Goal: Information Seeking & Learning: Compare options

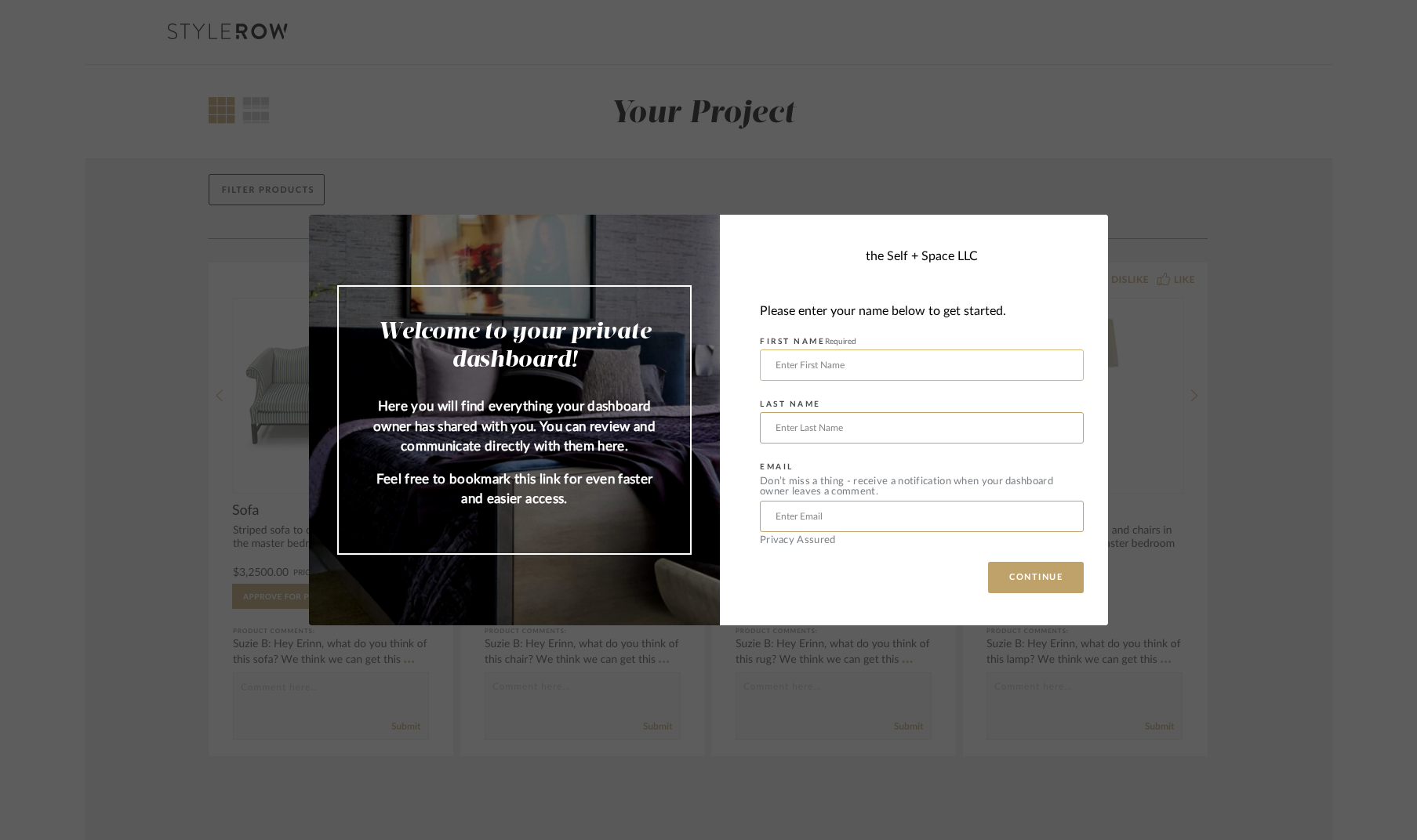
click at [1060, 365] on input "text" at bounding box center [922, 364] width 324 height 31
click at [1055, 366] on input "text" at bounding box center [922, 364] width 324 height 31
type input "Praveen"
type input "Kola"
type input "[EMAIL_ADDRESS][DOMAIN_NAME]"
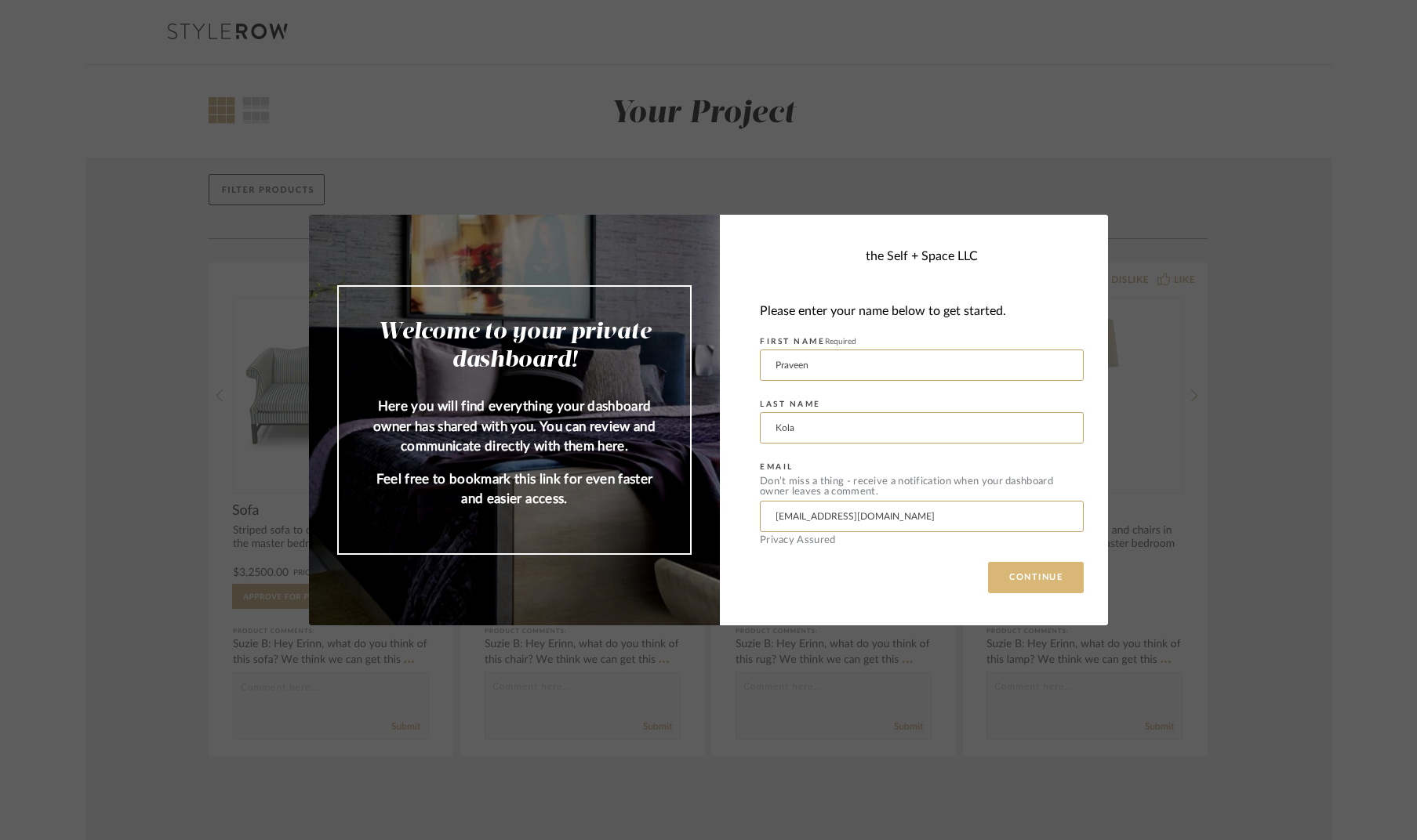
click at [1016, 570] on button "CONTINUE" at bounding box center [1035, 577] width 96 height 31
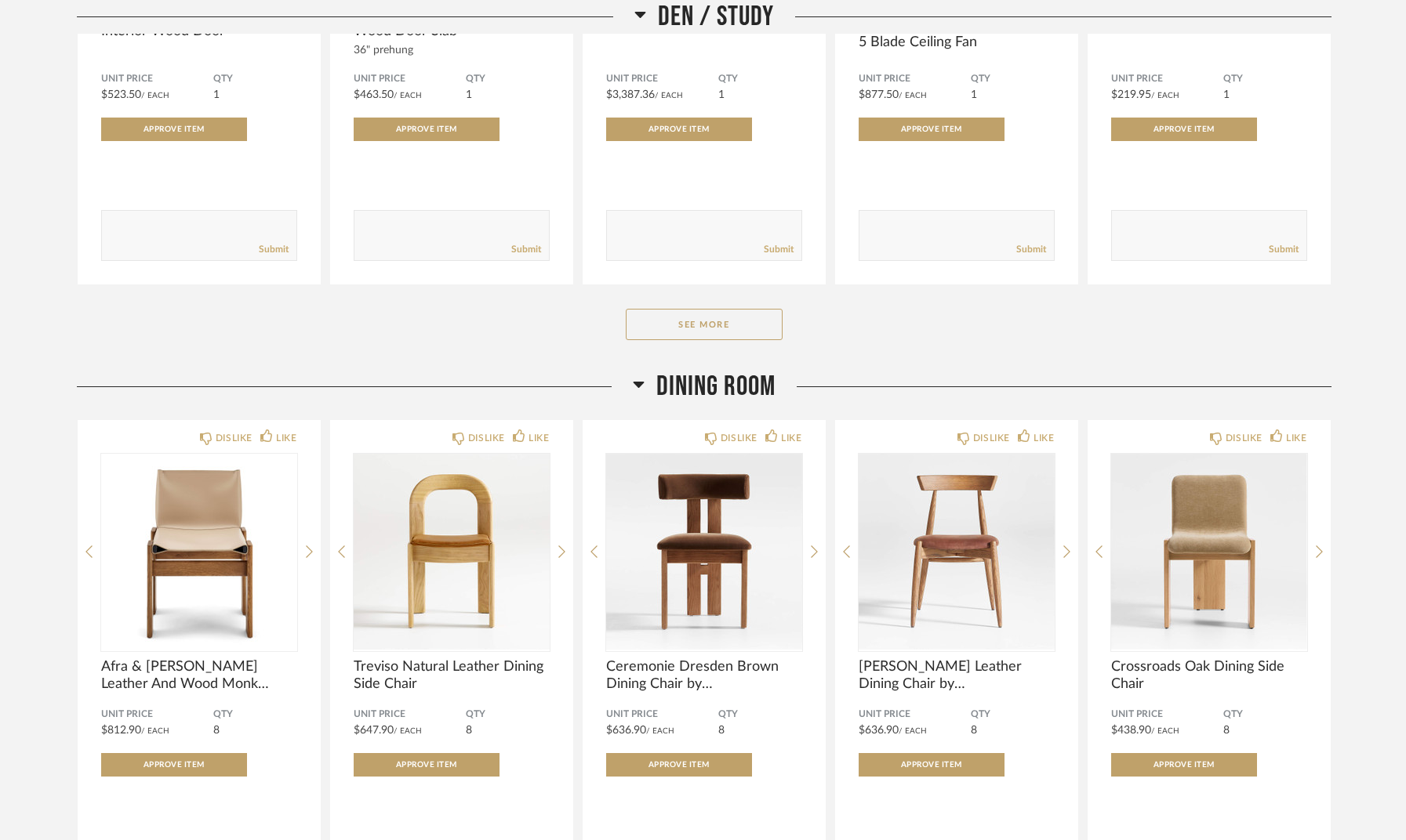
scroll to position [521, 0]
click at [740, 387] on span "Dining Room" at bounding box center [716, 387] width 120 height 34
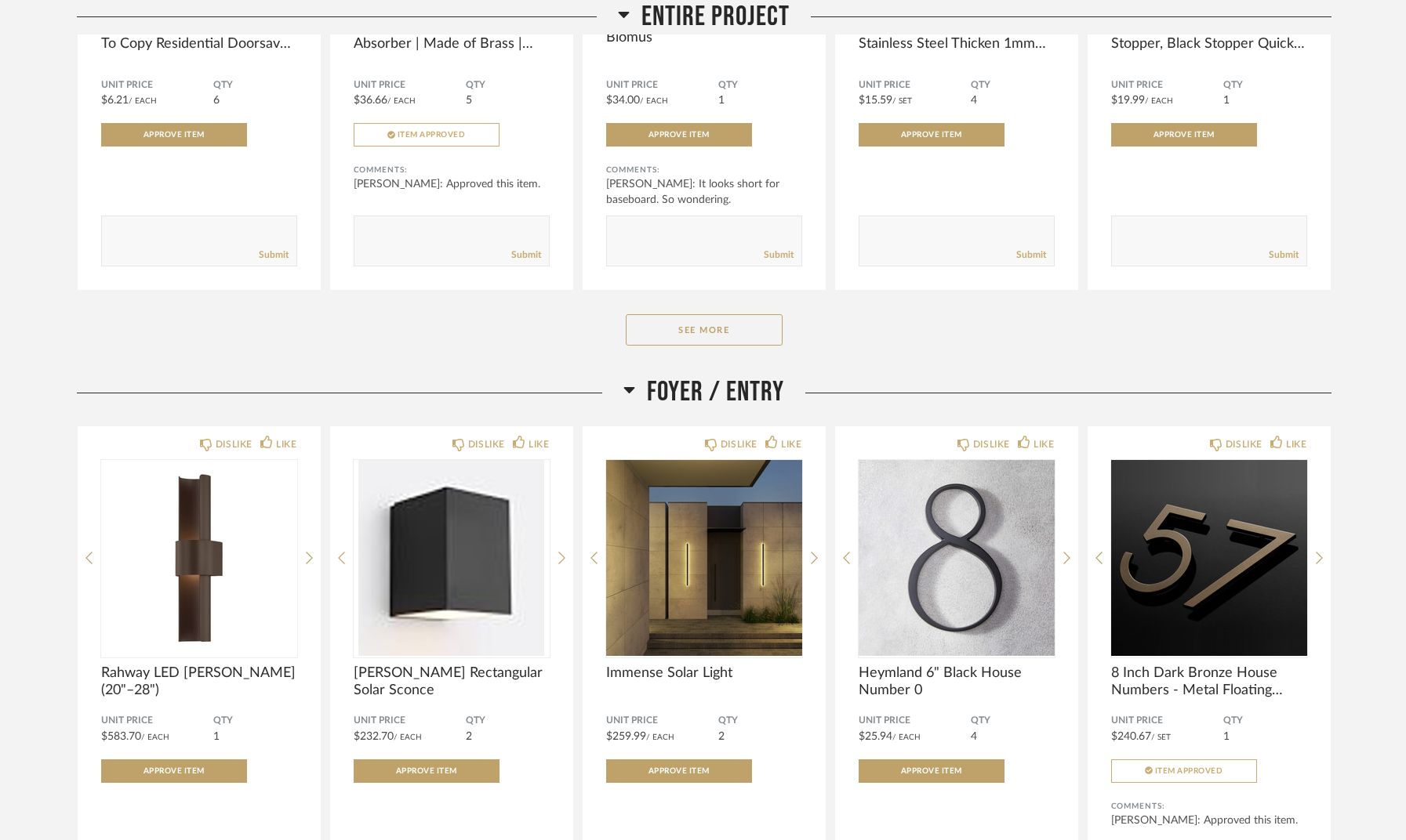
scroll to position [1212, 0]
click at [723, 338] on button "See More" at bounding box center [704, 329] width 157 height 31
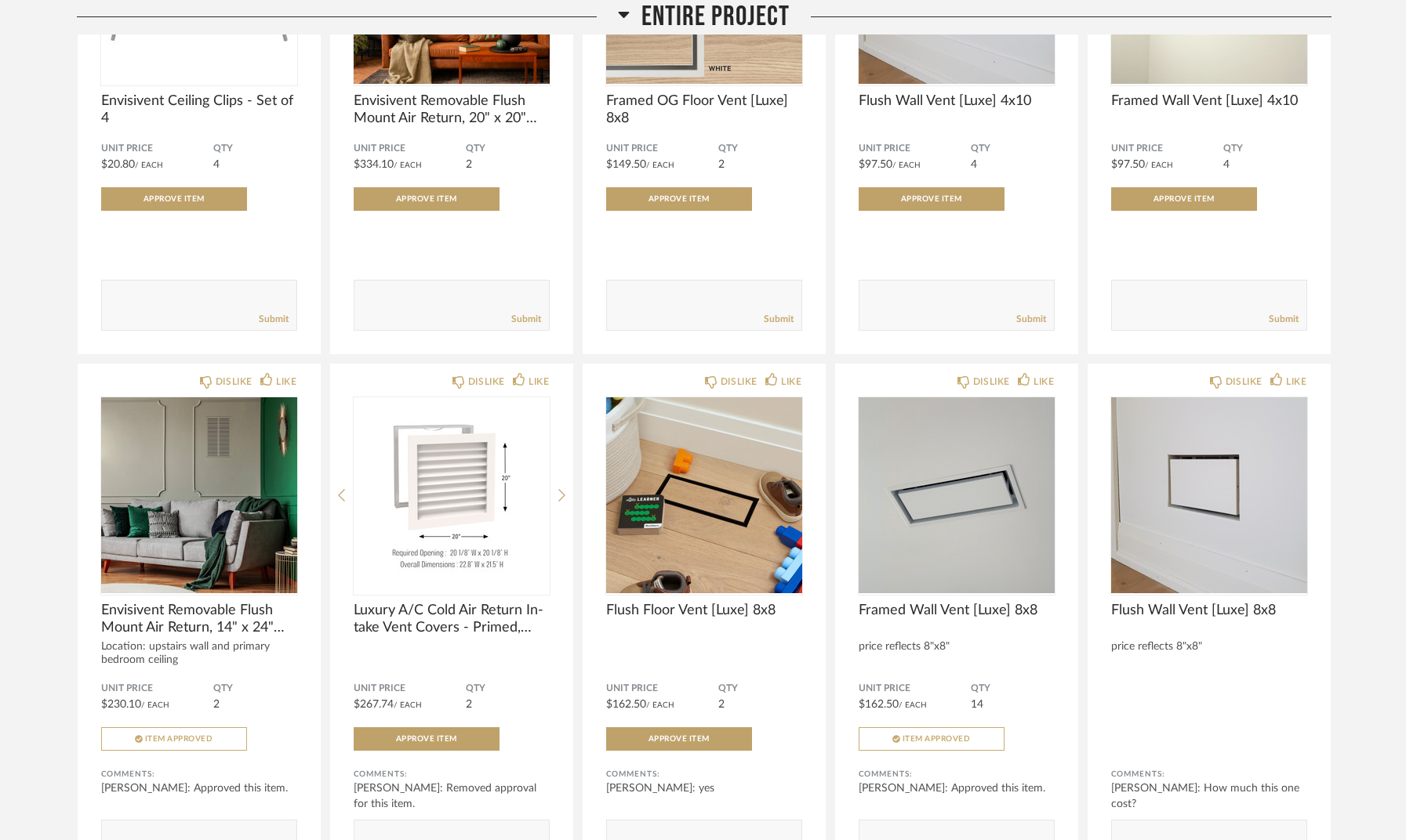
scroll to position [2195, 0]
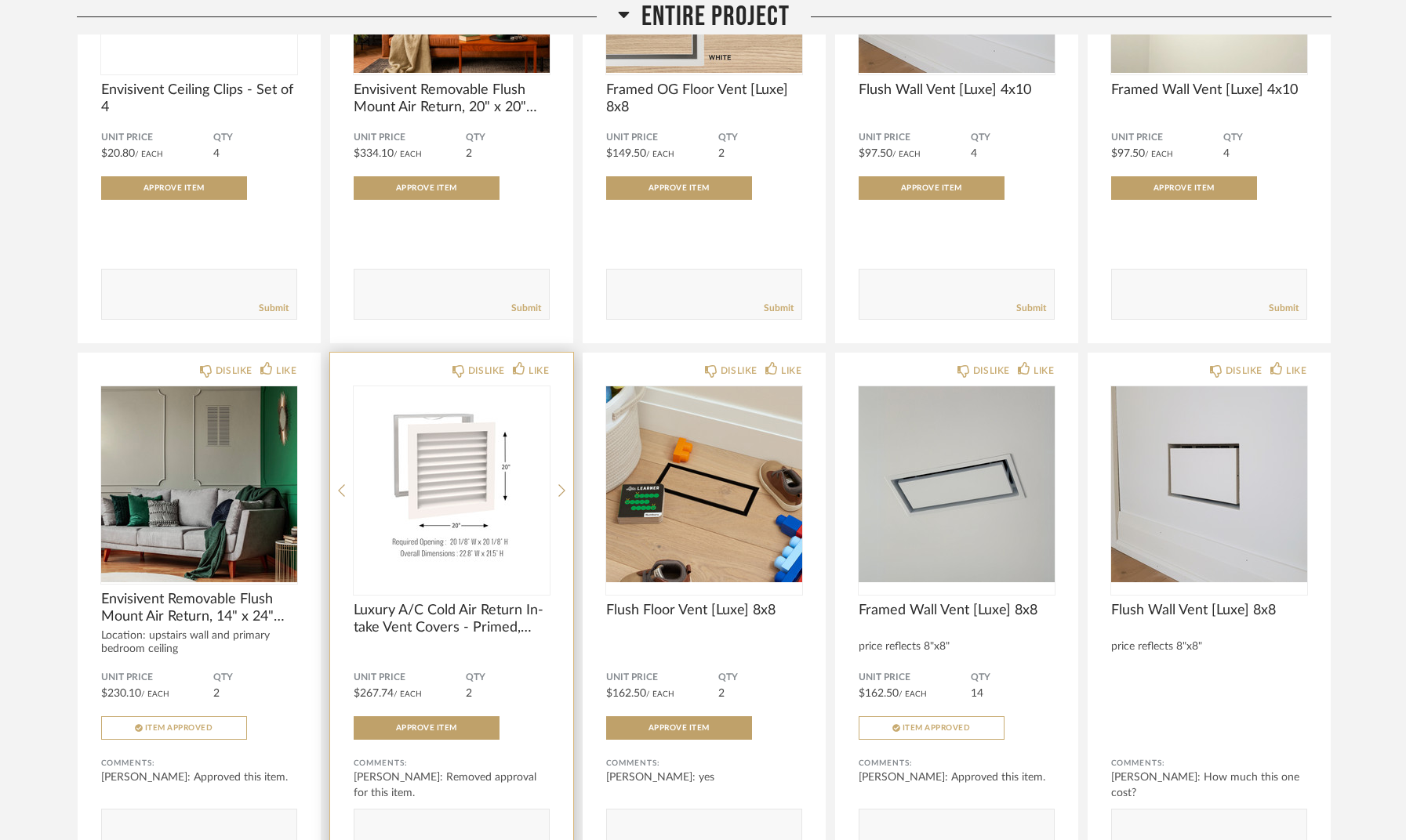
click at [466, 460] on img "0" at bounding box center [451, 484] width 196 height 196
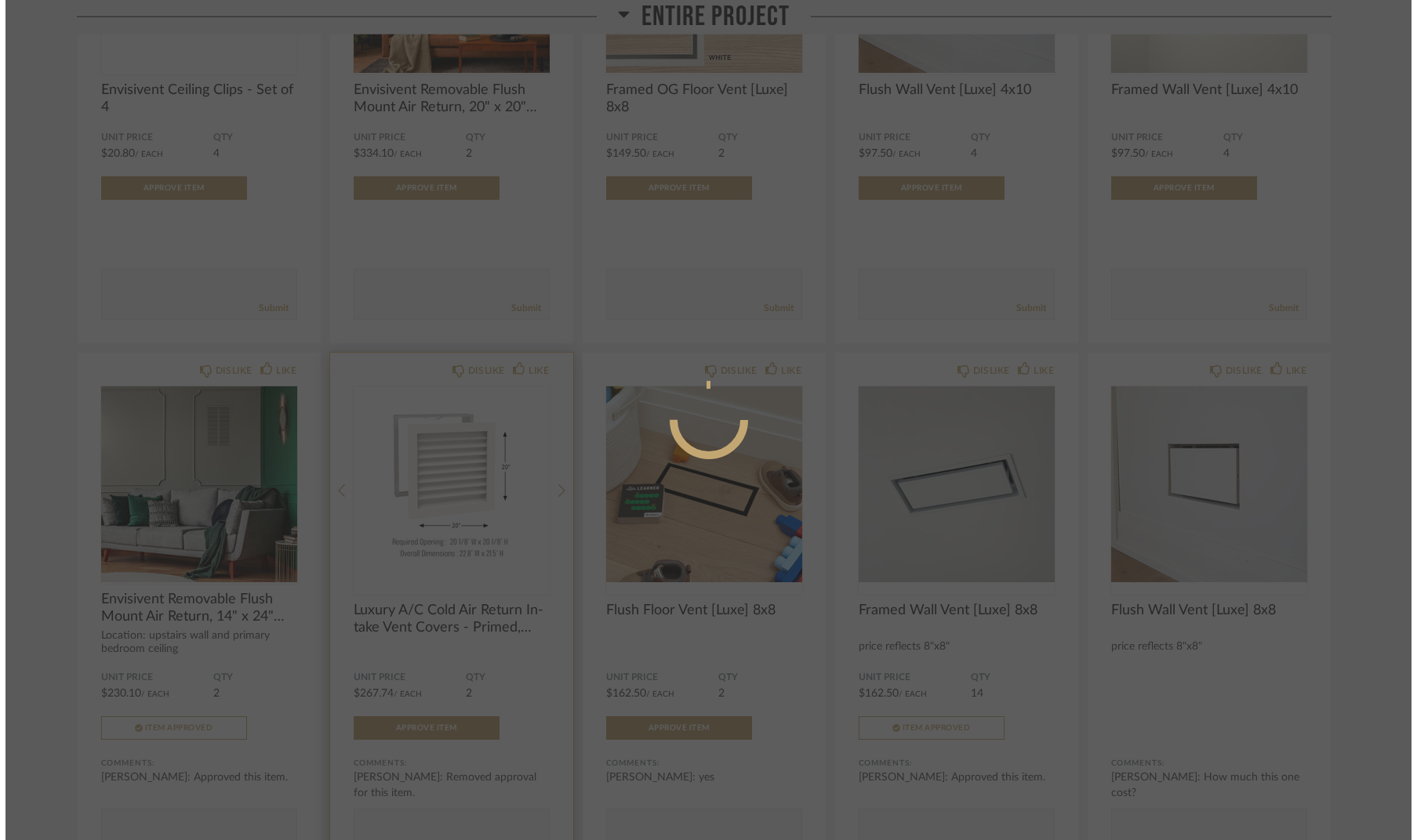
scroll to position [0, 0]
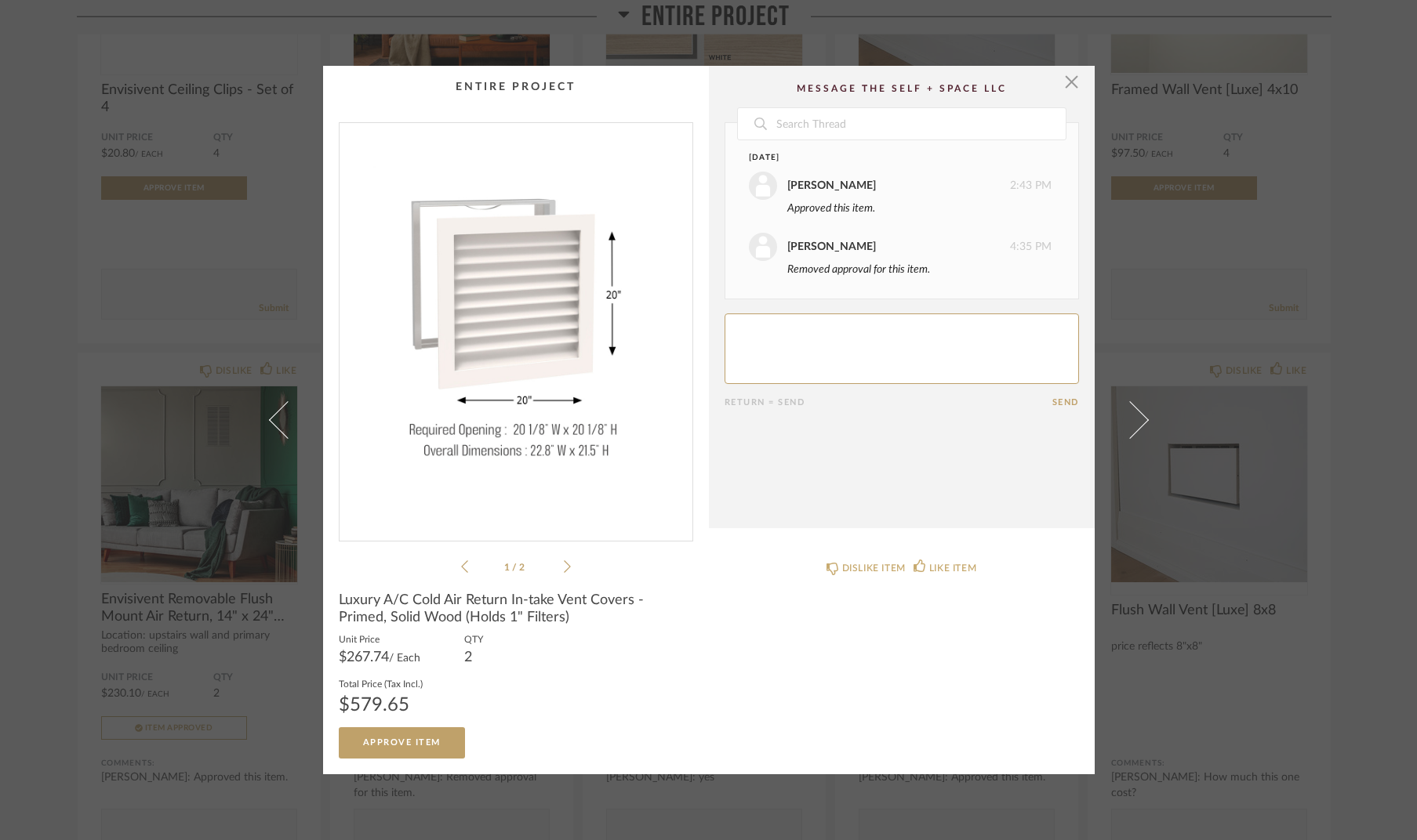
click at [555, 568] on li "1 / 2" at bounding box center [516, 567] width 96 height 19
click at [564, 568] on icon at bounding box center [567, 566] width 7 height 14
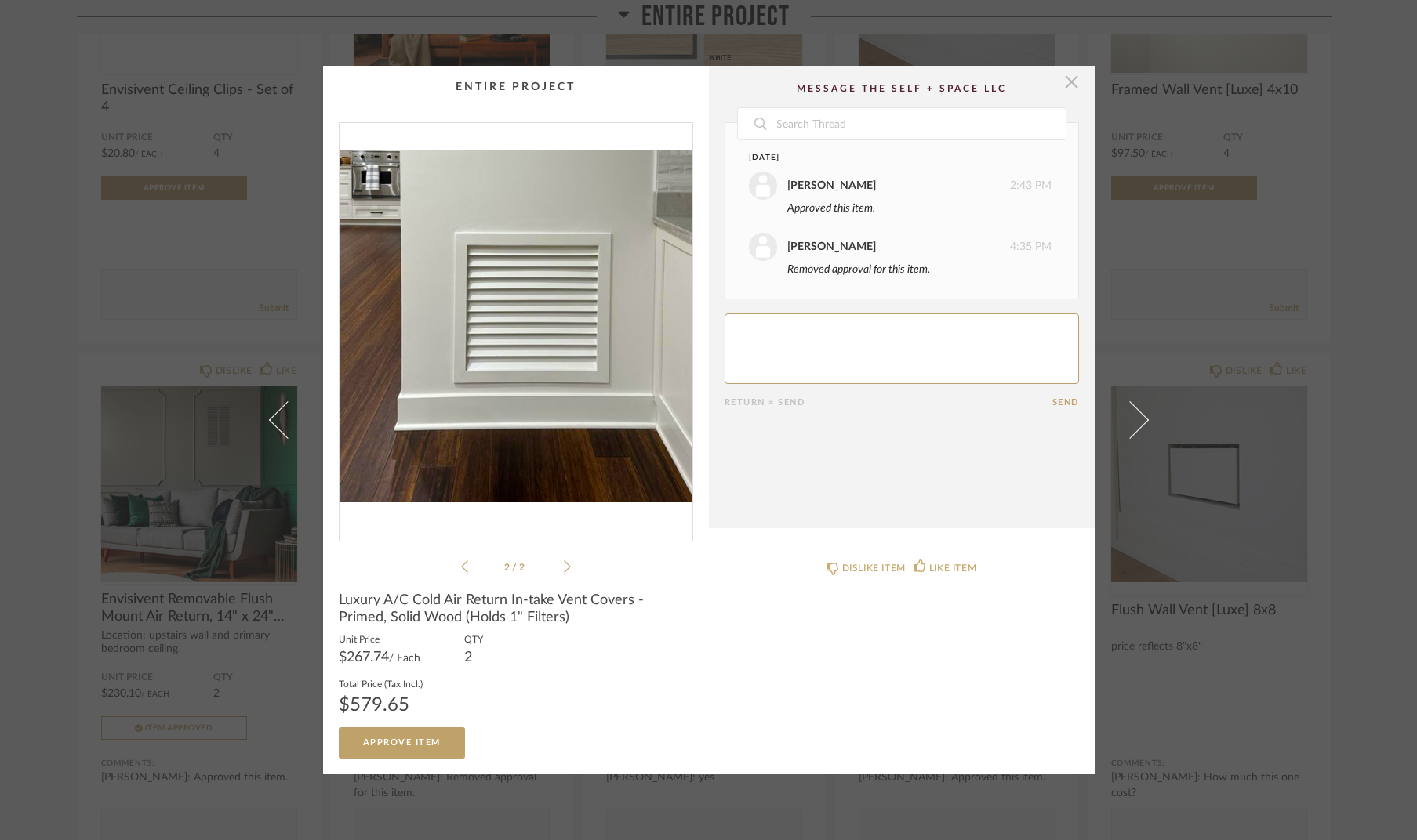
click at [1072, 91] on span "button" at bounding box center [1072, 81] width 31 height 31
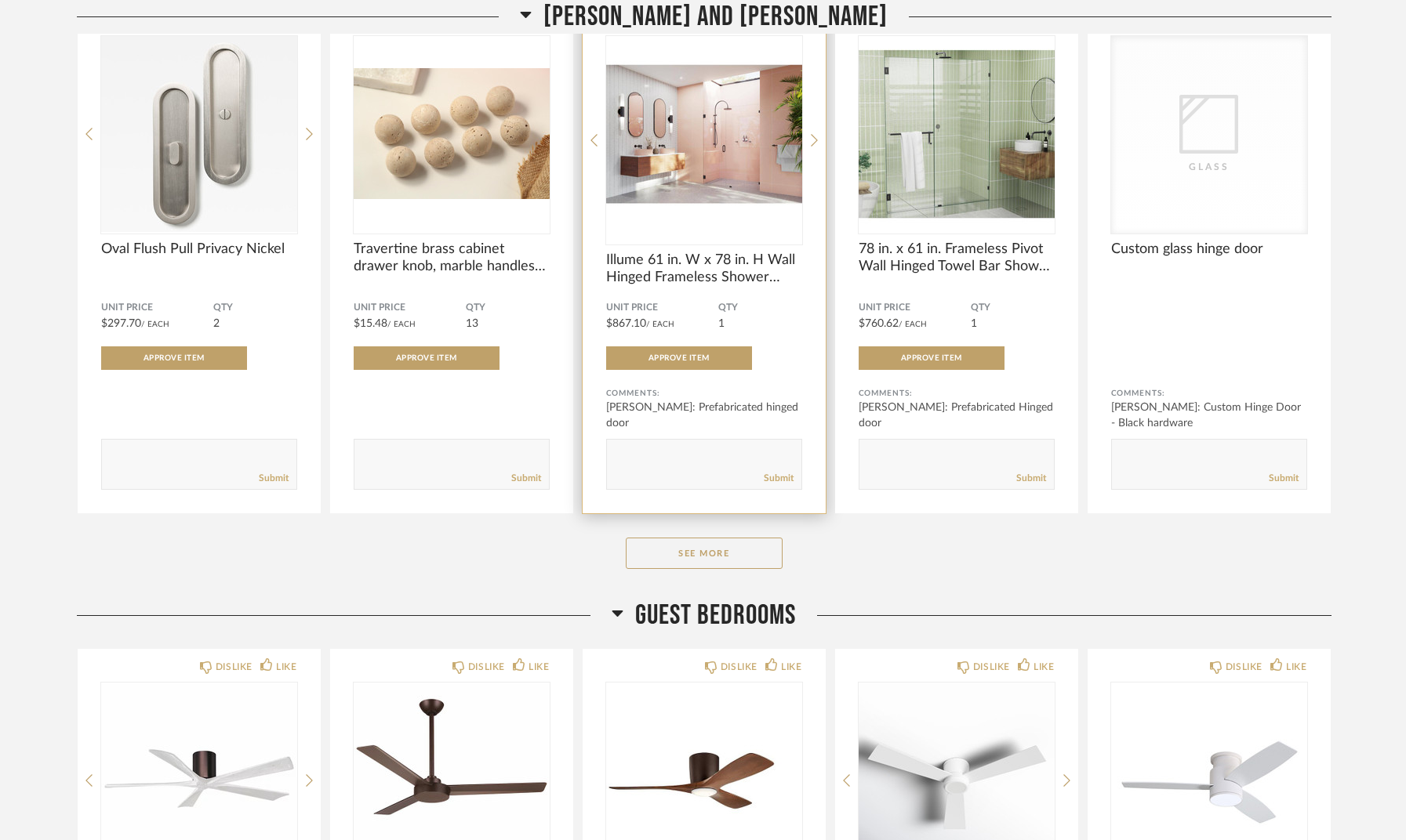
scroll to position [5360, 0]
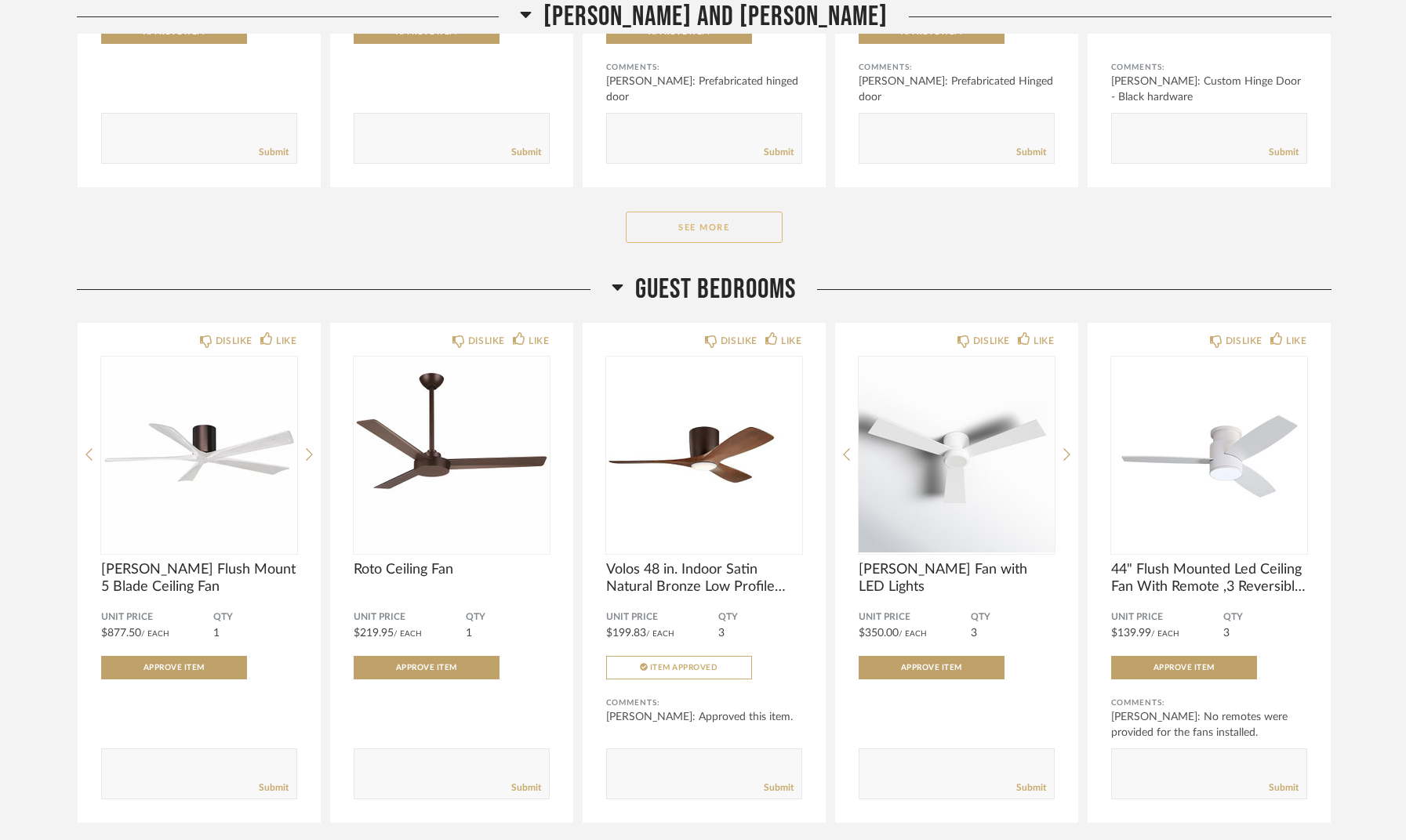
click at [685, 226] on button "See More" at bounding box center [704, 227] width 157 height 31
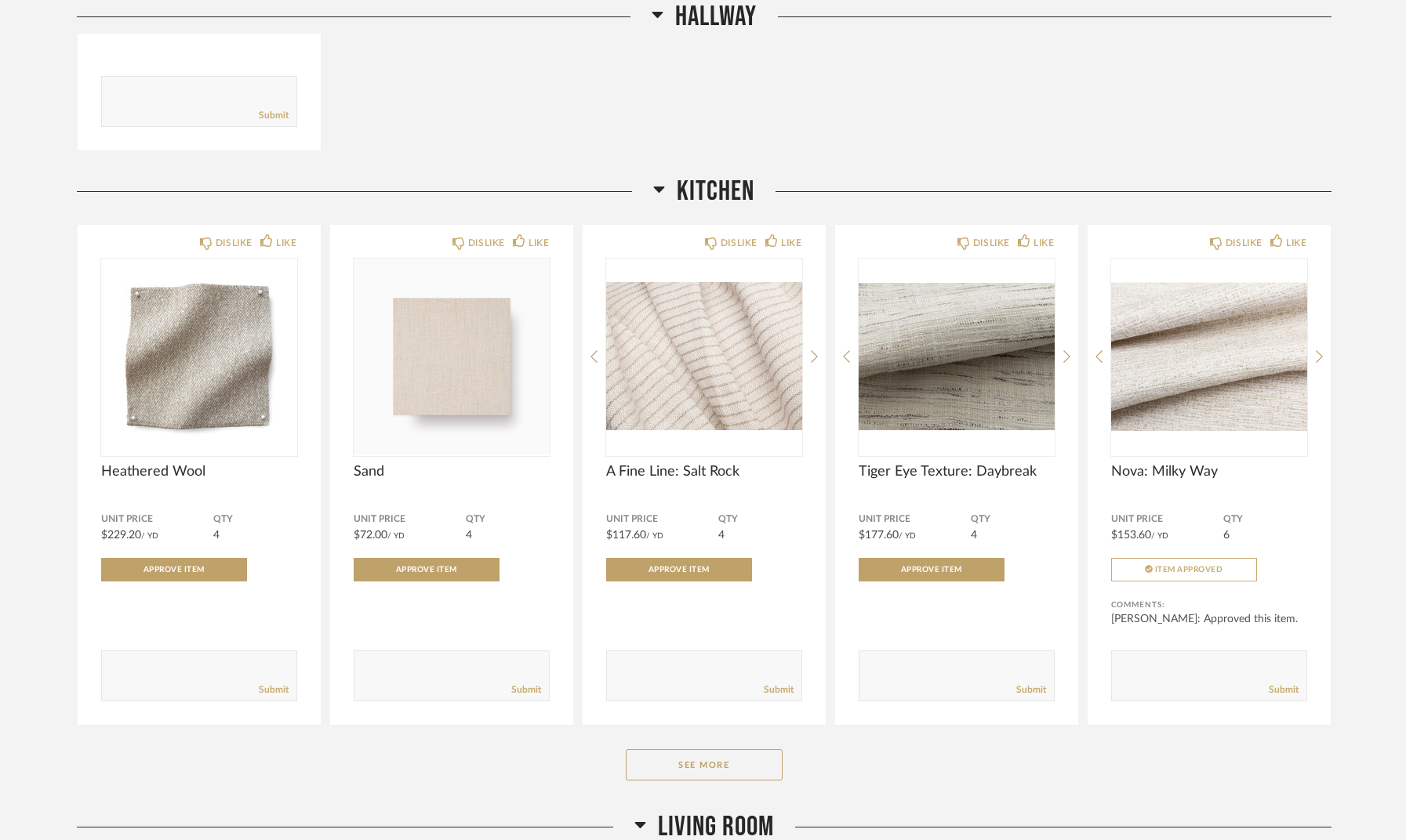
scroll to position [8804, 0]
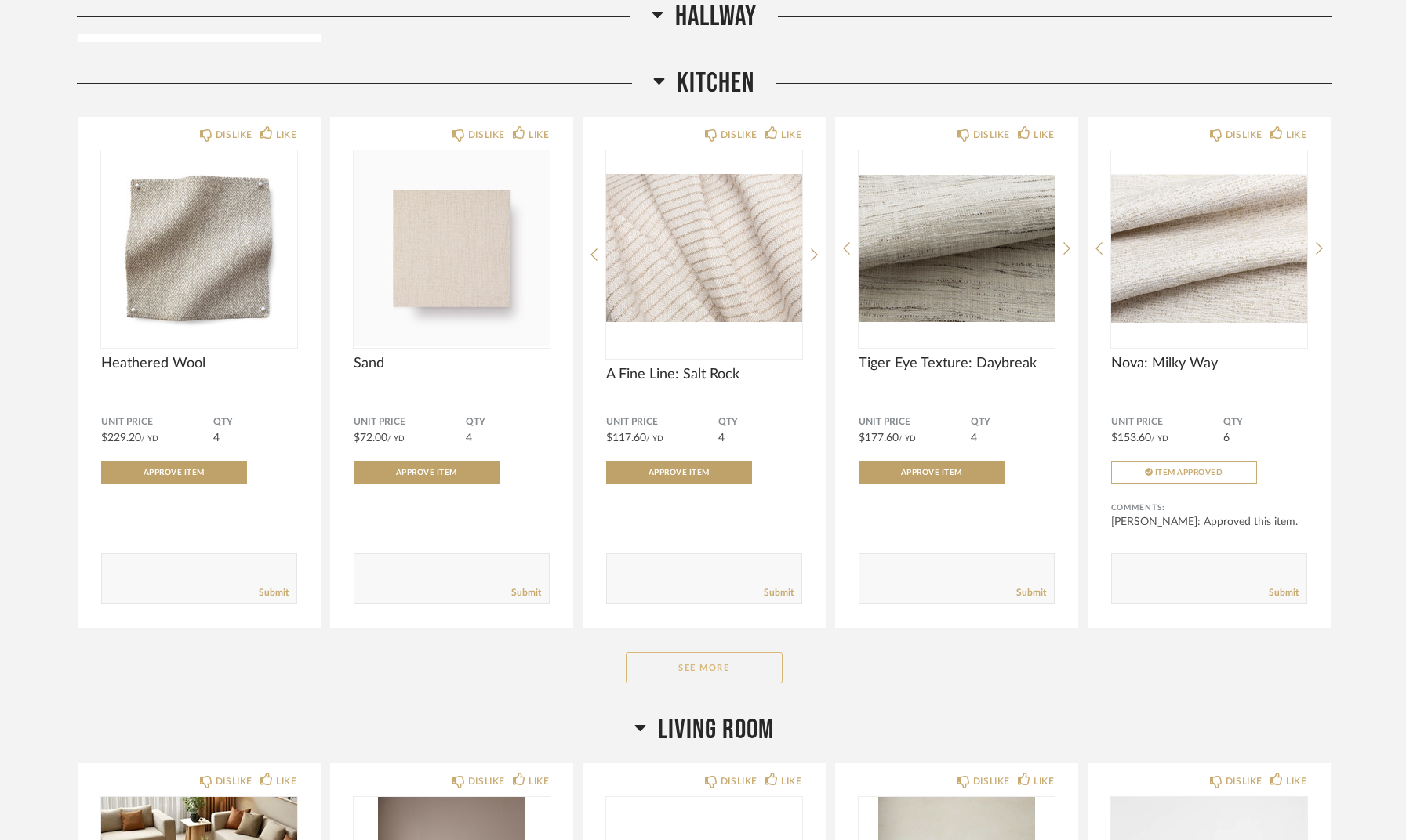
click at [741, 665] on button "See More" at bounding box center [704, 667] width 157 height 31
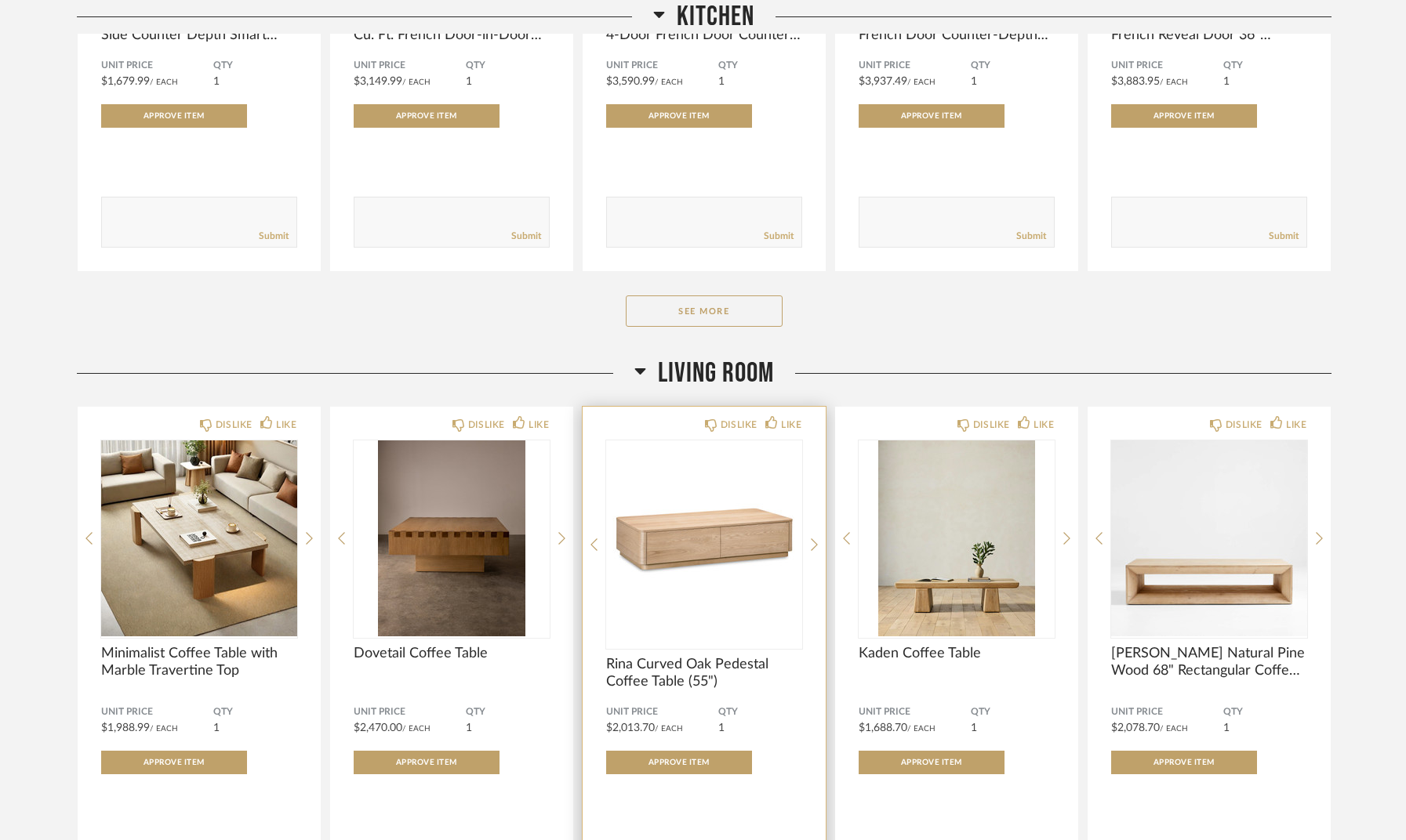
scroll to position [11395, 0]
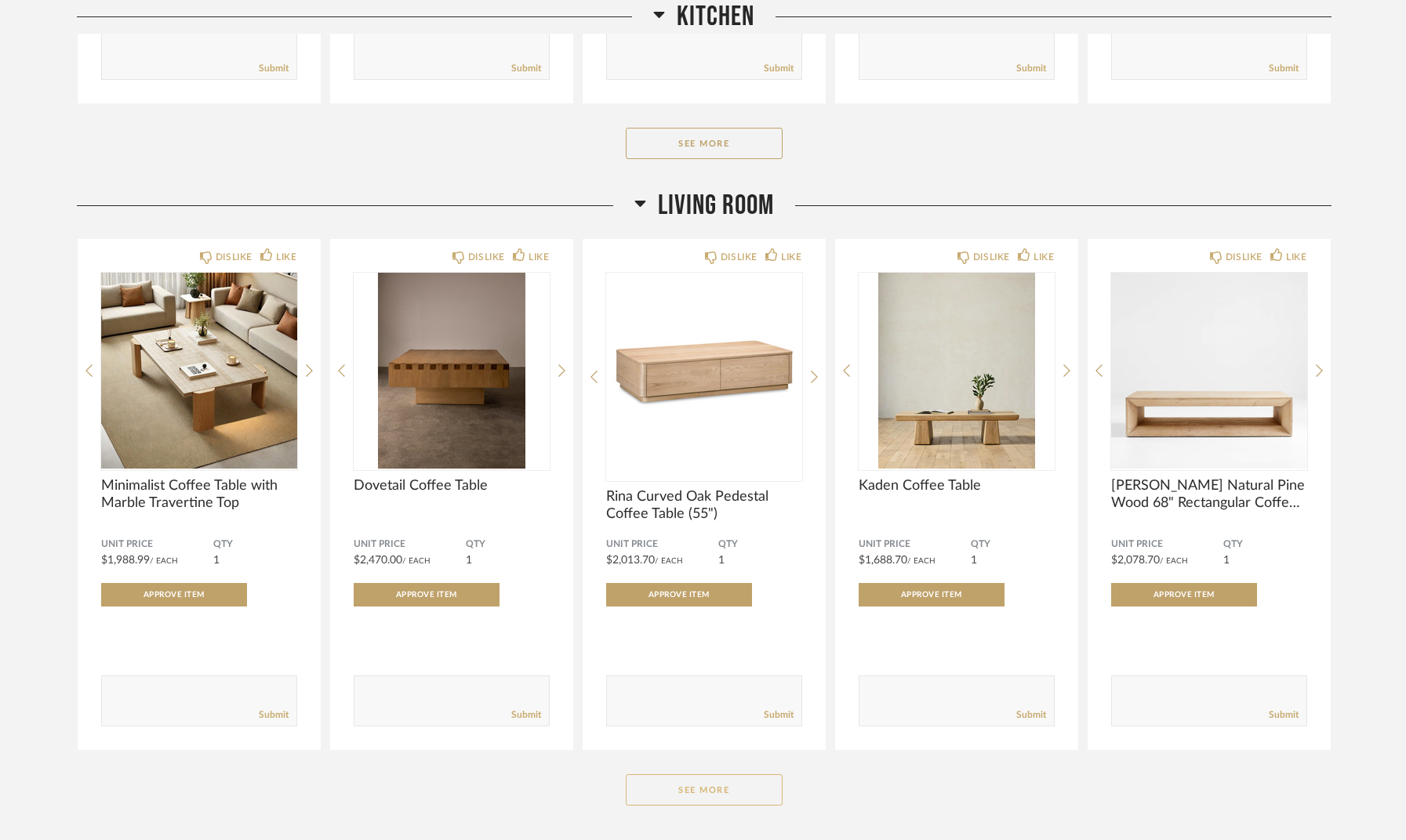
click at [707, 787] on button "See More" at bounding box center [704, 790] width 157 height 31
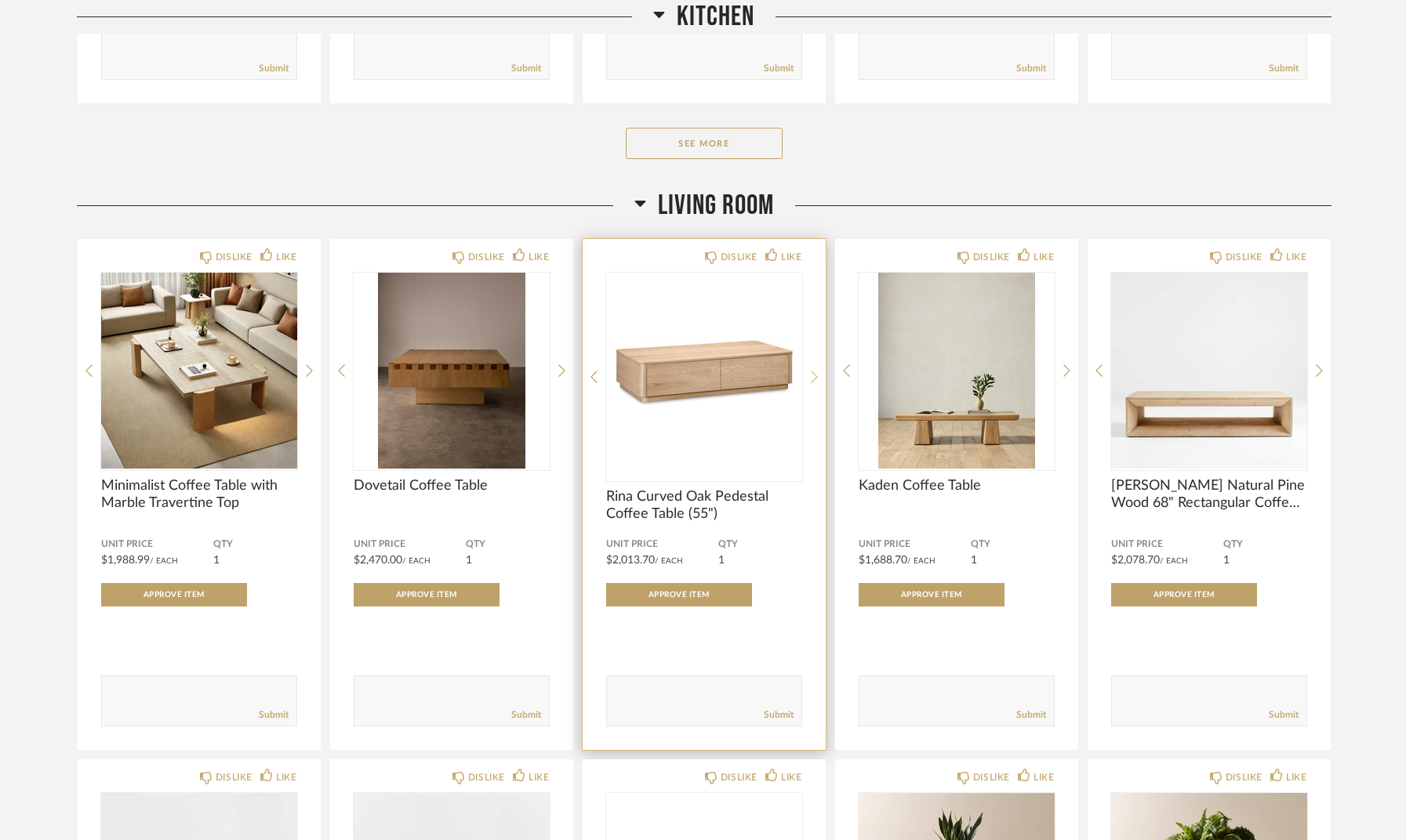
click at [811, 379] on icon at bounding box center [814, 377] width 7 height 14
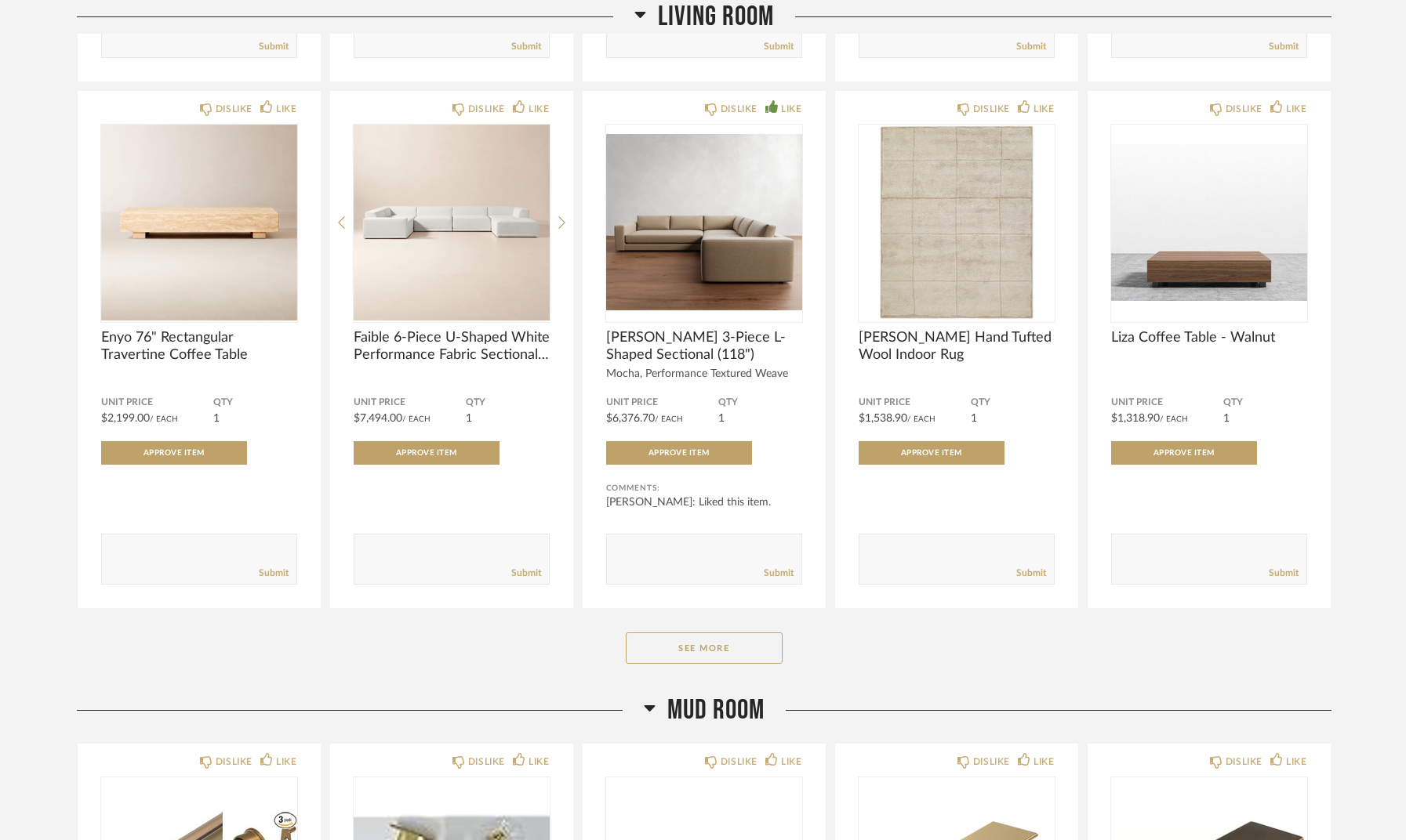
scroll to position [13721, 0]
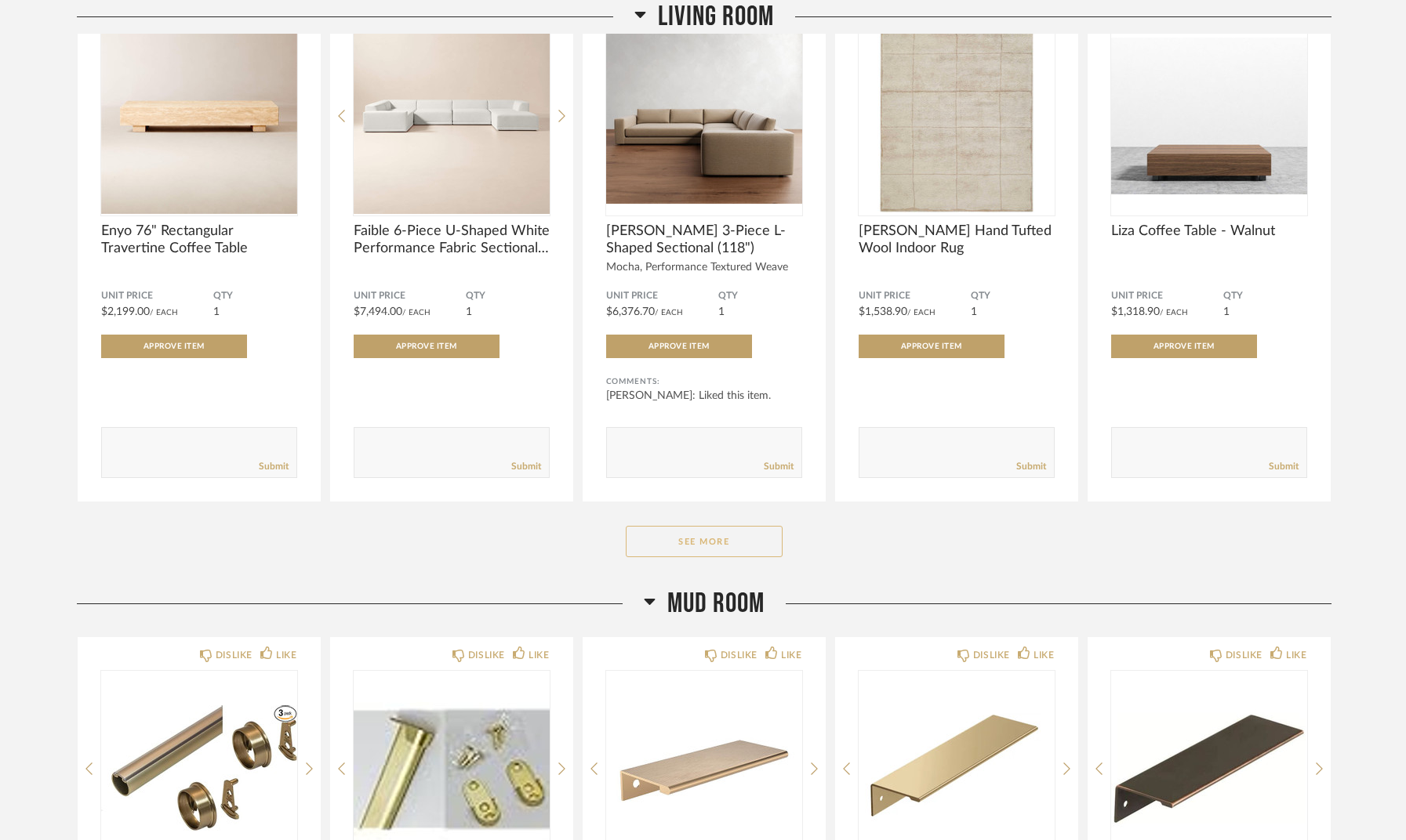
click at [756, 544] on button "See More" at bounding box center [704, 542] width 157 height 31
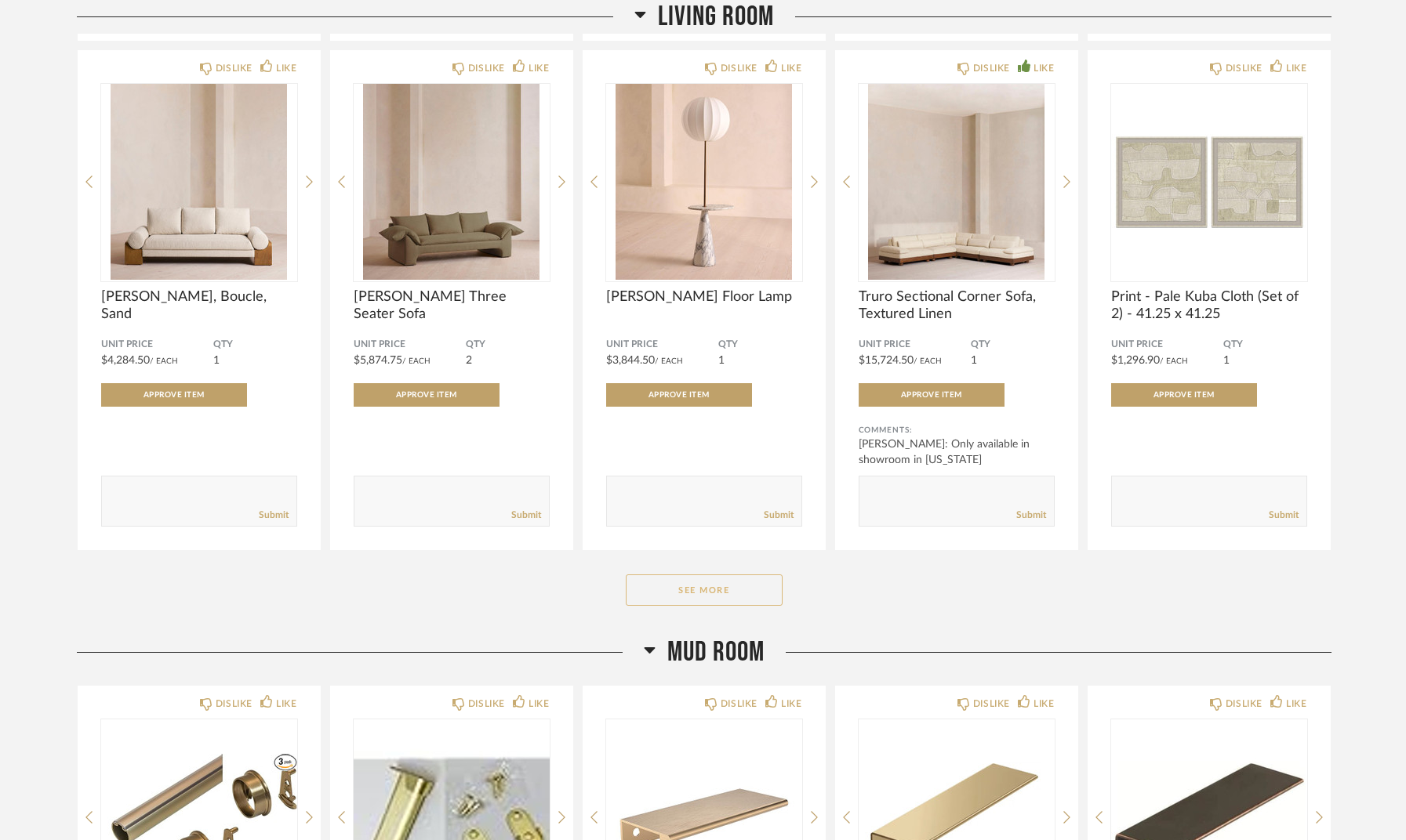
scroll to position [15721, 0]
click at [739, 595] on button "See More" at bounding box center [704, 590] width 157 height 31
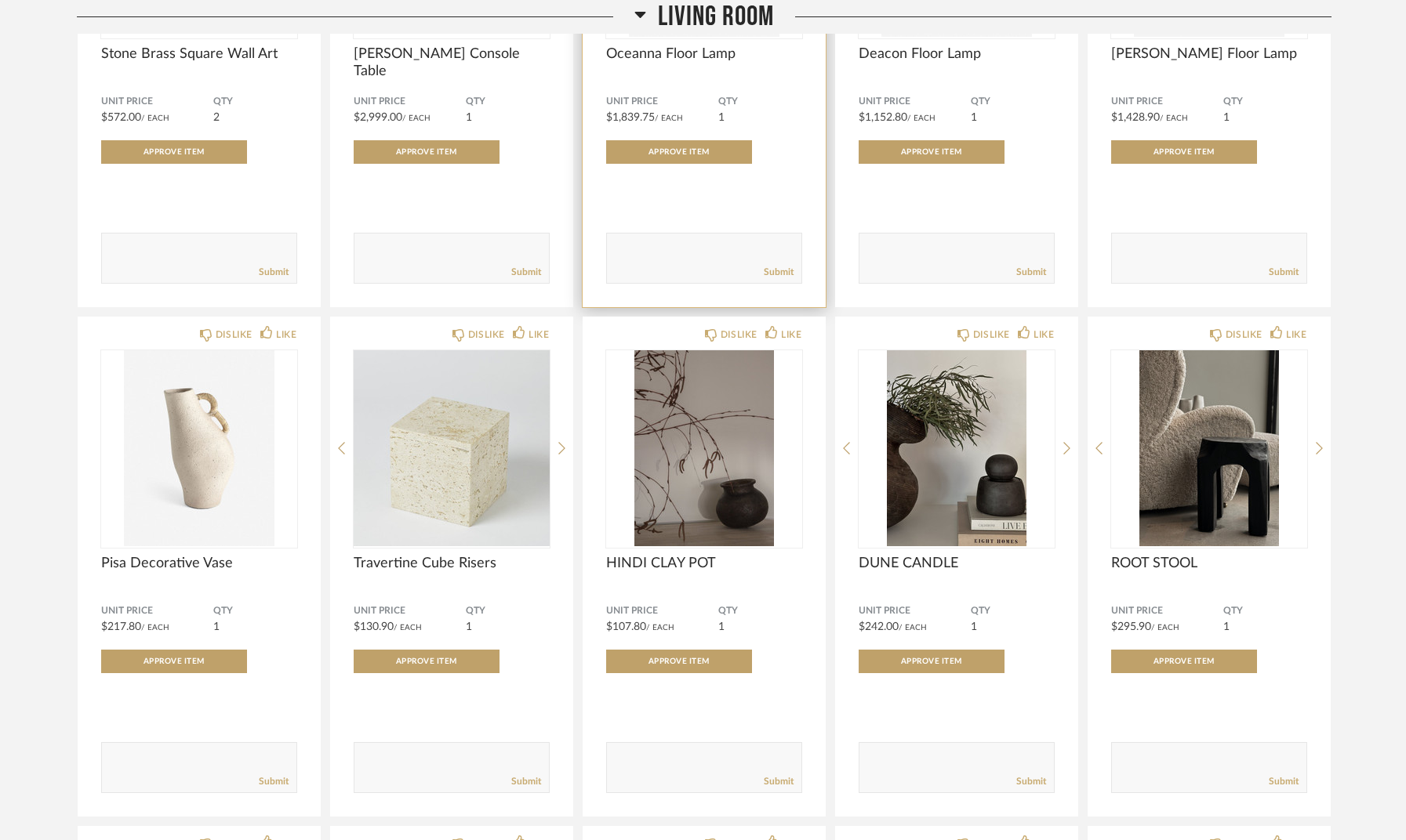
scroll to position [17031, 0]
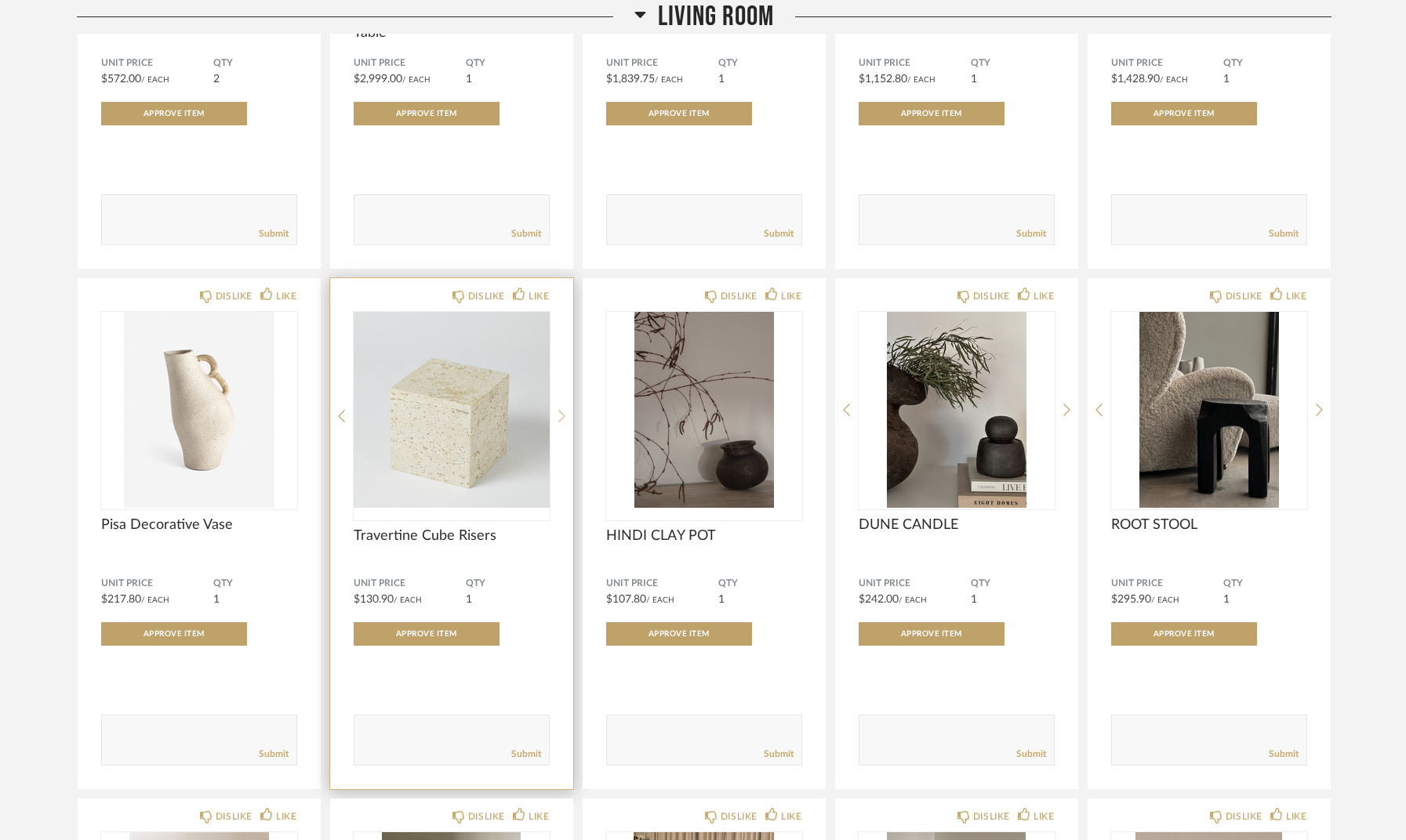
click at [564, 409] on icon at bounding box center [561, 416] width 7 height 14
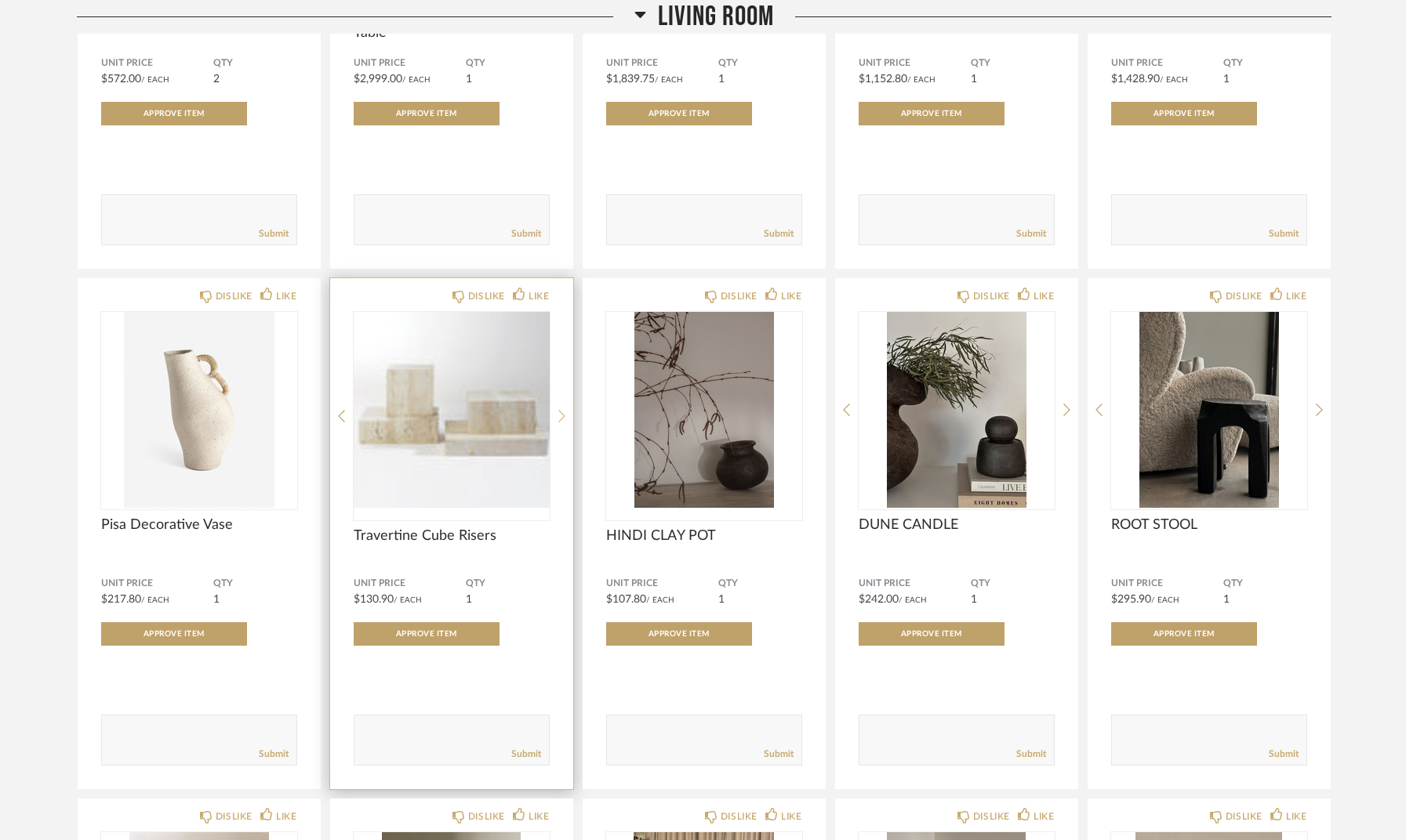
click at [564, 411] on icon at bounding box center [561, 416] width 7 height 14
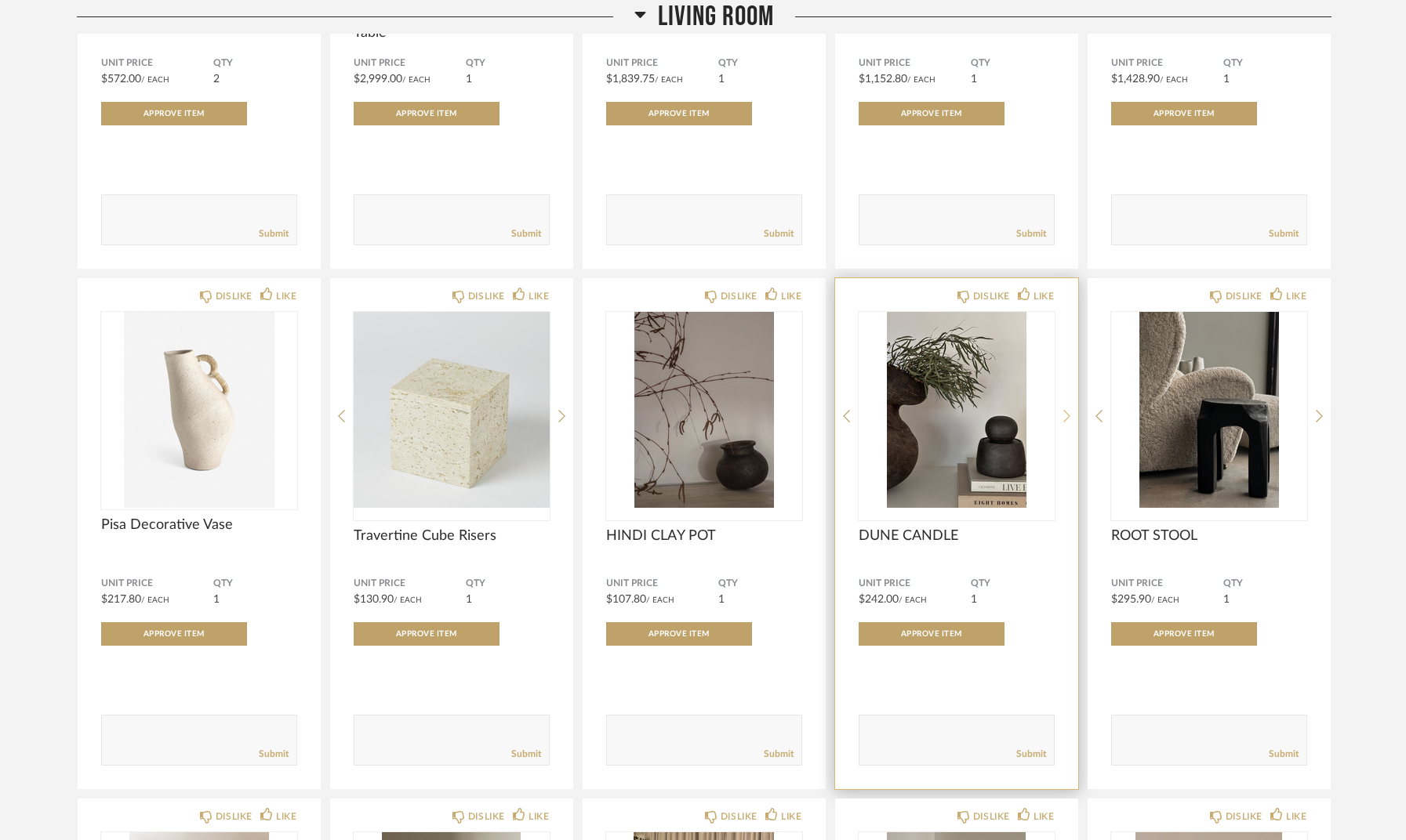
click at [1068, 417] on icon at bounding box center [1067, 416] width 7 height 14
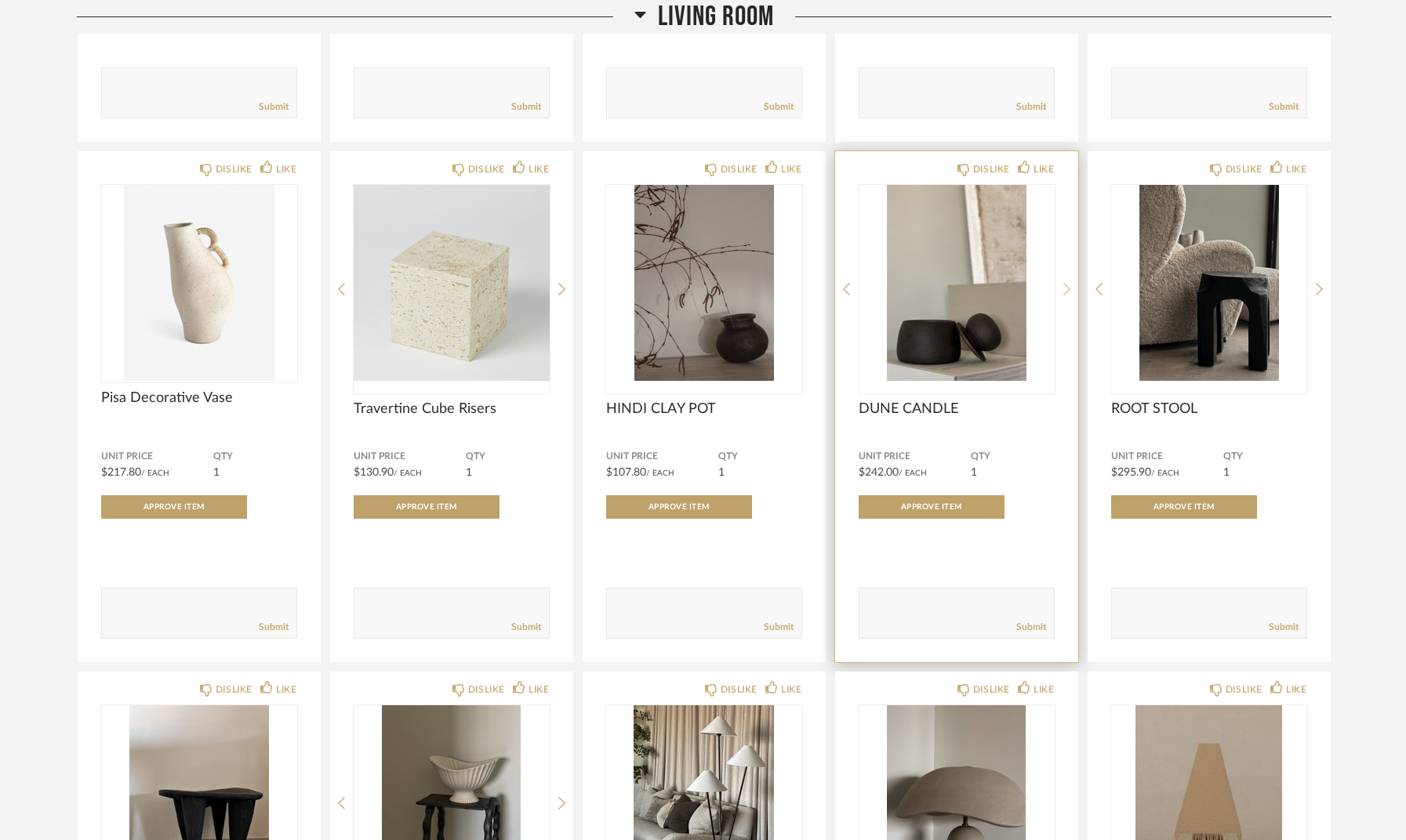
scroll to position [17182, 0]
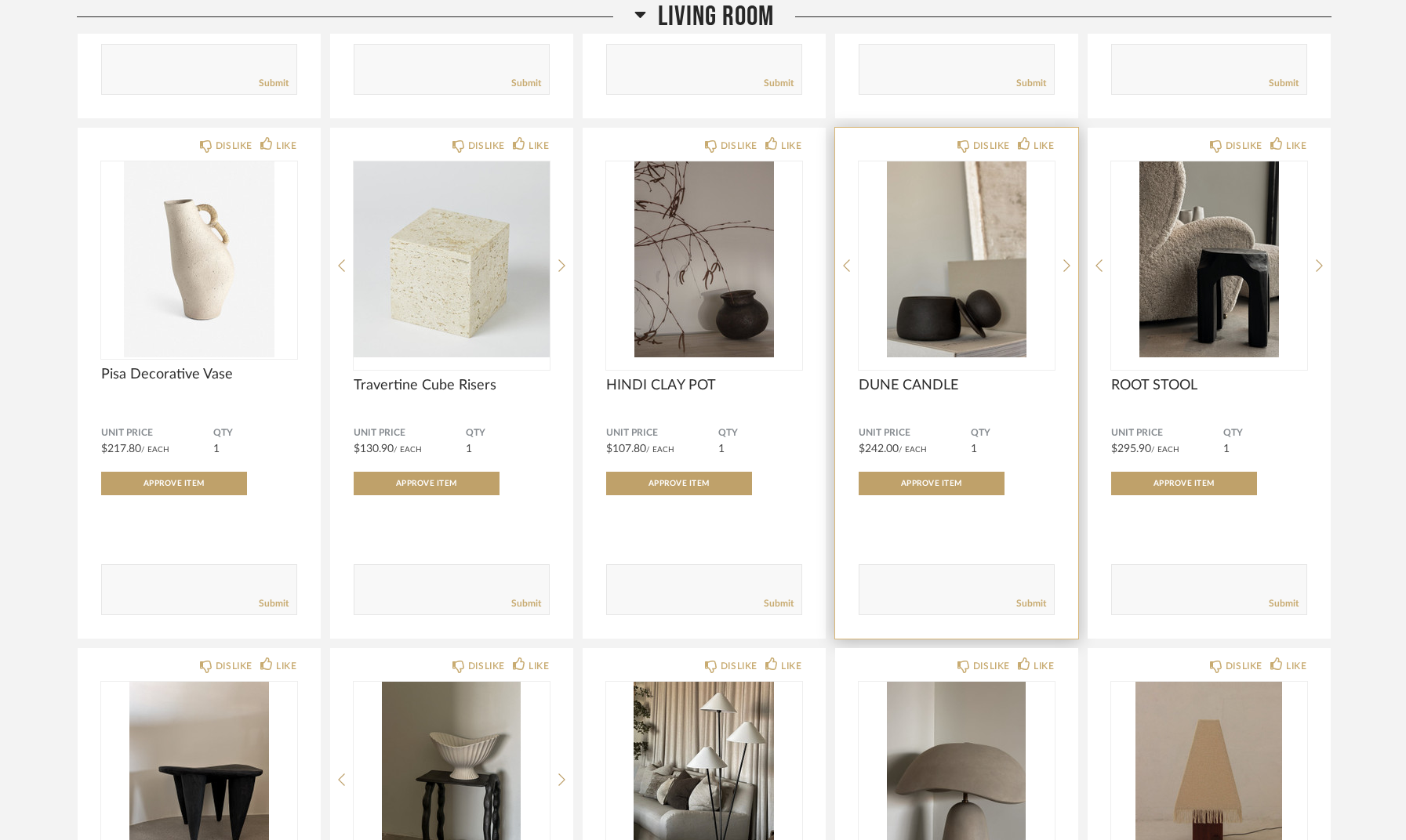
click at [902, 382] on span "DUNE CANDLE" at bounding box center [957, 386] width 196 height 17
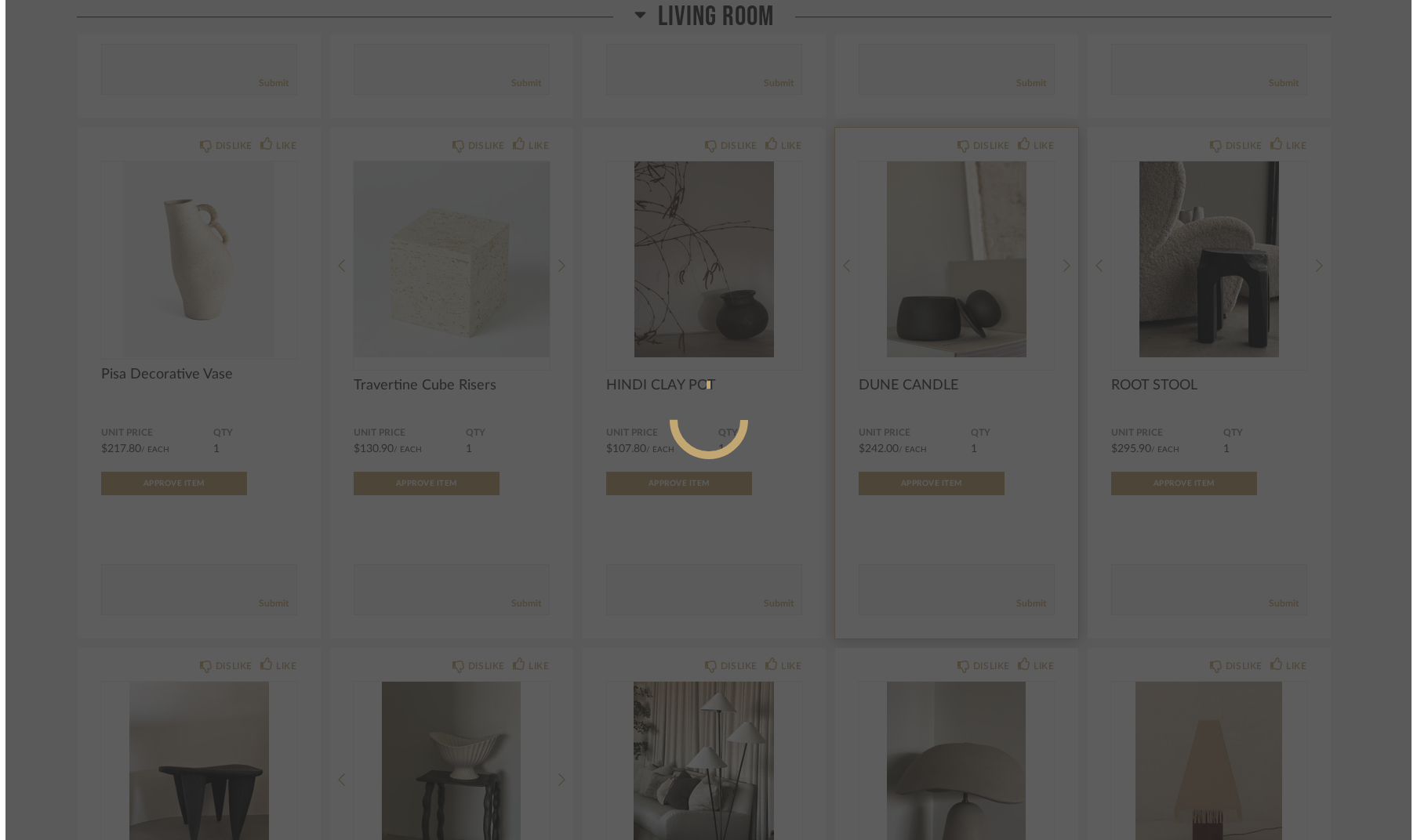
scroll to position [0, 0]
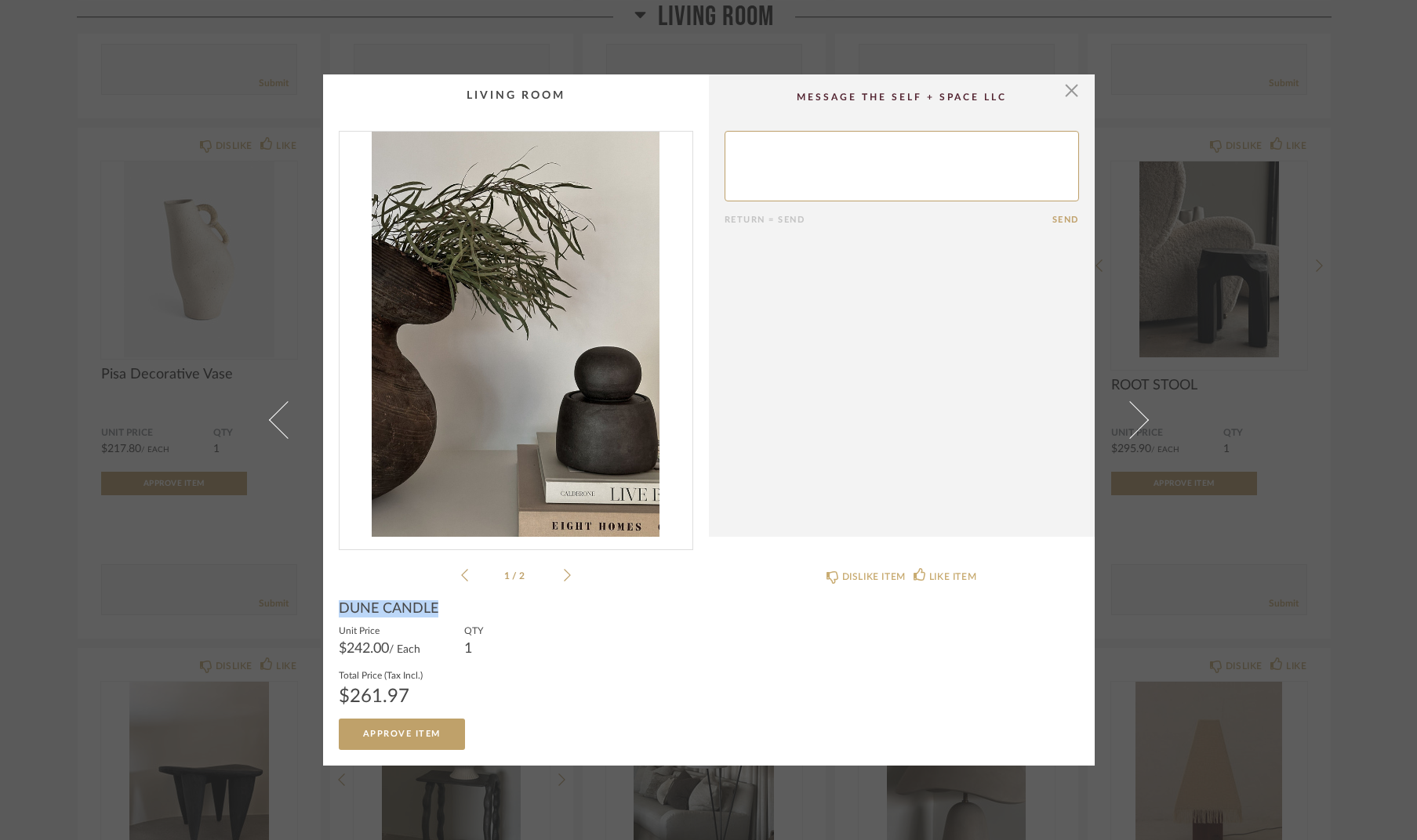
drag, startPoint x: 332, startPoint y: 610, endPoint x: 430, endPoint y: 609, distance: 98.0
click at [430, 609] on span "DUNE CANDLE" at bounding box center [388, 609] width 99 height 17
click at [1058, 91] on span "button" at bounding box center [1072, 90] width 31 height 31
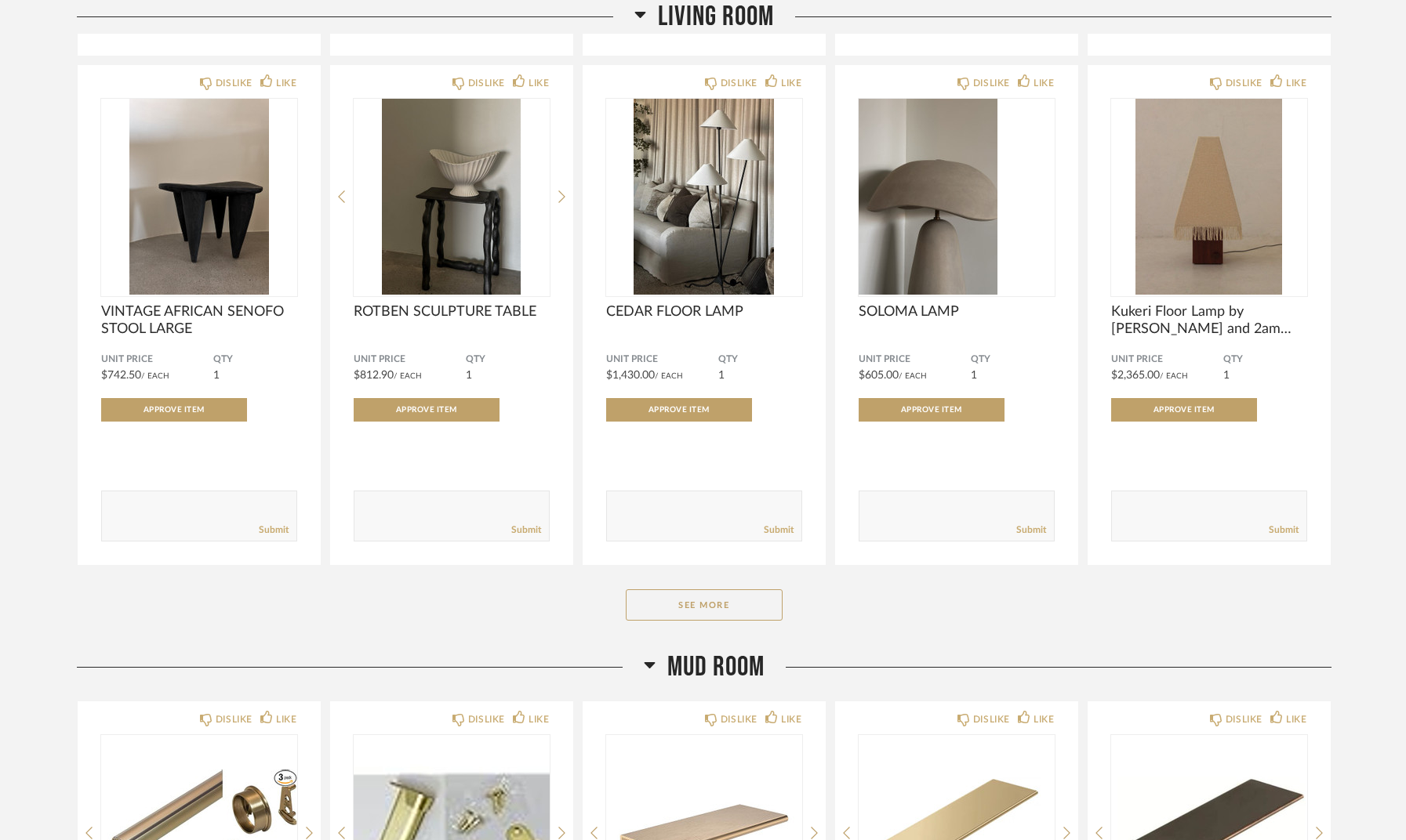
scroll to position [17765, 0]
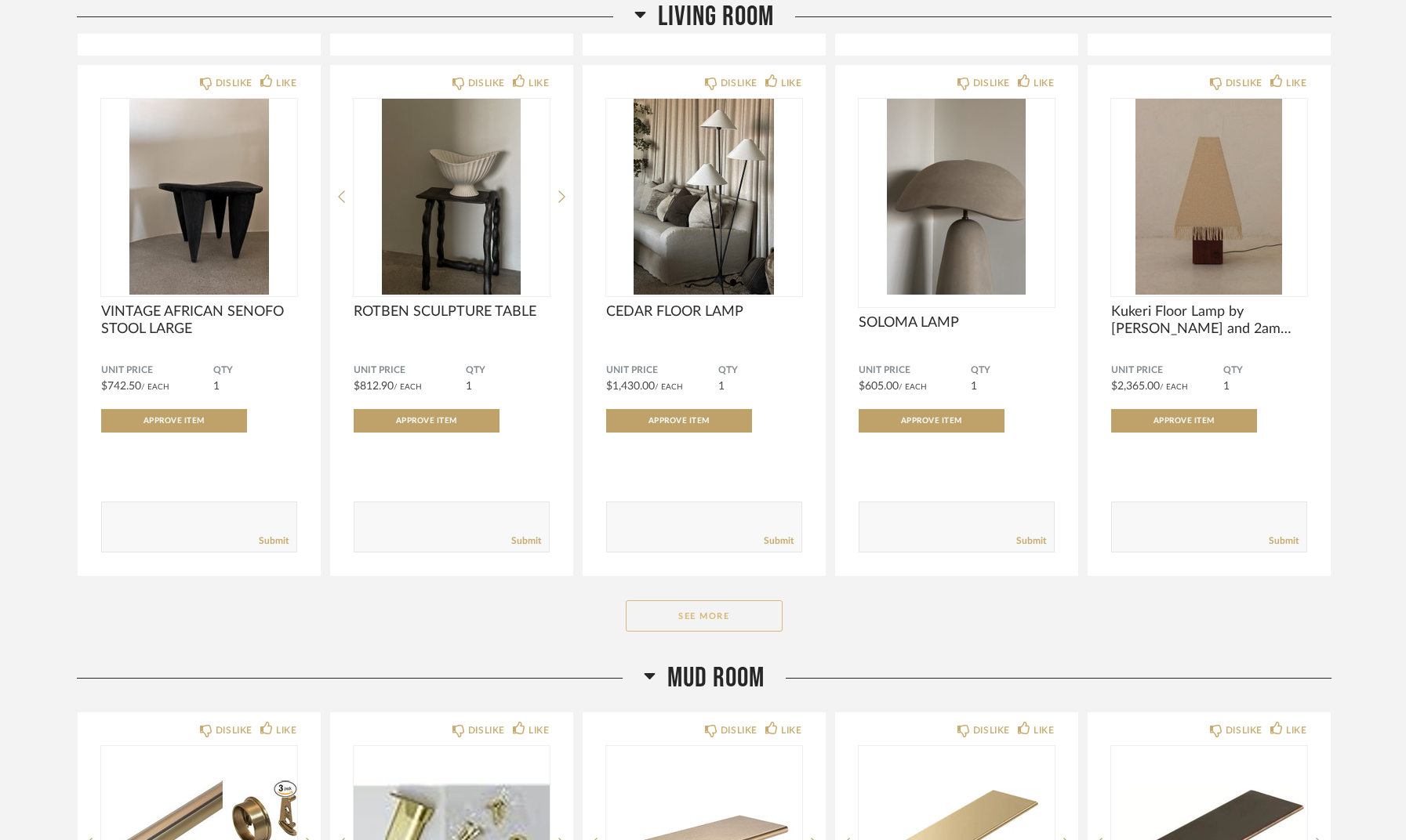
click at [743, 608] on button "See More" at bounding box center [704, 615] width 157 height 31
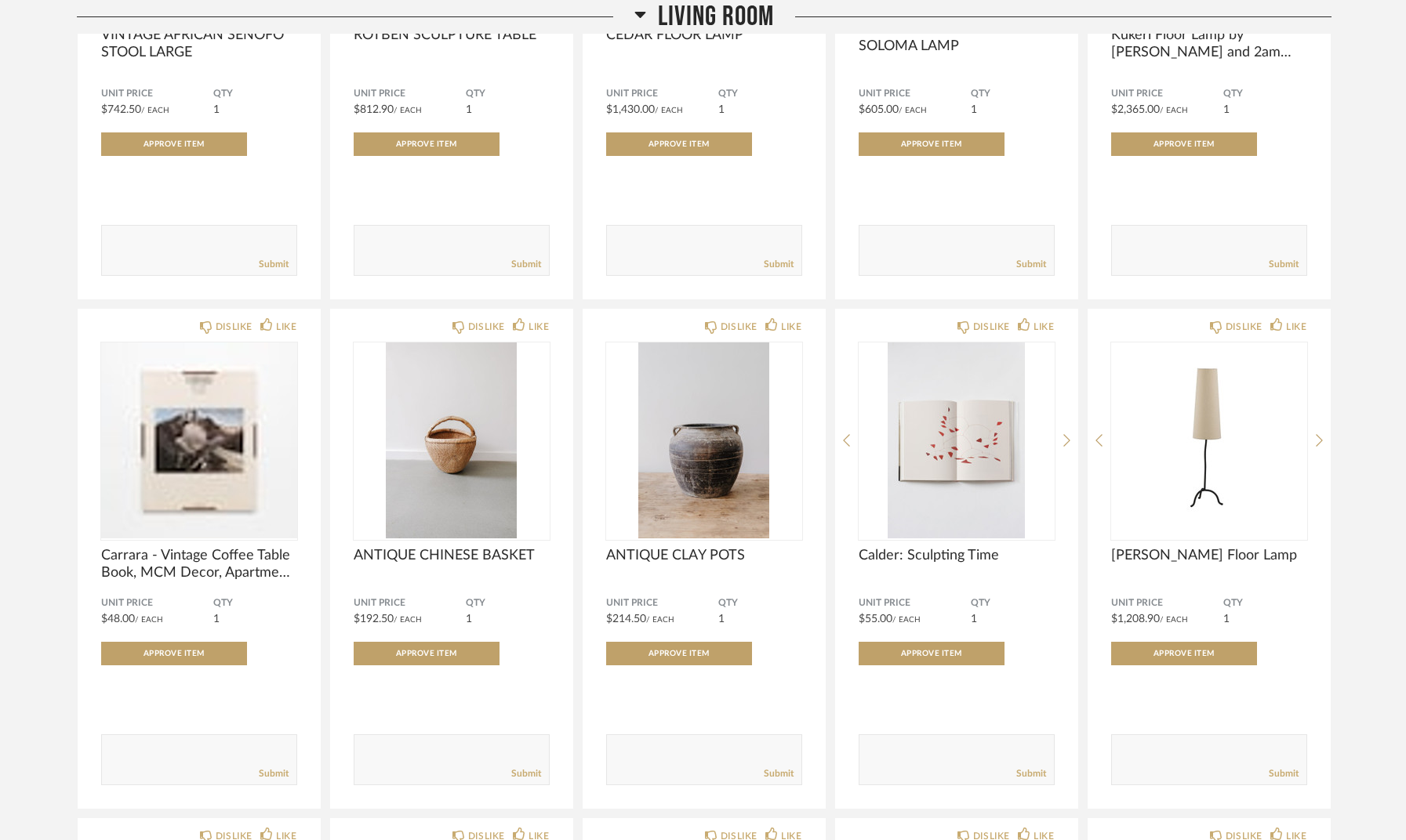
scroll to position [18060, 0]
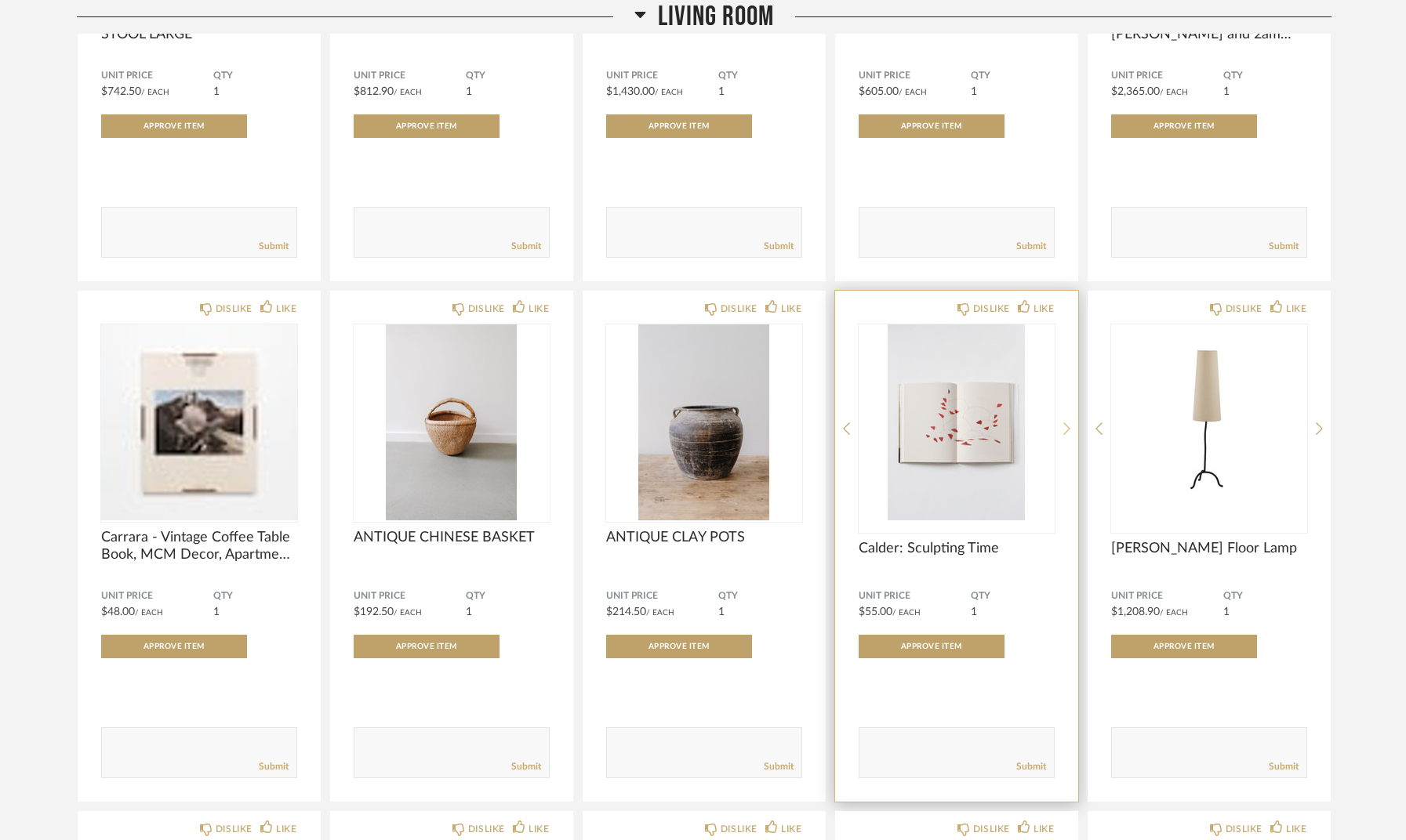
click at [1068, 423] on icon at bounding box center [1067, 429] width 7 height 14
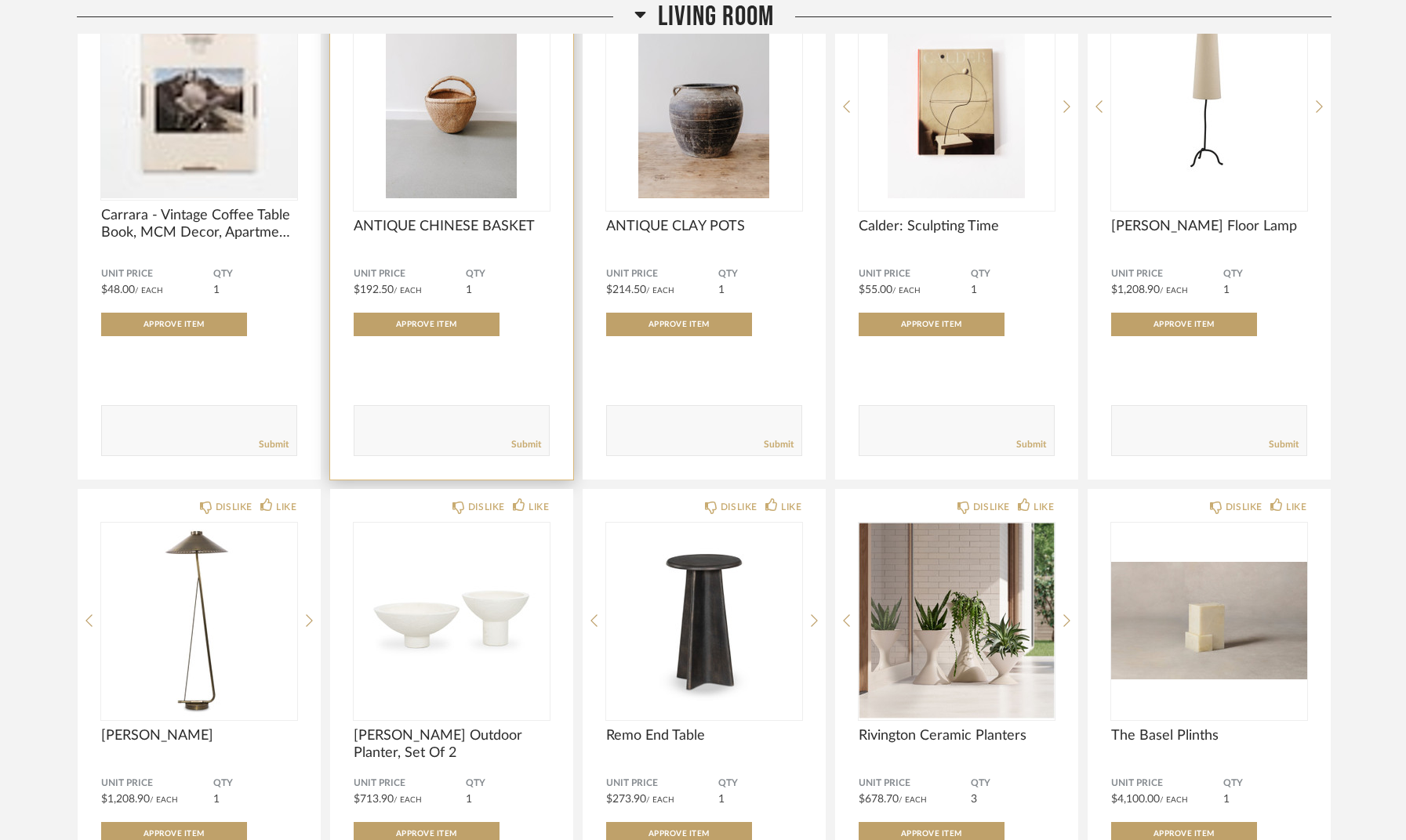
scroll to position [18388, 0]
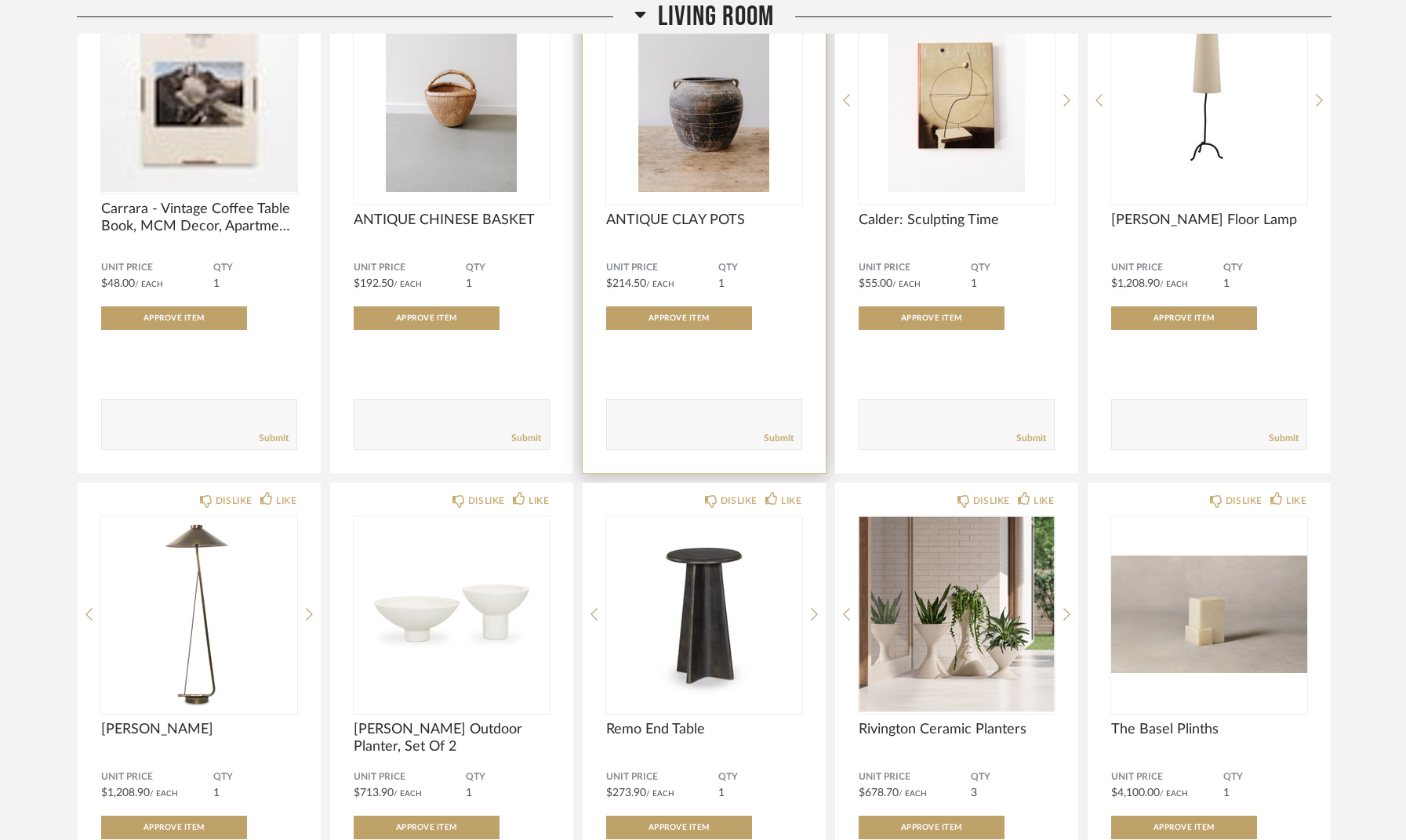
click at [624, 220] on span "ANTIQUE CLAY POTS" at bounding box center [704, 220] width 196 height 17
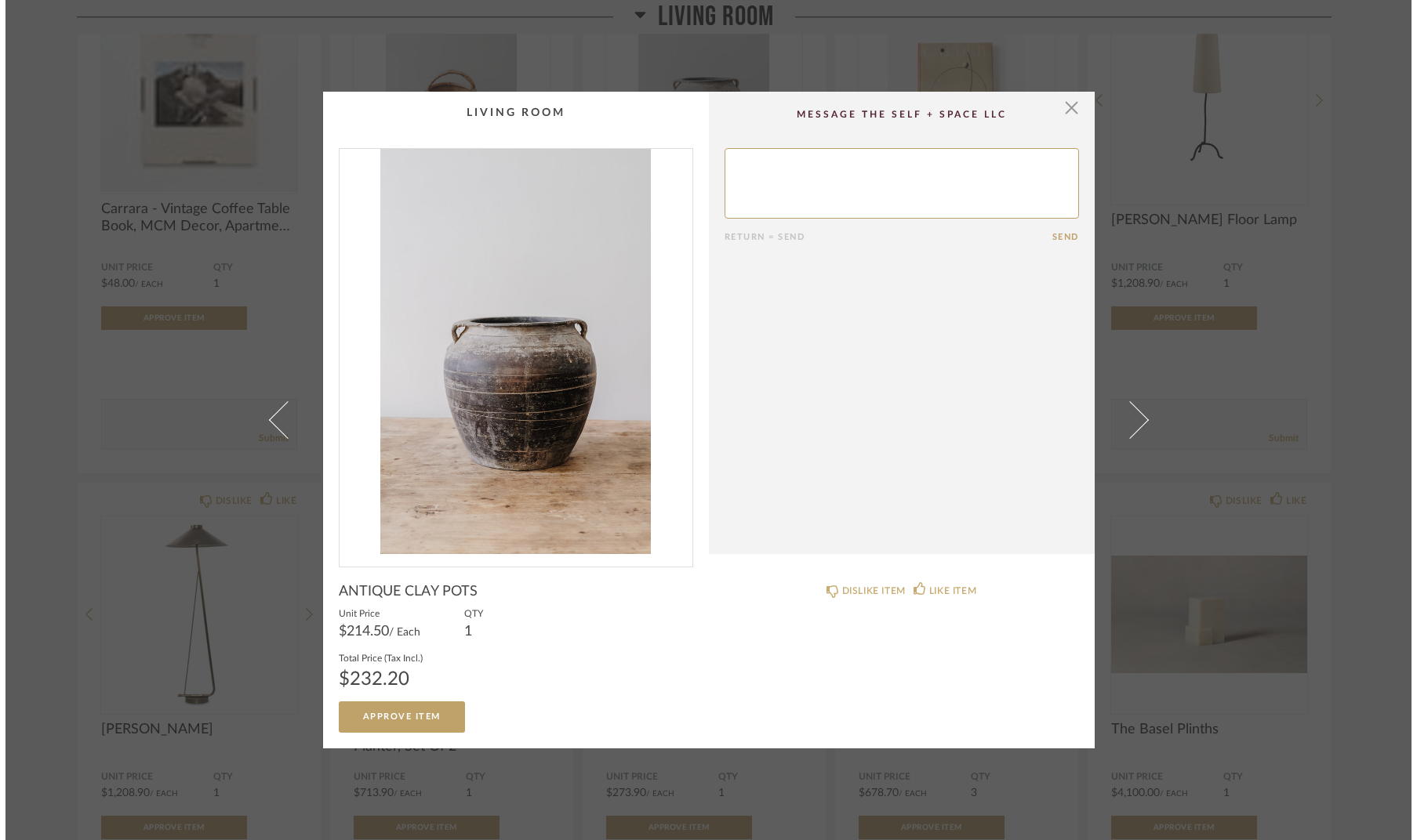
scroll to position [0, 0]
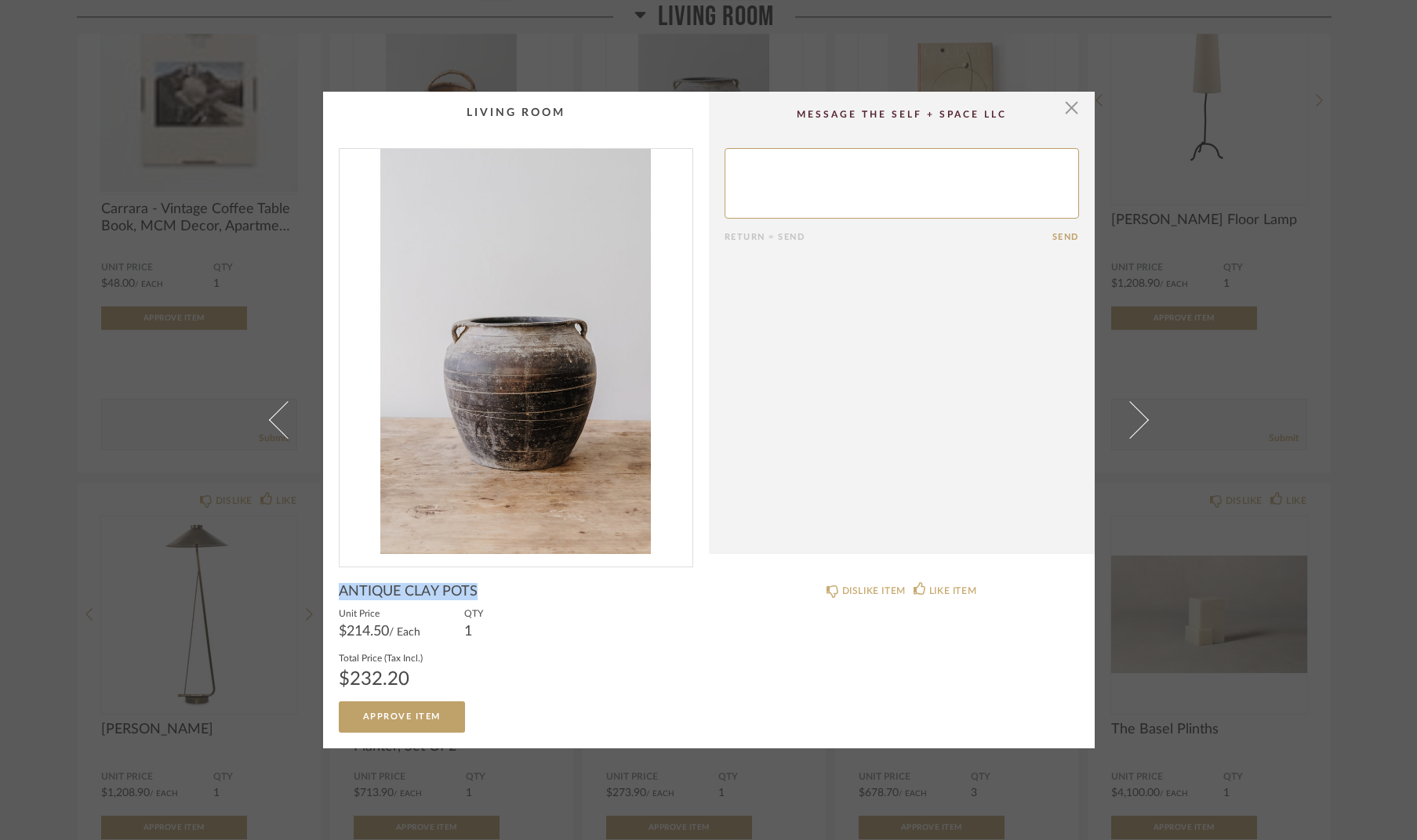
drag, startPoint x: 336, startPoint y: 595, endPoint x: 475, endPoint y: 593, distance: 139.0
click at [475, 593] on div "ANTIQUE CLAY POTS" at bounding box center [516, 592] width 354 height 17
click at [1069, 109] on span "button" at bounding box center [1072, 107] width 31 height 31
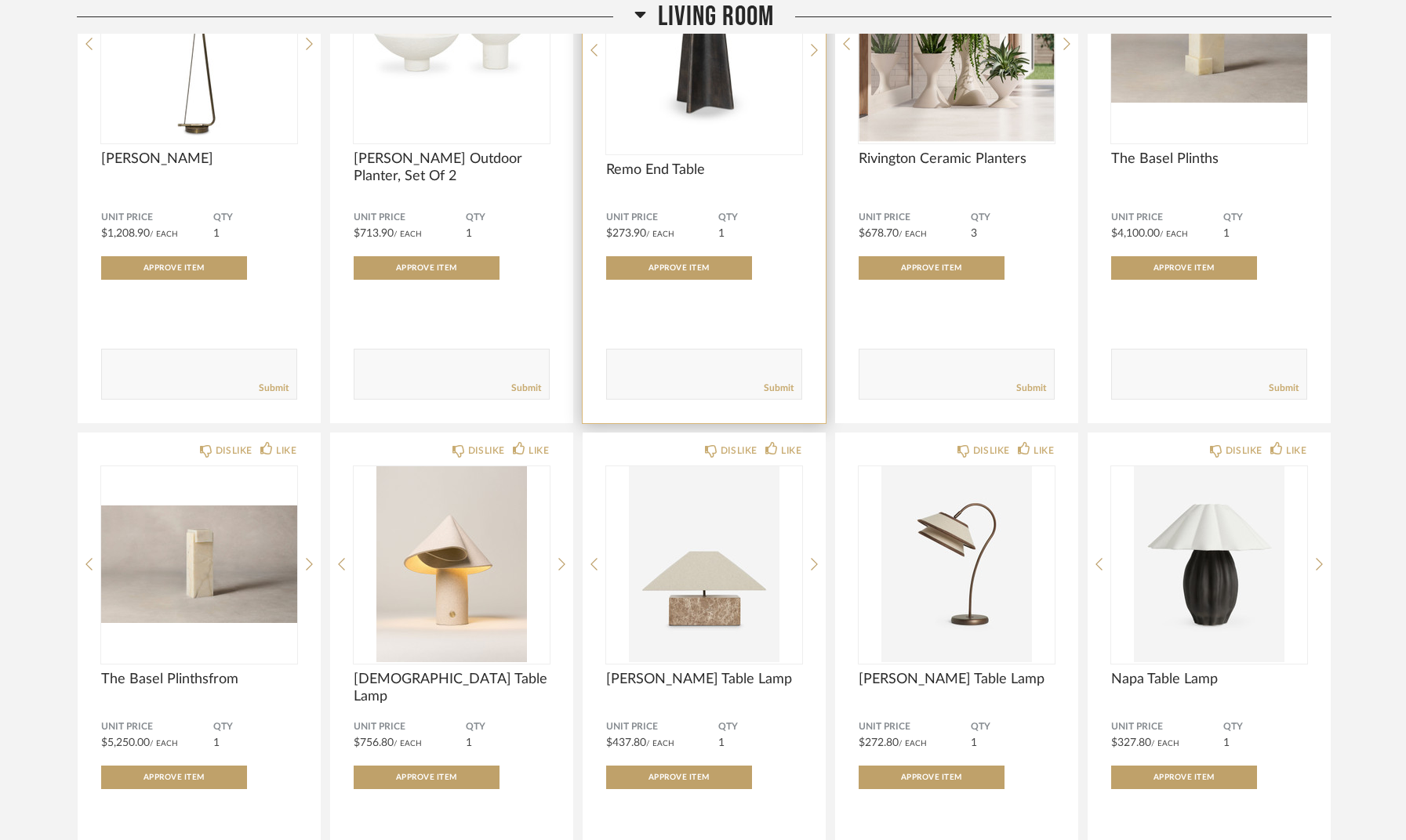
scroll to position [19022, 0]
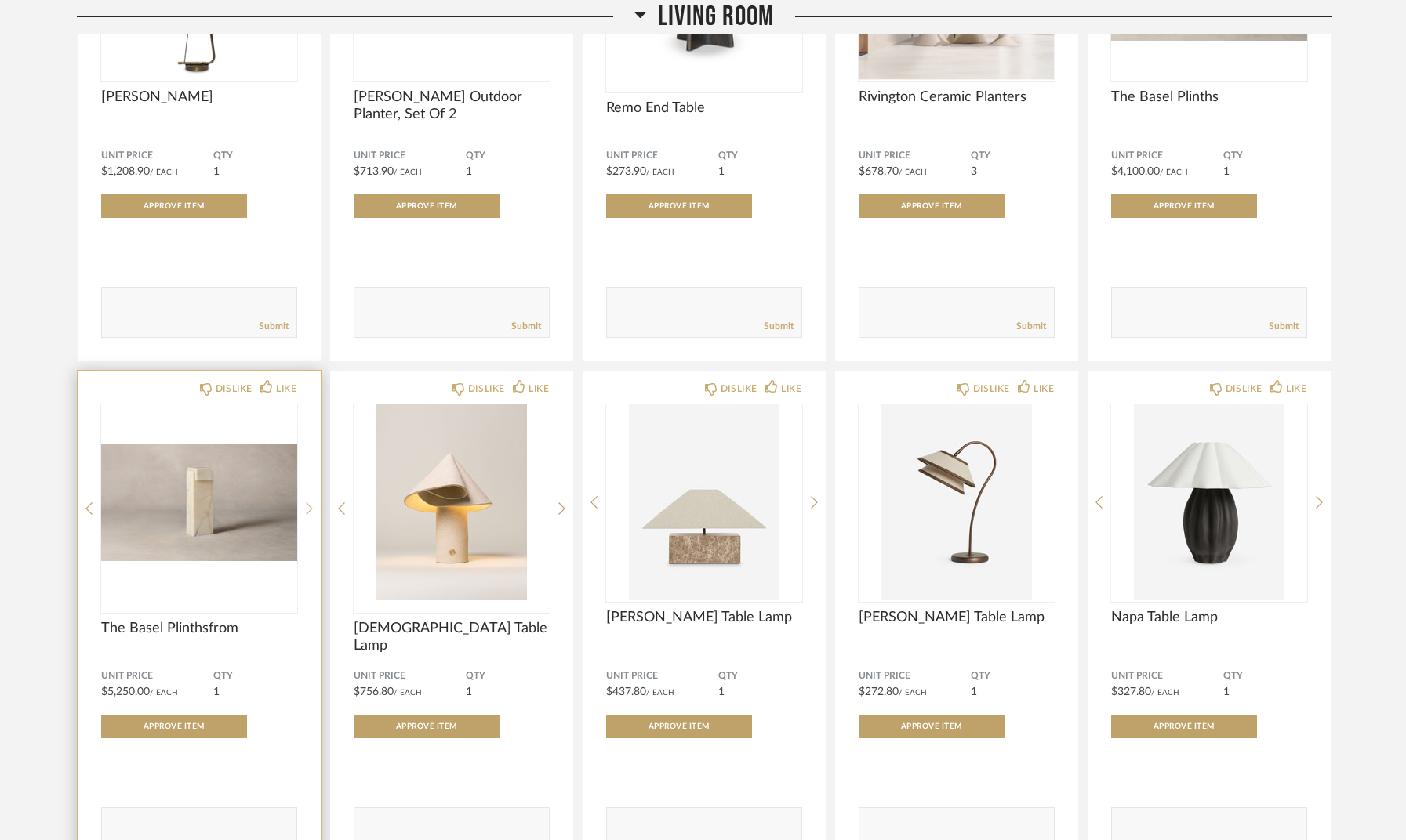
click at [310, 505] on icon at bounding box center [310, 509] width 7 height 14
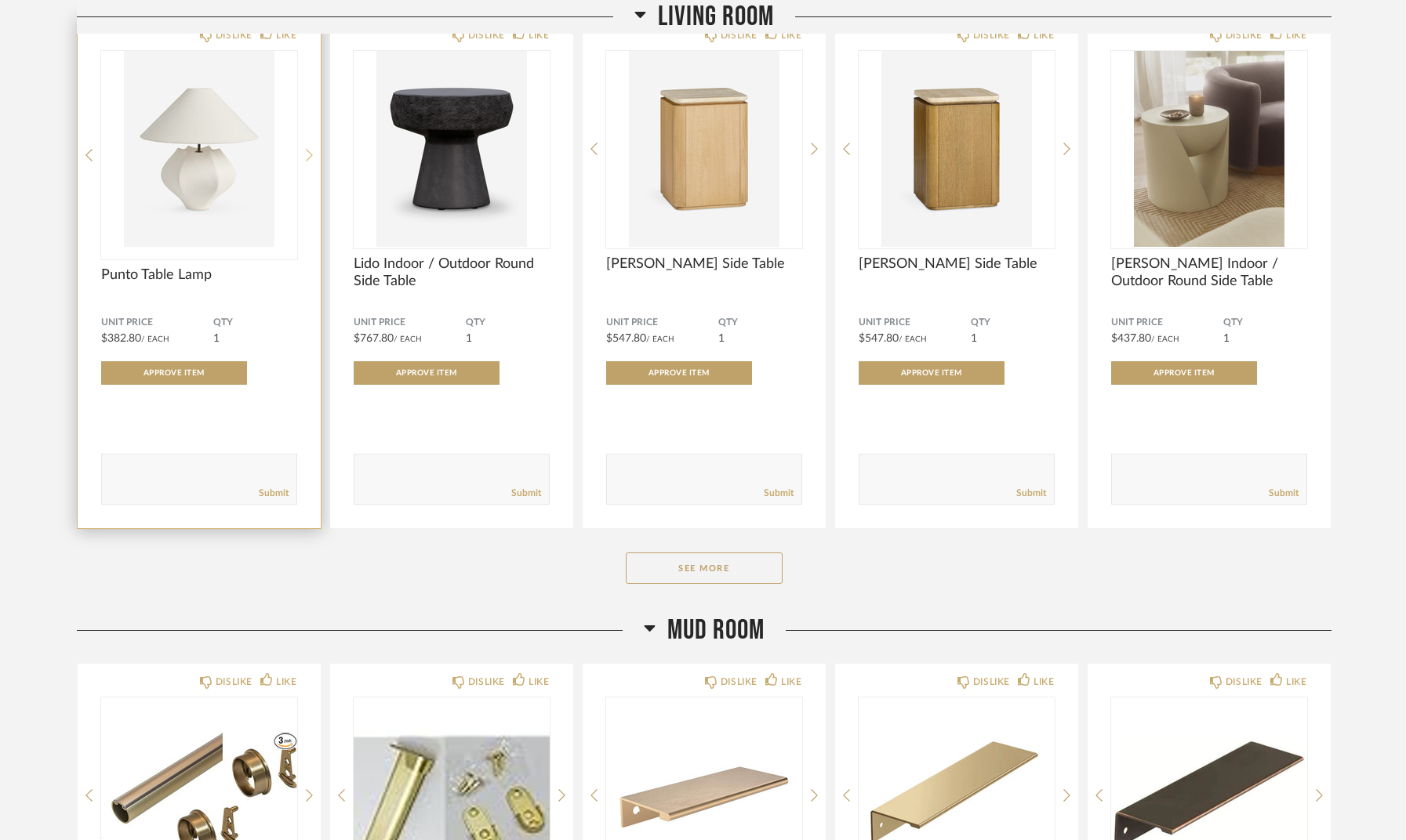
scroll to position [19926, 0]
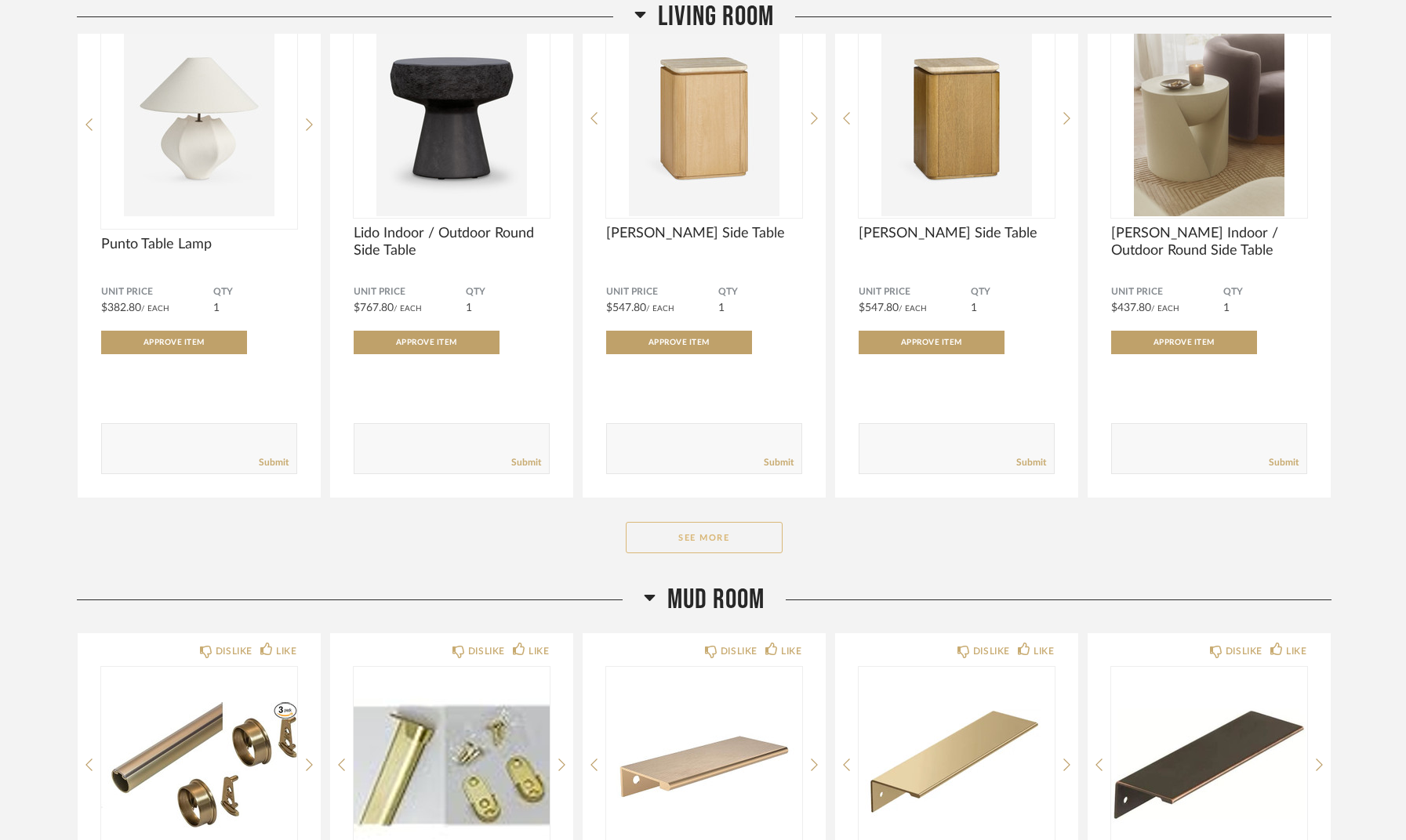
click at [702, 549] on button "See More" at bounding box center [704, 537] width 157 height 31
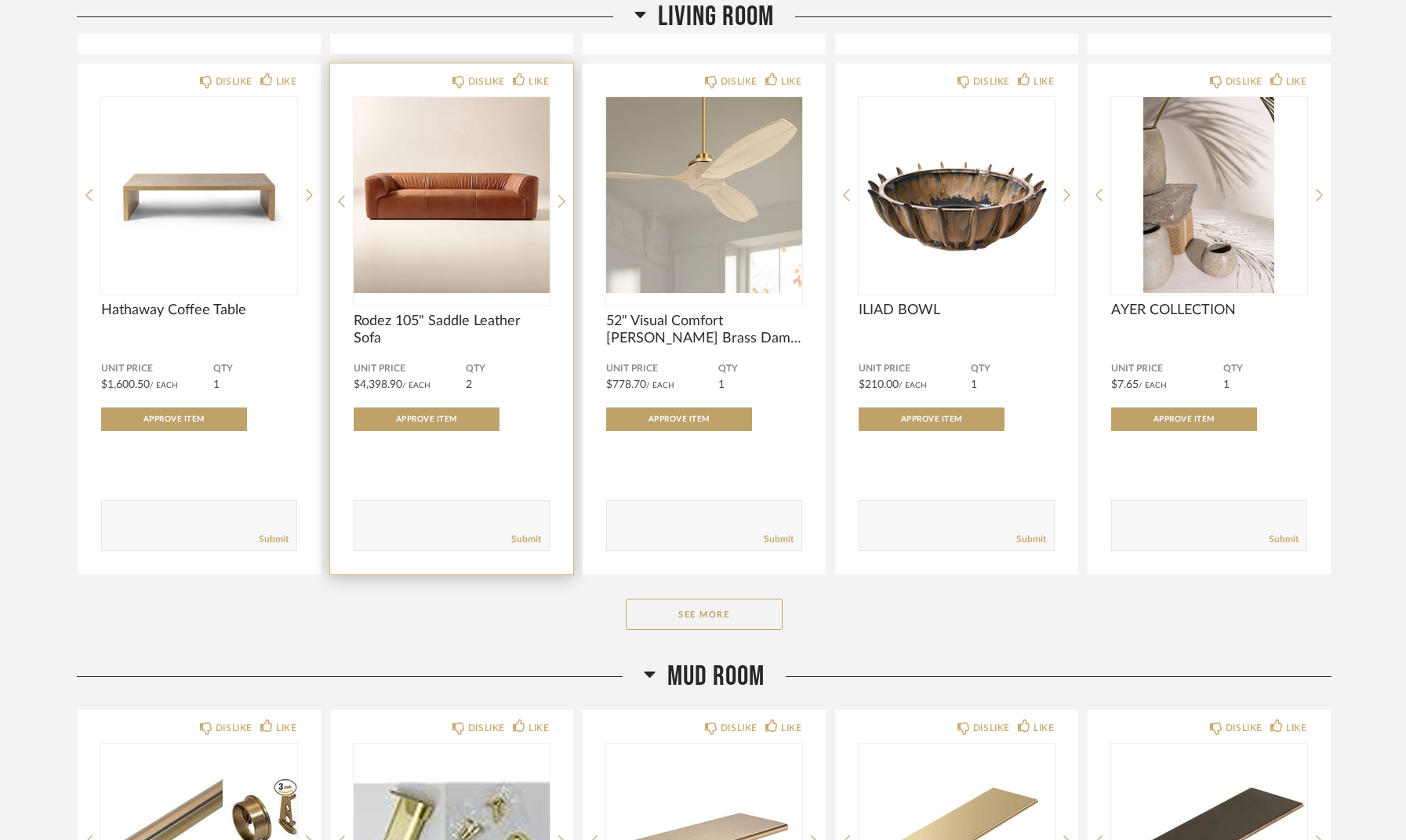
scroll to position [21950, 0]
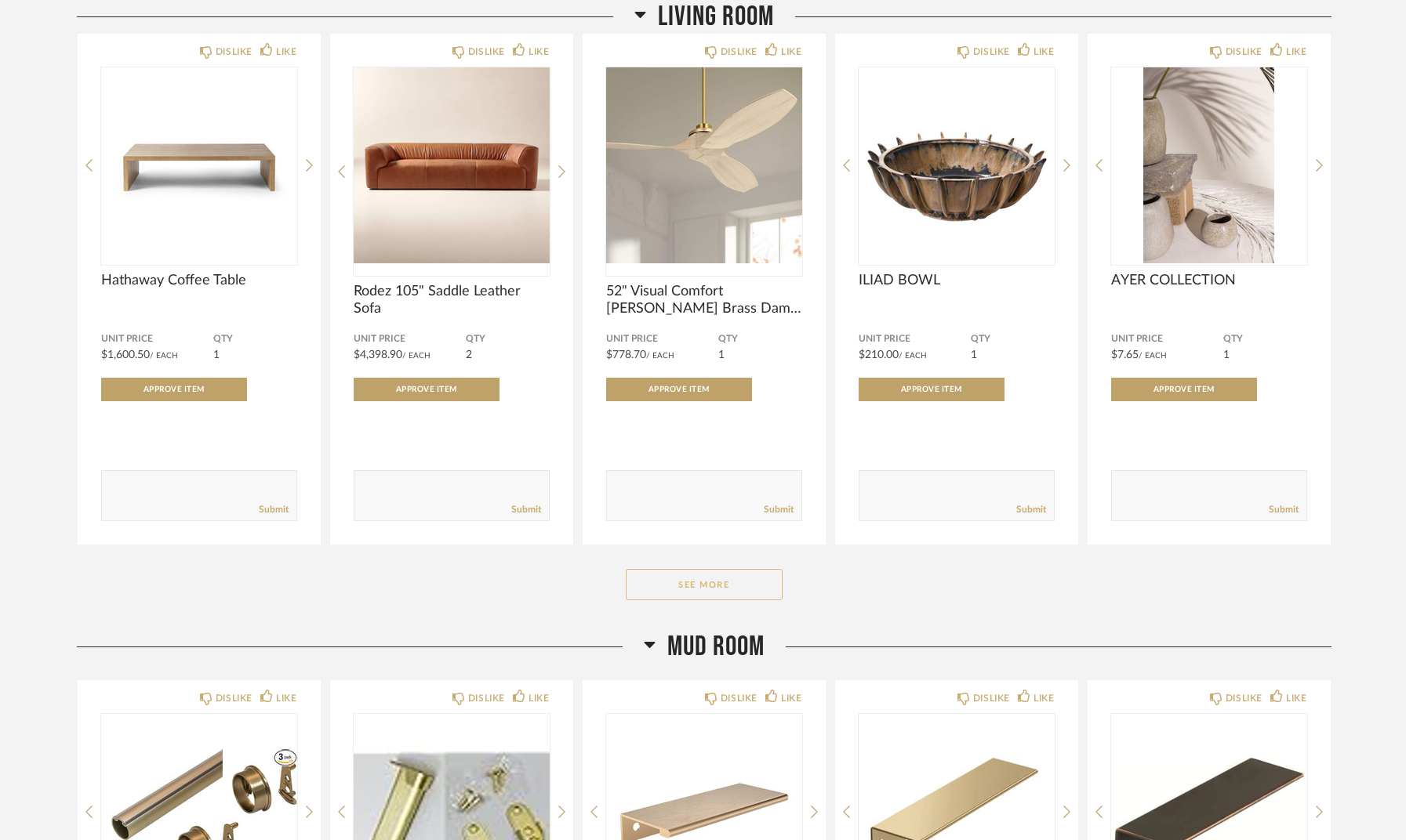
click at [673, 589] on button "See More" at bounding box center [704, 584] width 157 height 31
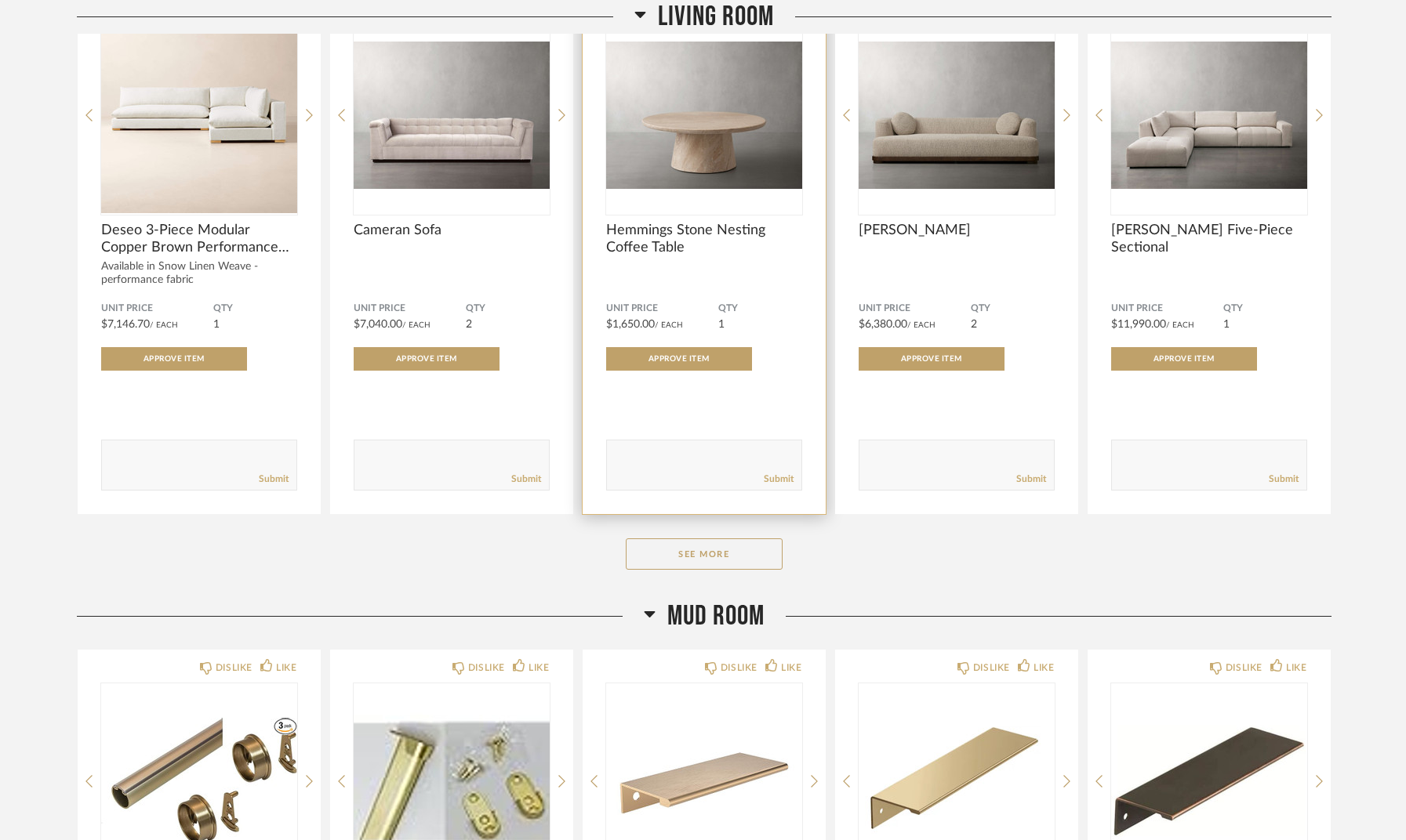
scroll to position [24198, 0]
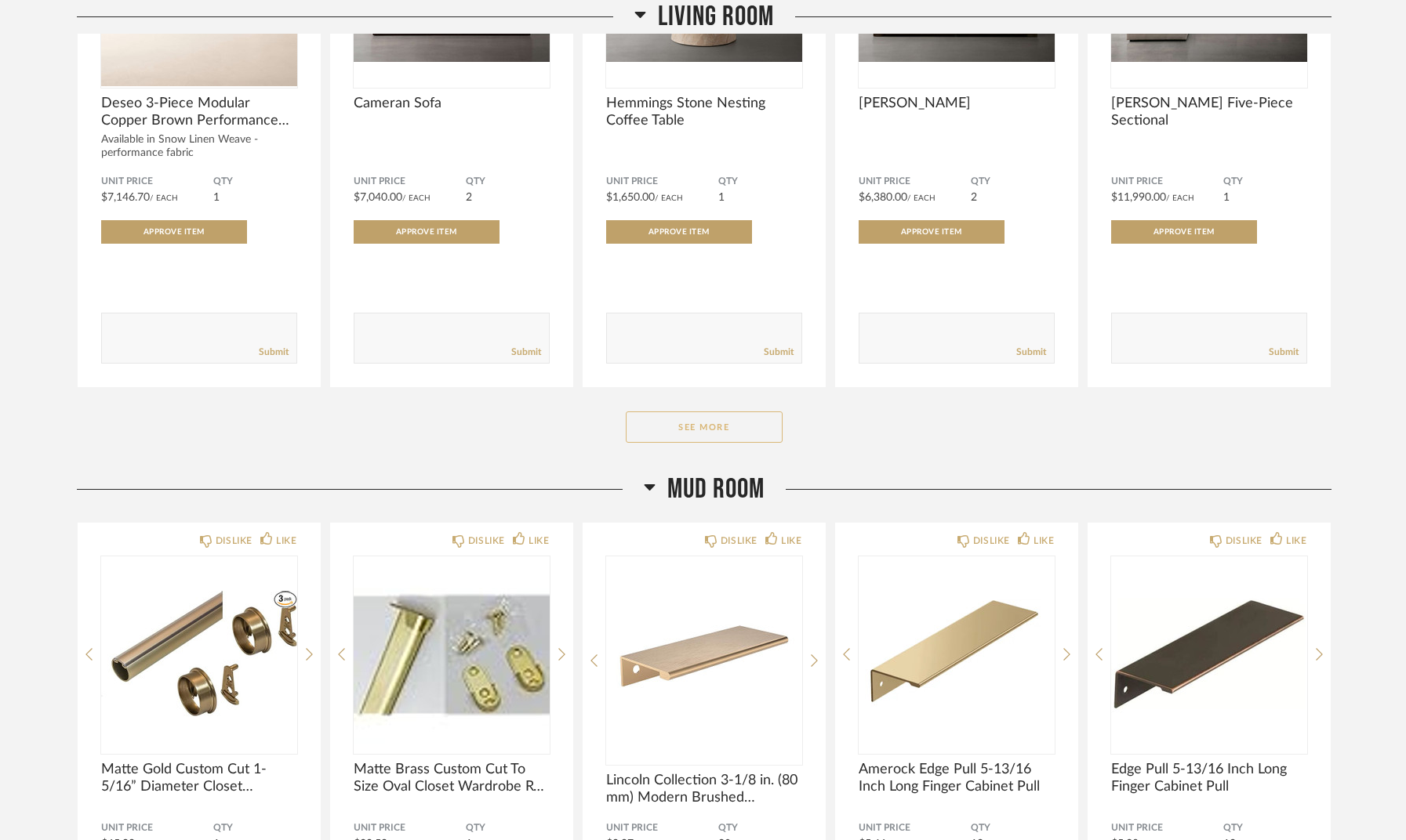
click at [738, 426] on button "See More" at bounding box center [704, 427] width 157 height 31
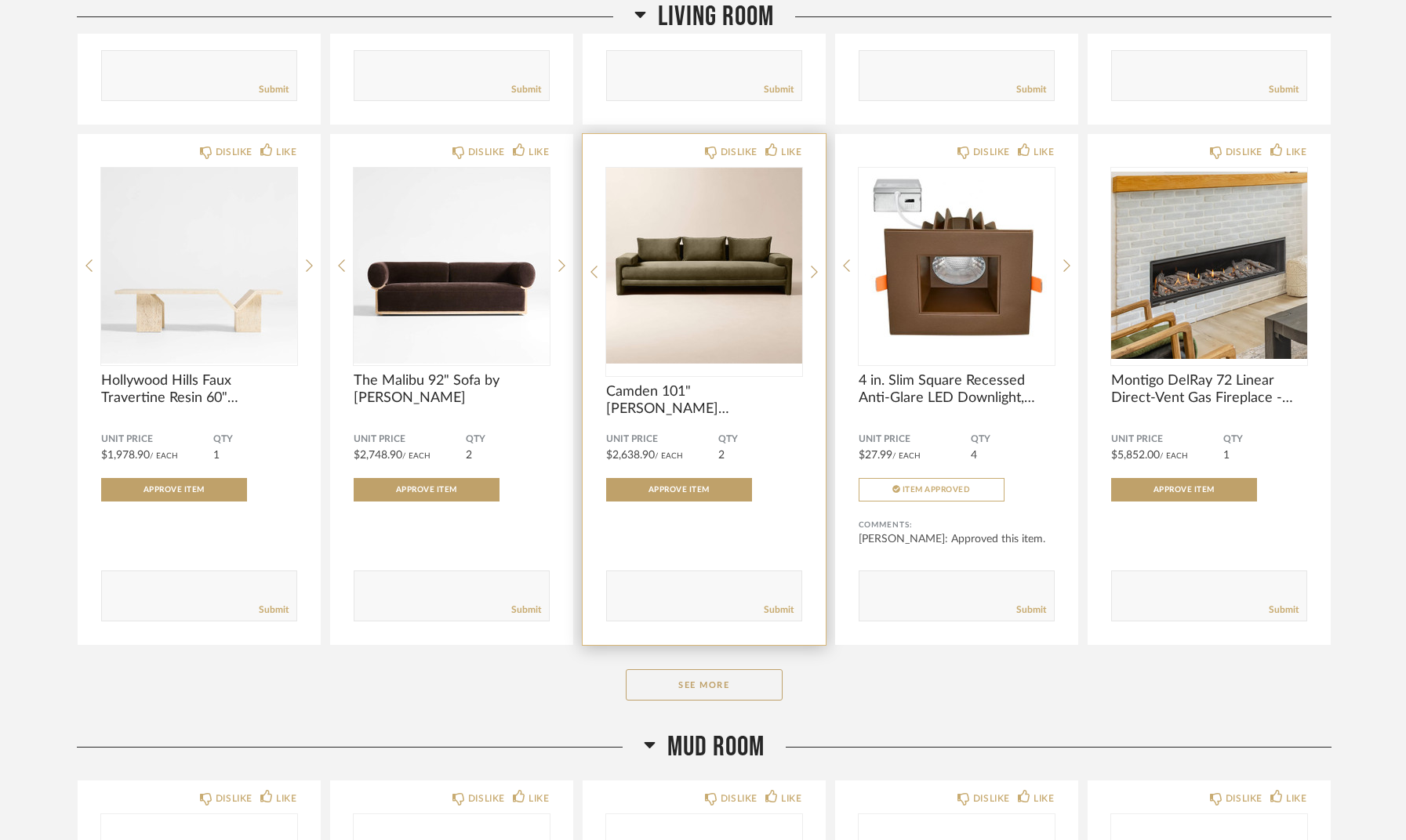
scroll to position [26032, 0]
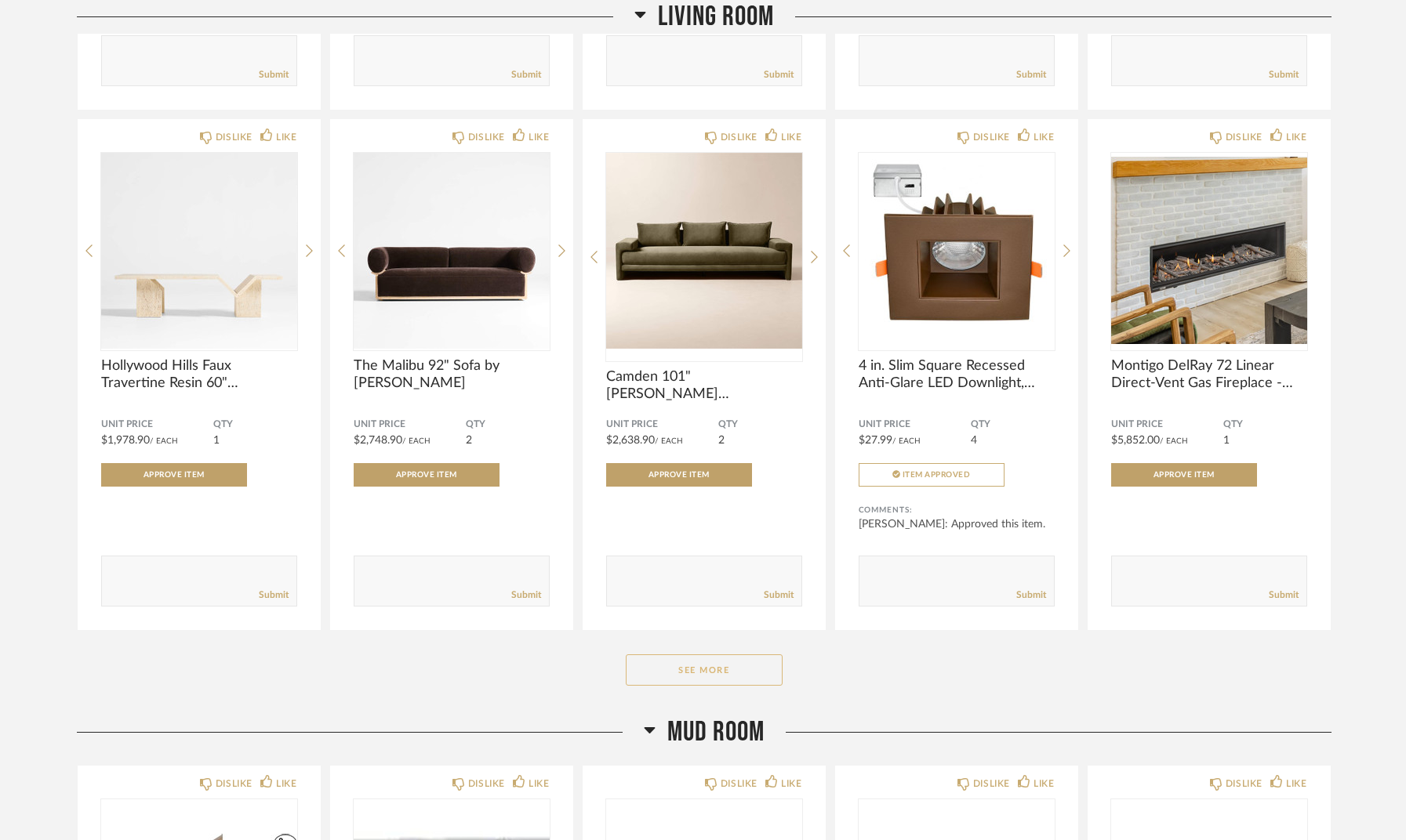
click at [682, 665] on button "See More" at bounding box center [704, 670] width 157 height 31
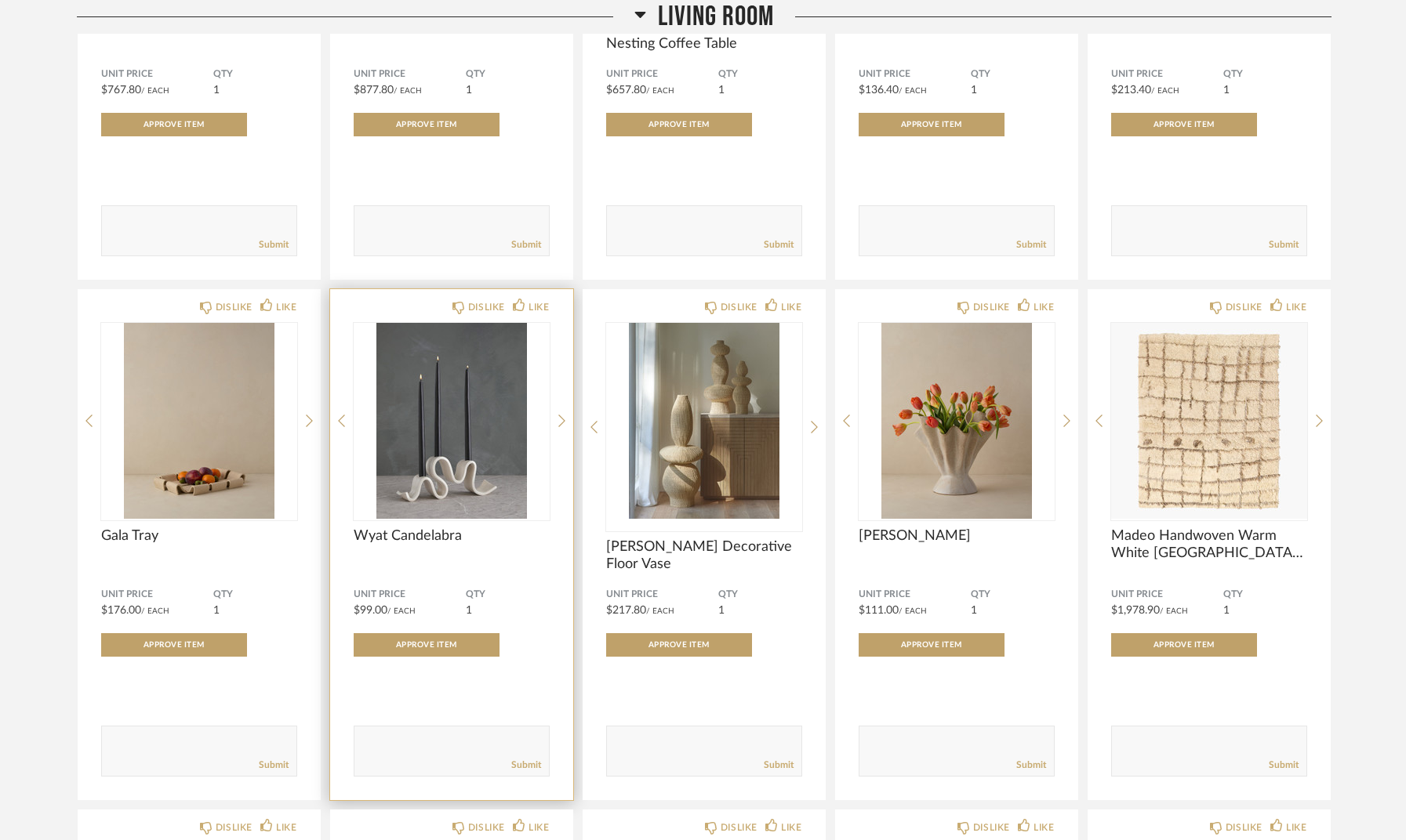
scroll to position [21173, 0]
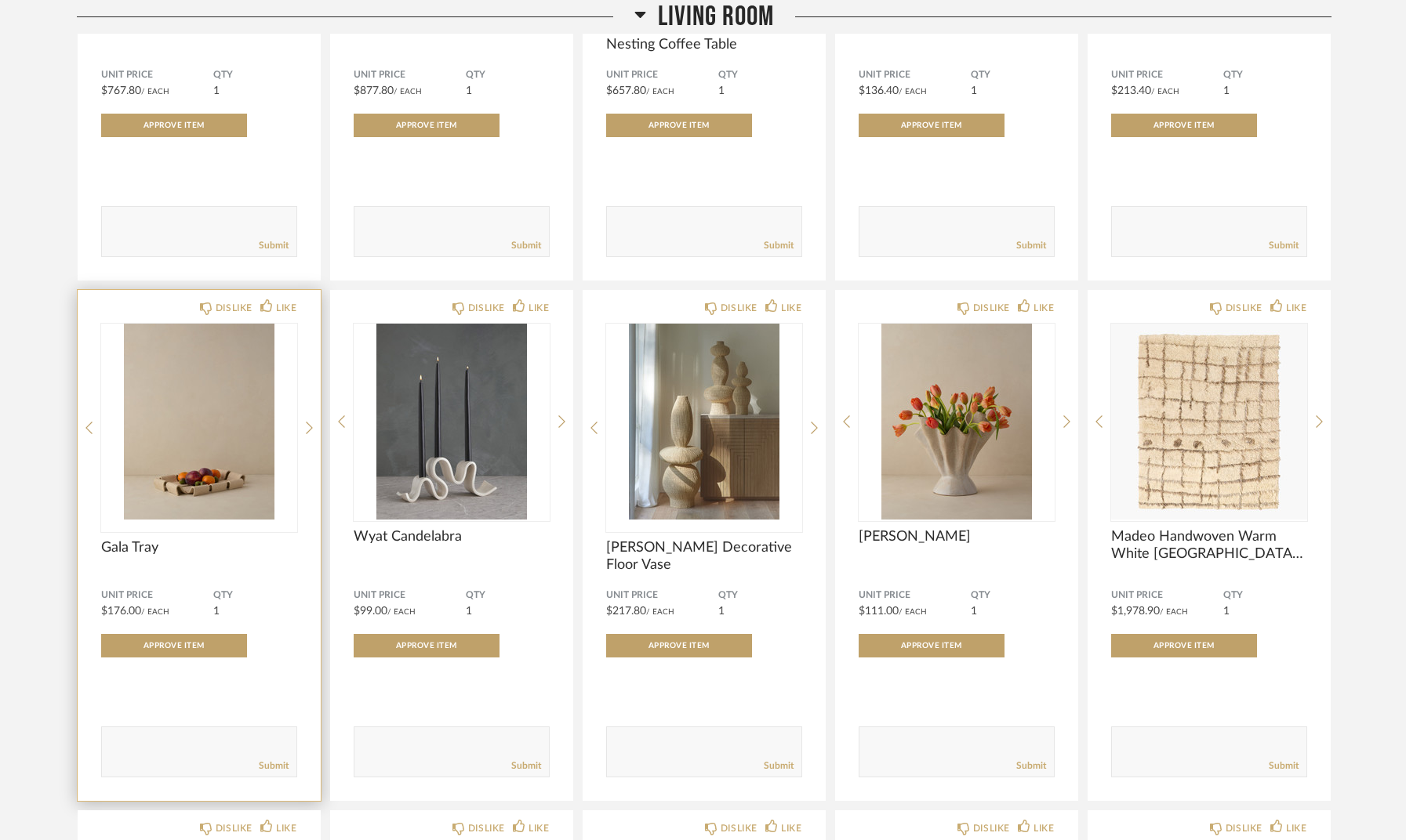
click at [179, 475] on div at bounding box center [198, 428] width 196 height 209
click at [191, 467] on img "0" at bounding box center [198, 421] width 196 height 196
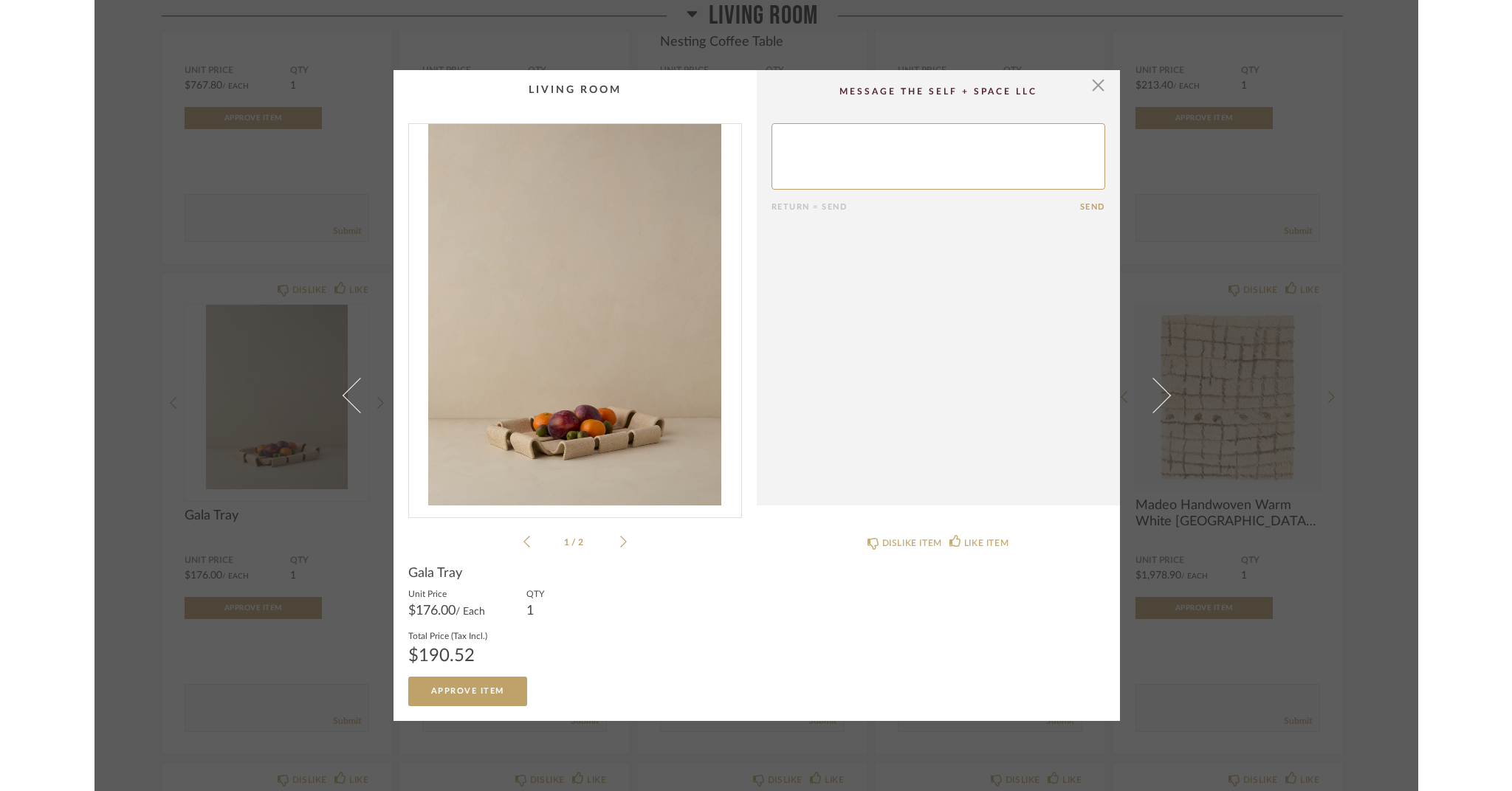
scroll to position [0, 0]
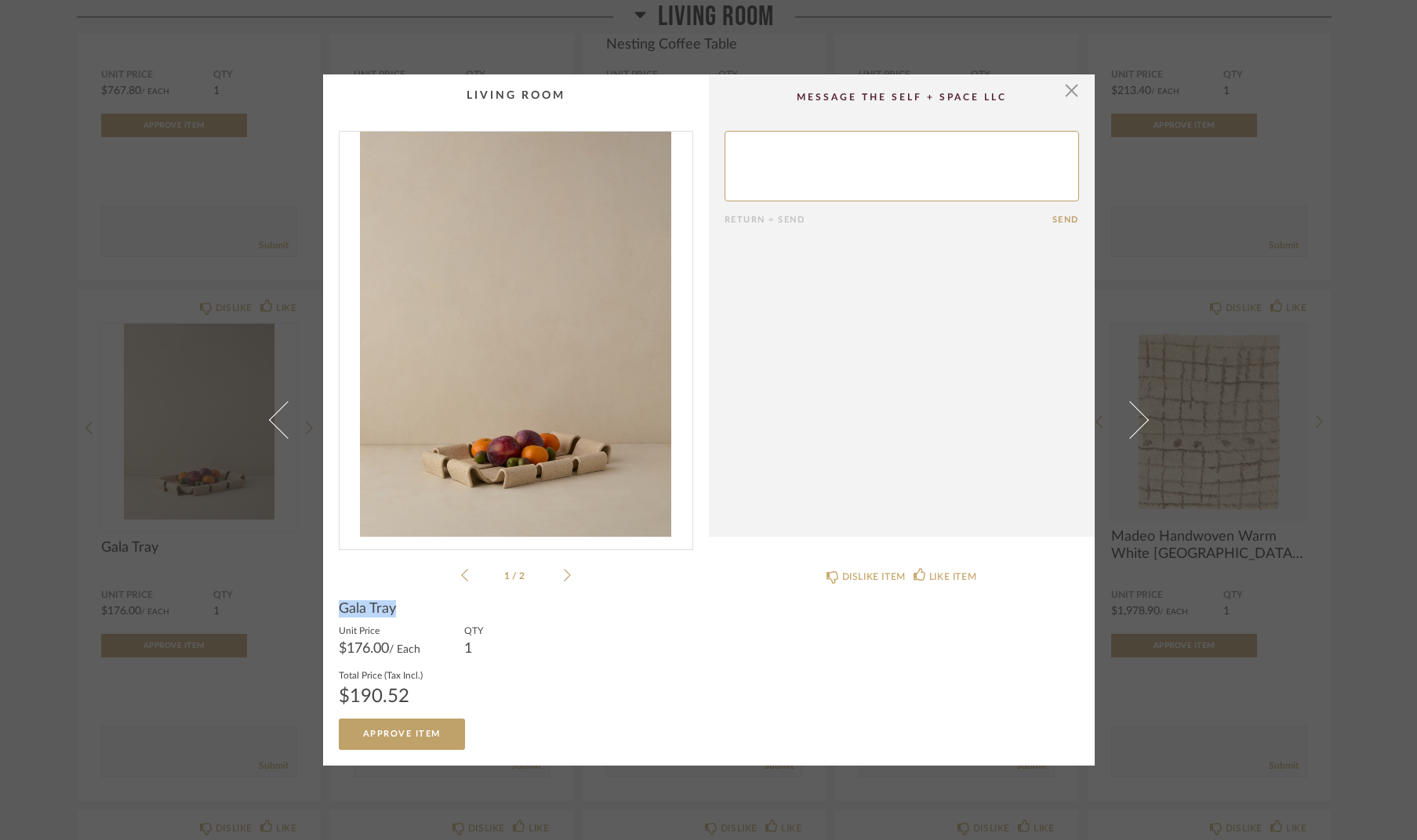
drag, startPoint x: 336, startPoint y: 609, endPoint x: 483, endPoint y: 573, distance: 151.3
click at [391, 608] on div "Gala Tray" at bounding box center [516, 609] width 354 height 17
click at [578, 576] on div "1 / 2" at bounding box center [516, 357] width 354 height 453
click at [564, 577] on icon at bounding box center [567, 575] width 7 height 14
drag, startPoint x: 331, startPoint y: 610, endPoint x: 398, endPoint y: 613, distance: 67.1
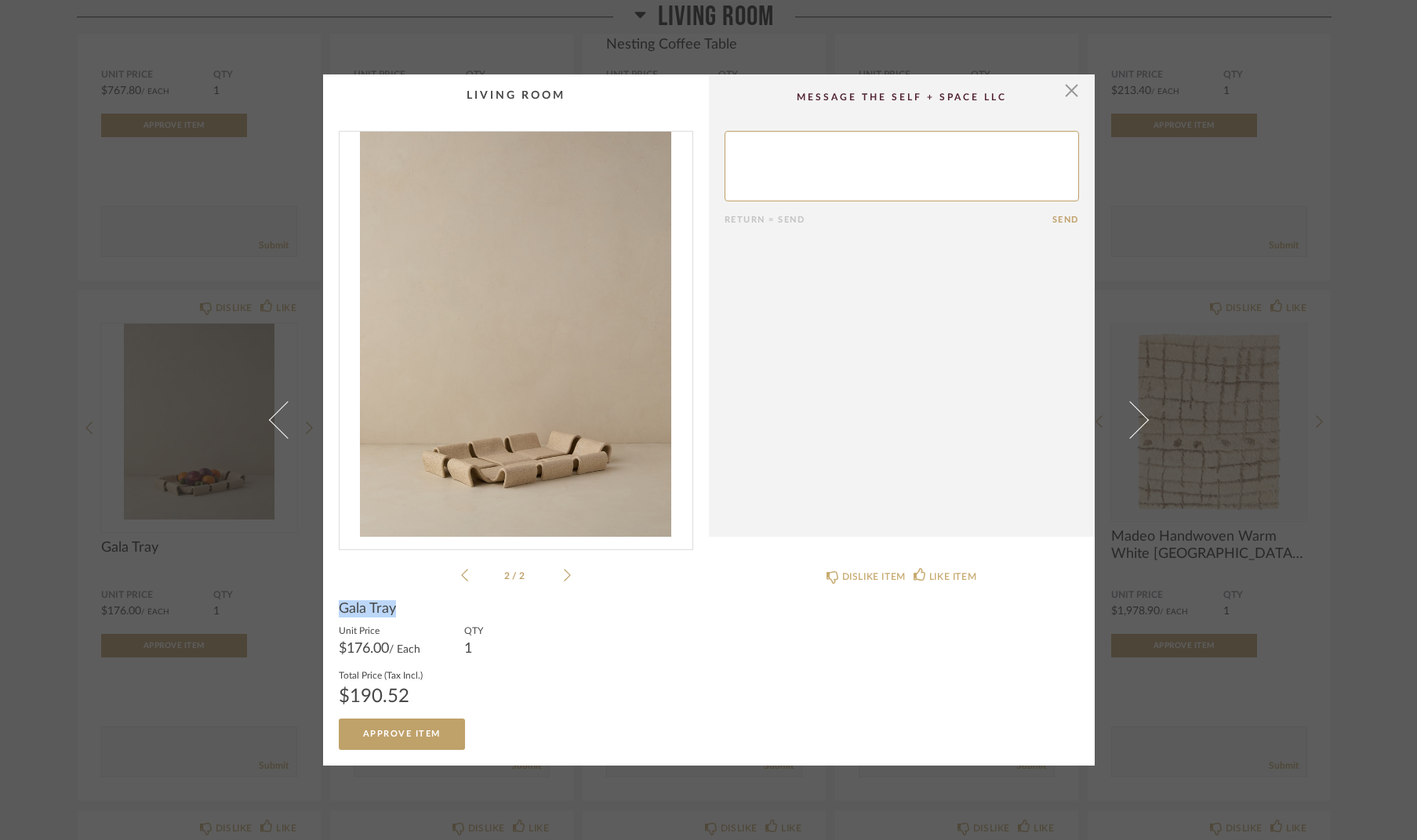
click at [398, 613] on cpp-summary-info "Gala Tray Unit Price $176.00 / Each QTY 1 Total Price (Tax Incl.) $190.52 Appro…" at bounding box center [516, 667] width 386 height 164
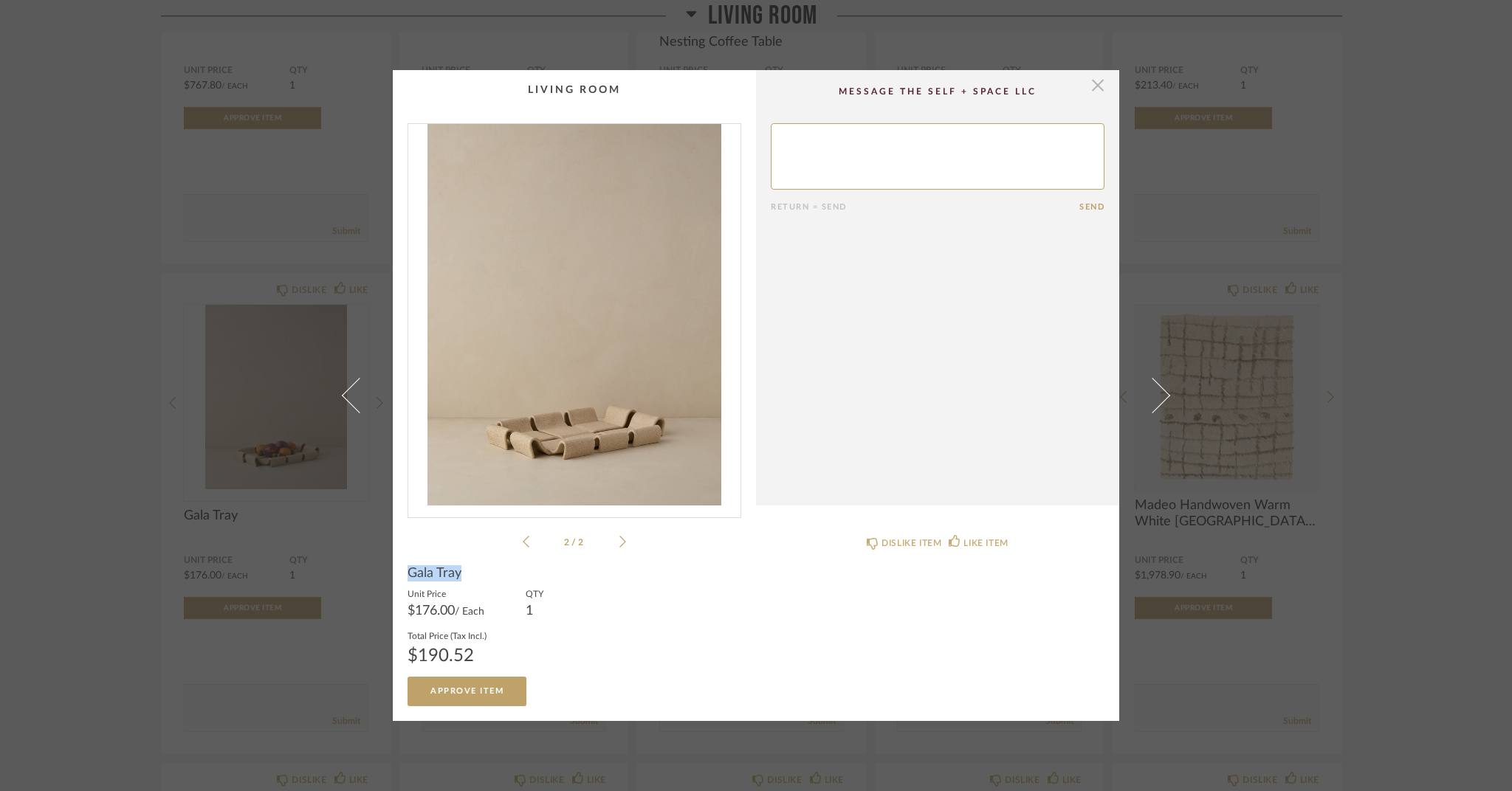
click at [1094, 80] on span "button" at bounding box center [1098, 85] width 30 height 30
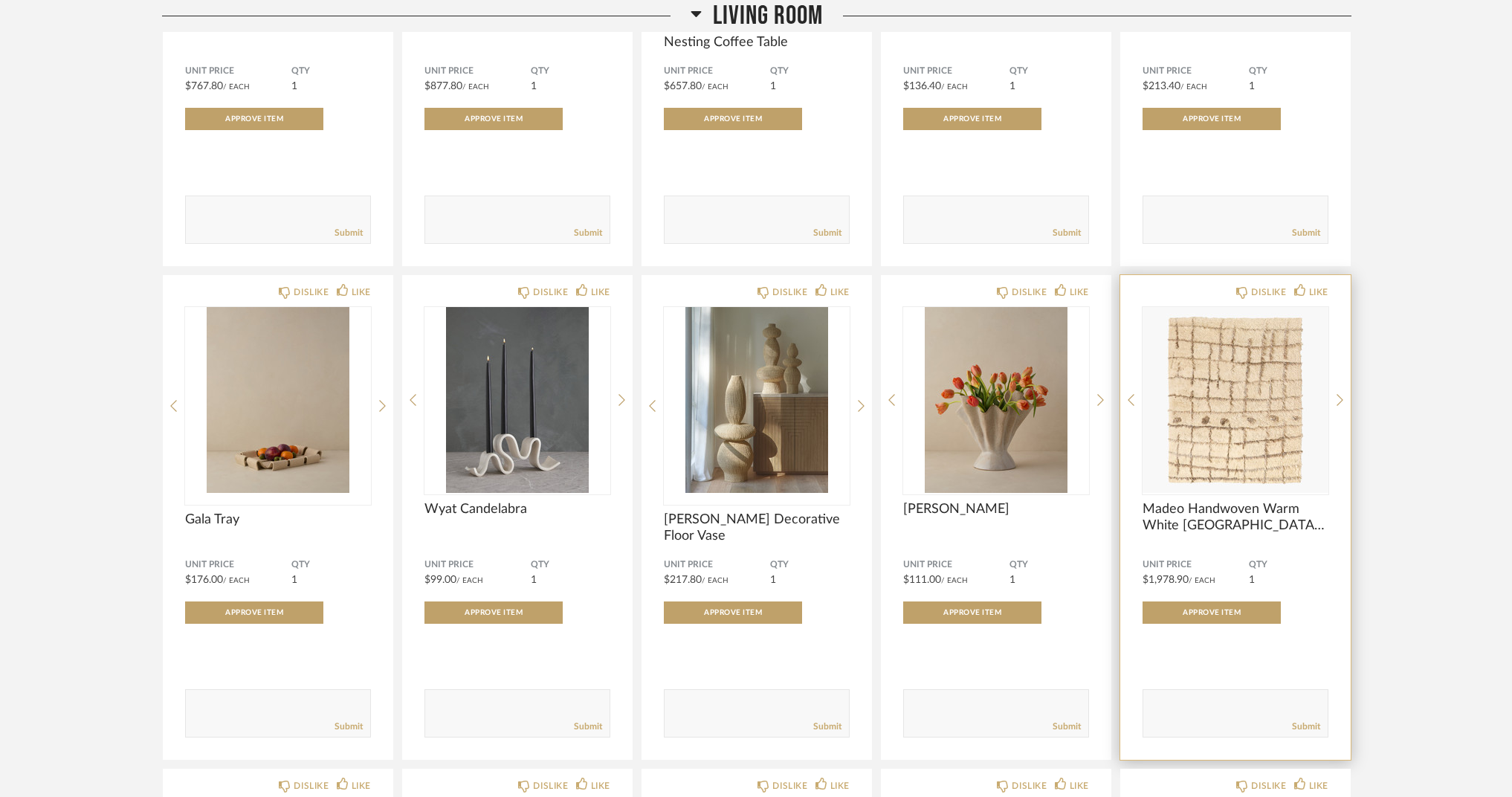
scroll to position [20161, 0]
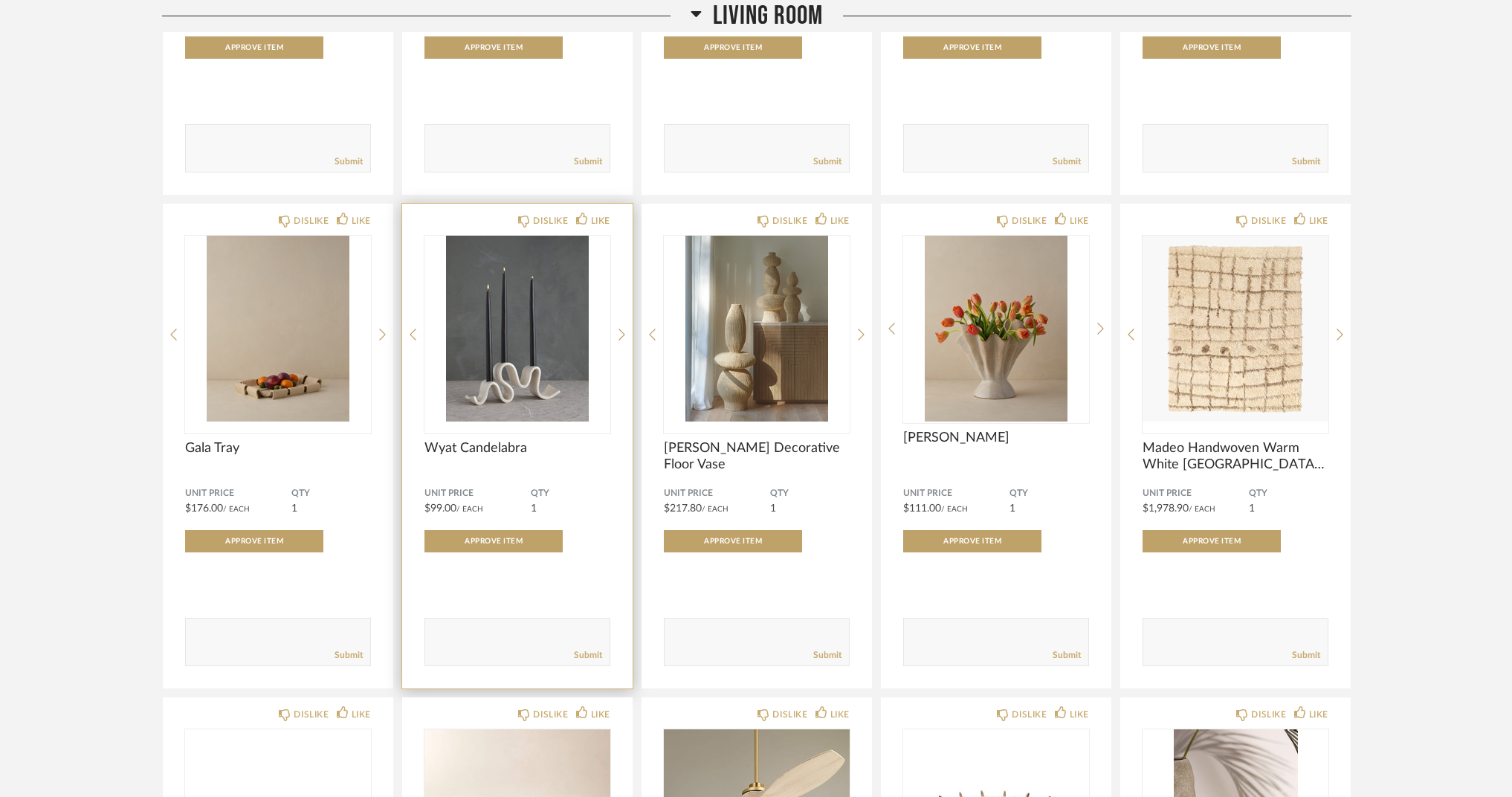
click at [505, 384] on img "0" at bounding box center [517, 328] width 186 height 186
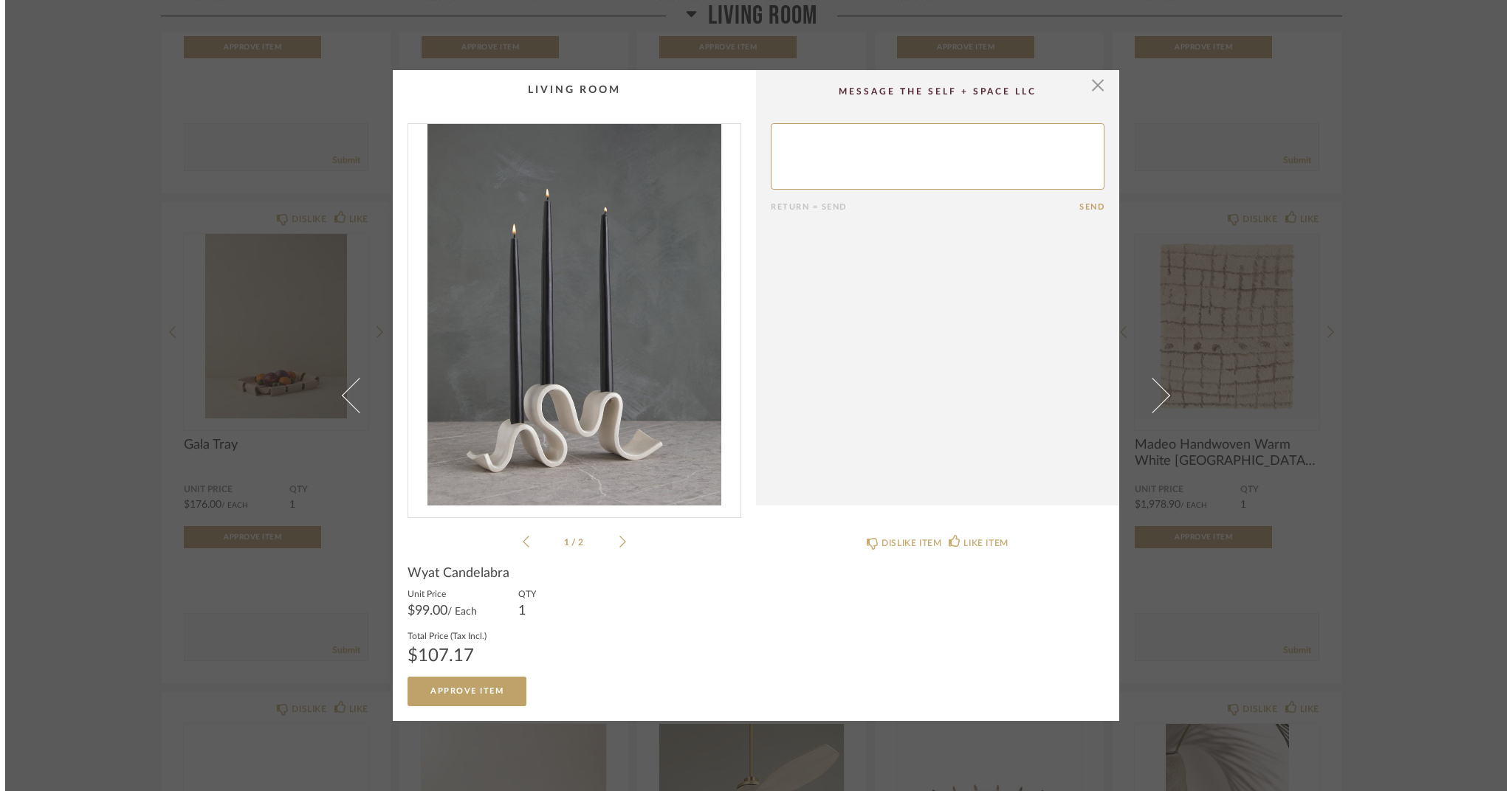
scroll to position [0, 0]
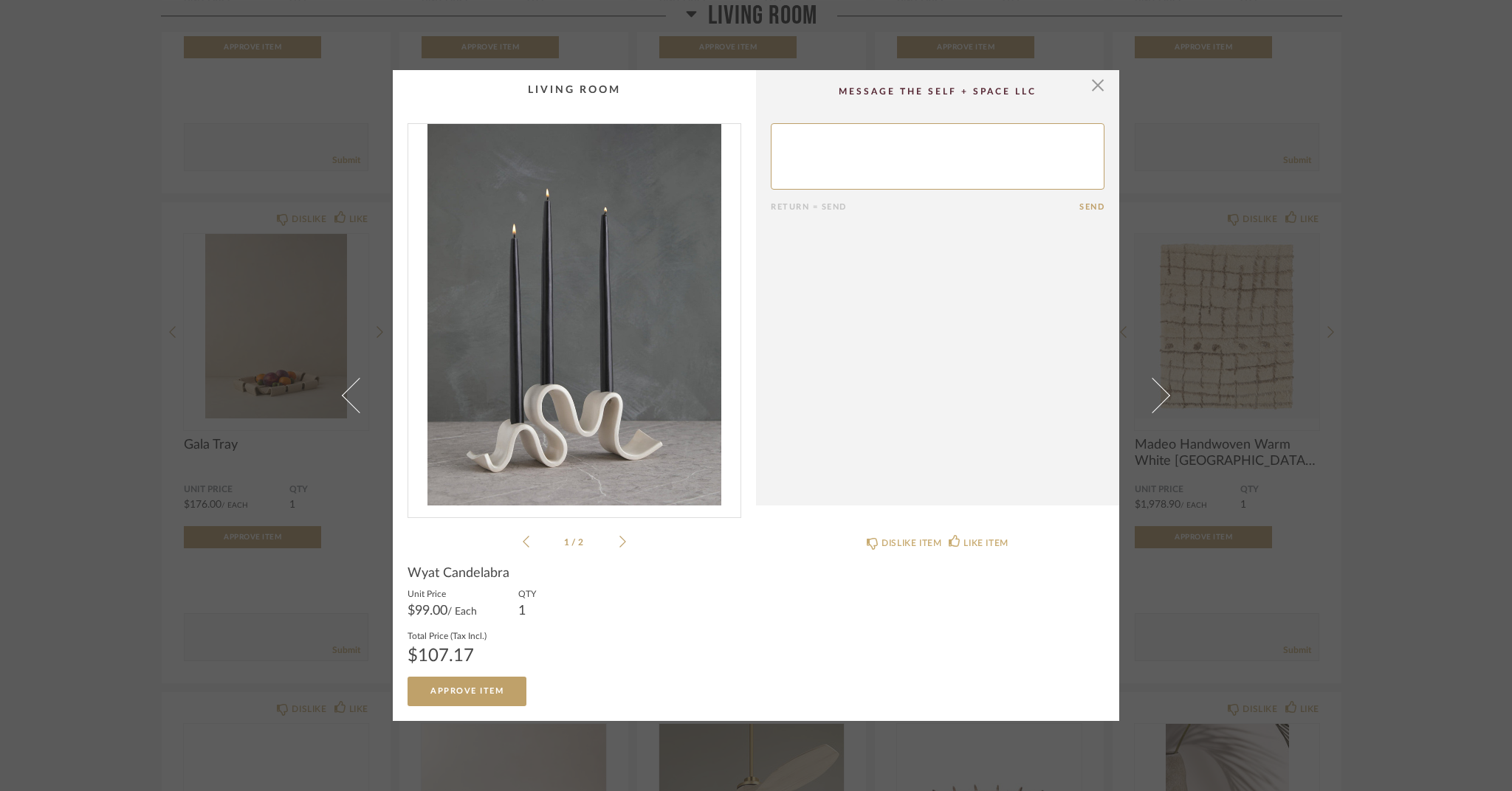
click at [619, 542] on icon at bounding box center [623, 541] width 6 height 14
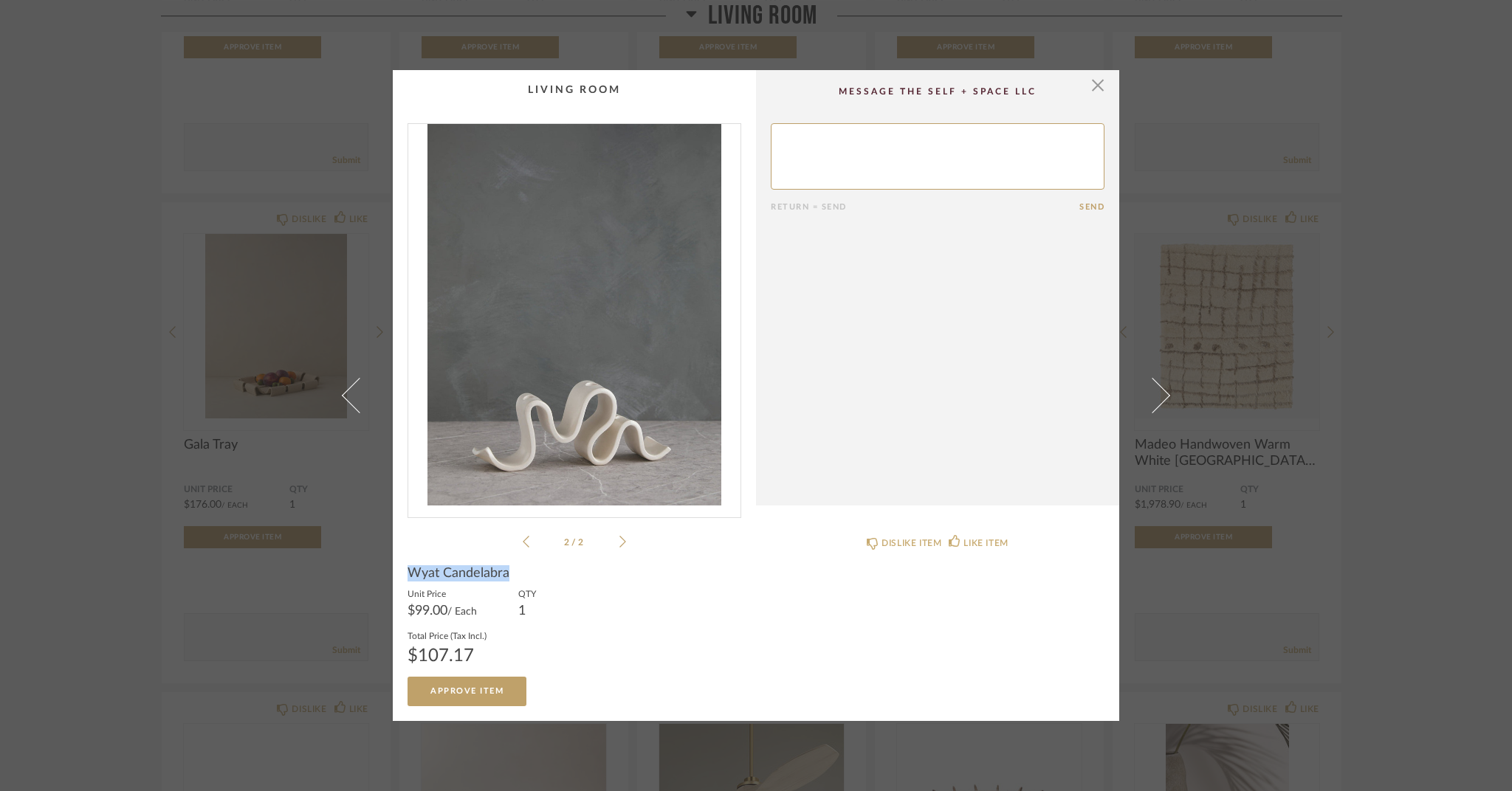
drag, startPoint x: 402, startPoint y: 574, endPoint x: 498, endPoint y: 578, distance: 96.1
click at [513, 576] on cpp-summary-info "Wyat Candelabra Unit Price $99.00 / Each QTY 1 Total Price (Tax Incl.) $107.17 …" at bounding box center [574, 628] width 363 height 155
click at [1333, 388] on div "× 2 / 2 Return = Send Send Wyat Candelabra Unit Price $99.00 / Each QTY 1 Total…" at bounding box center [756, 395] width 1512 height 791
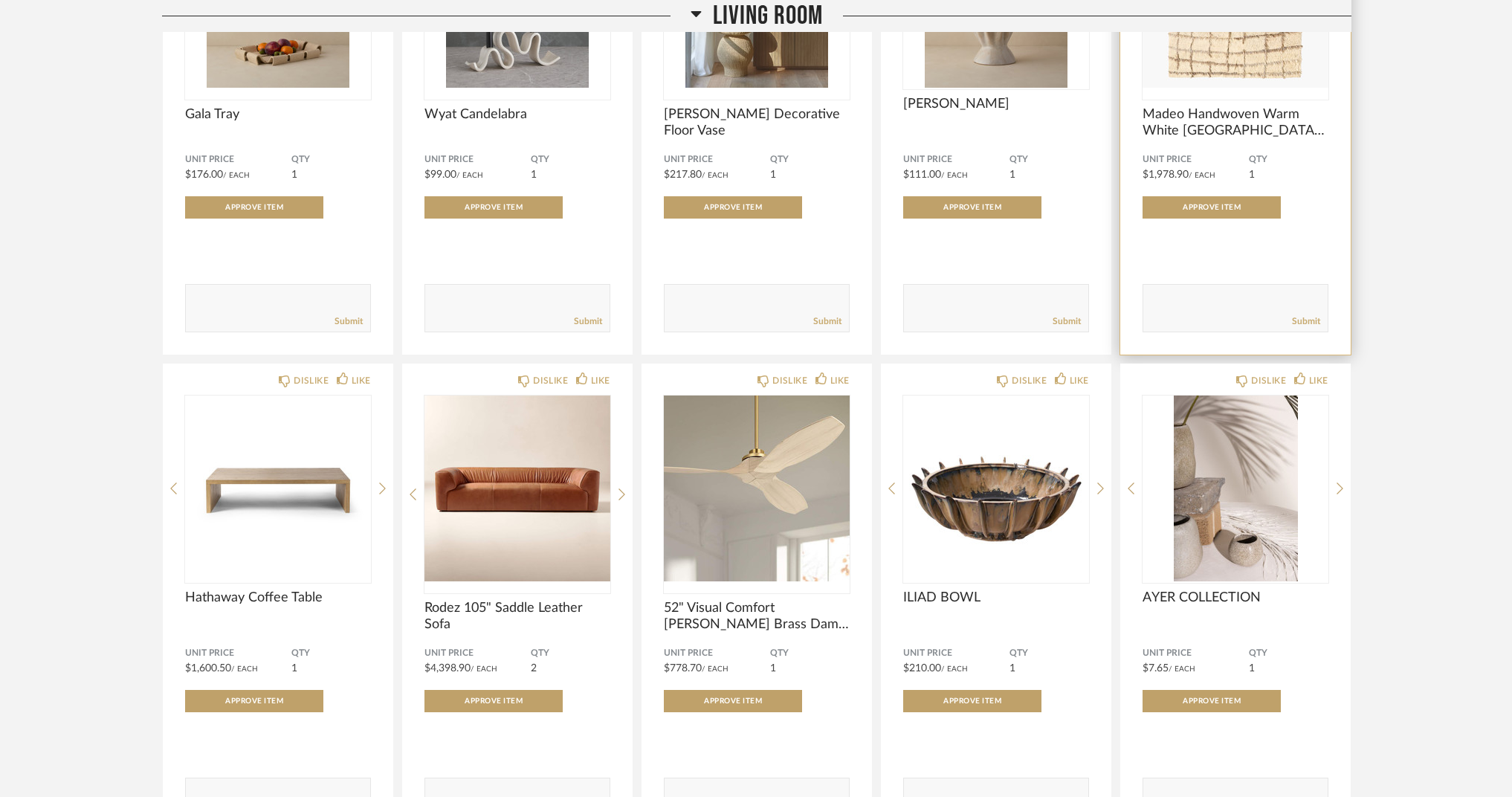
scroll to position [20564, 0]
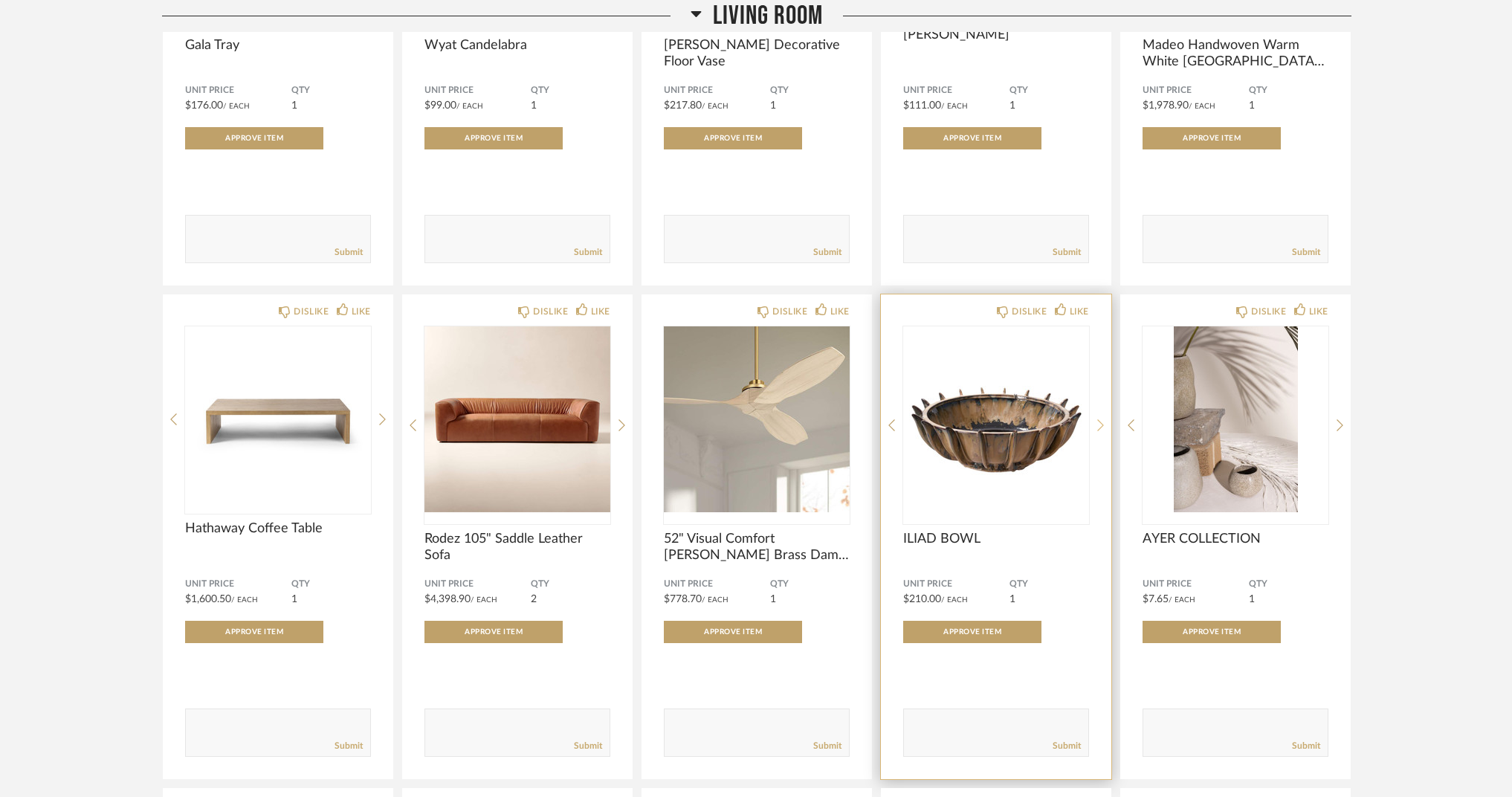
click at [1100, 426] on icon at bounding box center [1100, 425] width 6 height 14
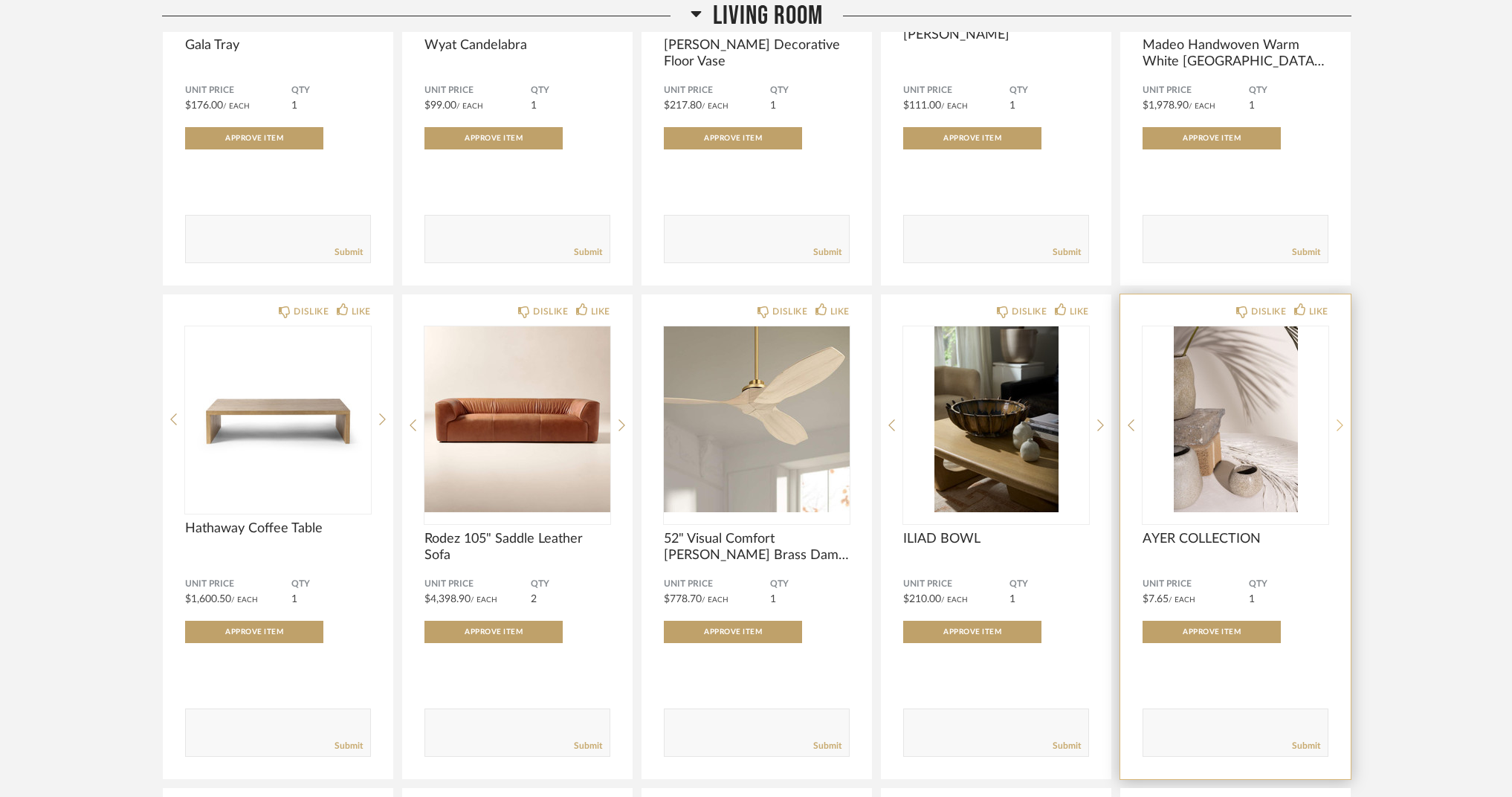
click at [1342, 423] on icon at bounding box center [1340, 425] width 6 height 14
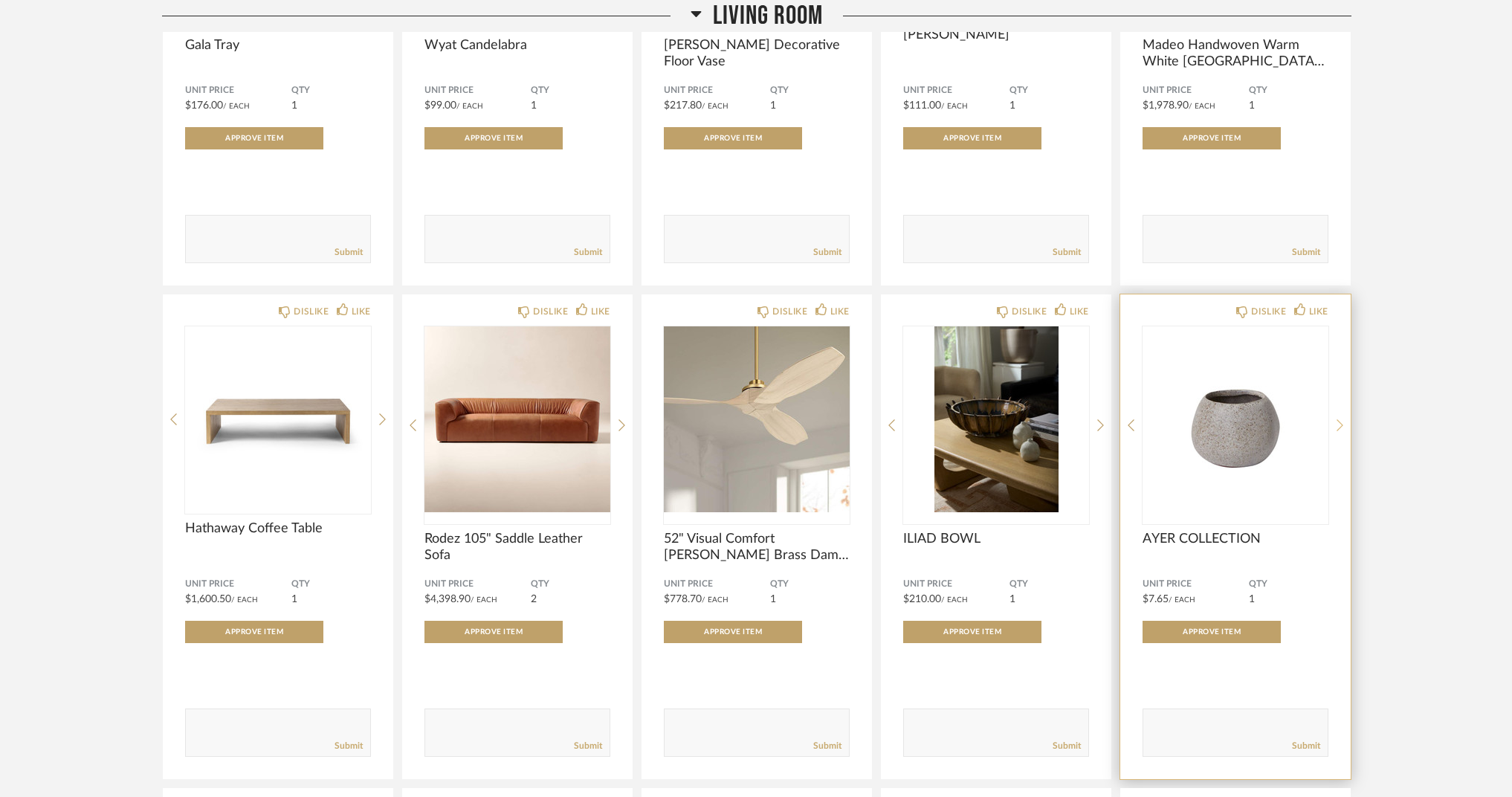
click at [1342, 423] on icon at bounding box center [1340, 425] width 6 height 14
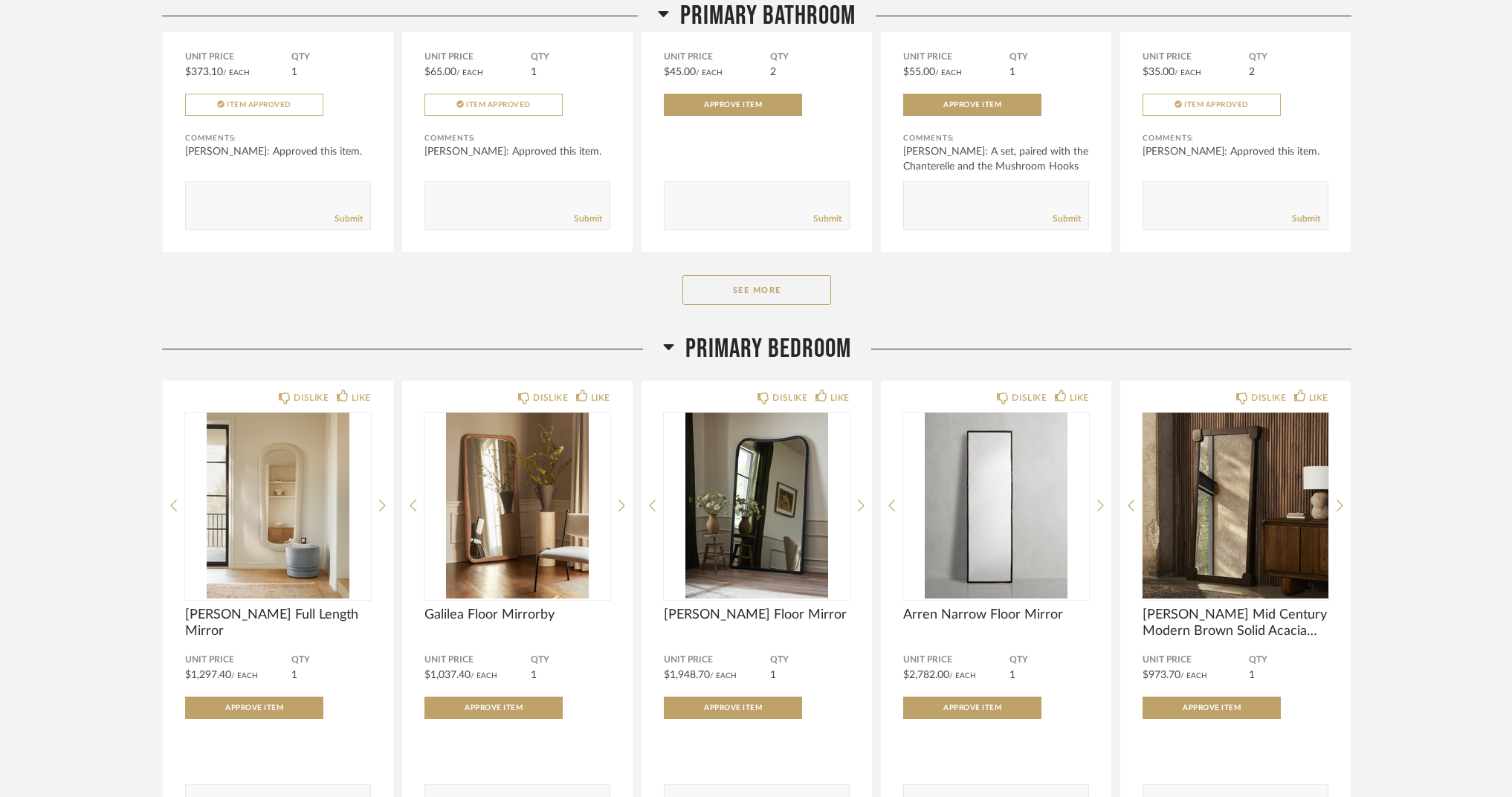
scroll to position [28112, 0]
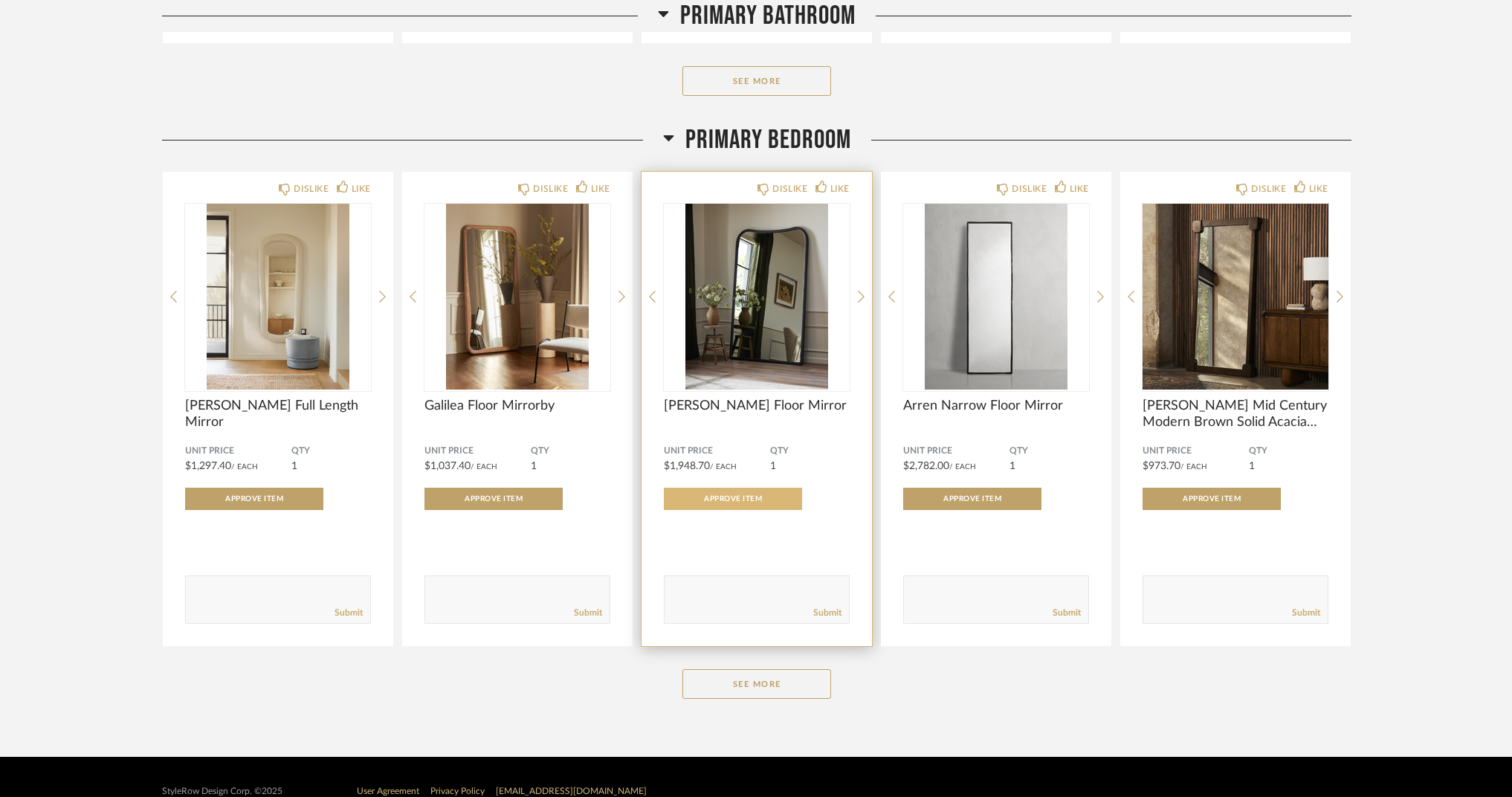
drag, startPoint x: 757, startPoint y: 685, endPoint x: 707, endPoint y: 490, distance: 201.3
click at [757, 685] on button "See More" at bounding box center [756, 684] width 149 height 30
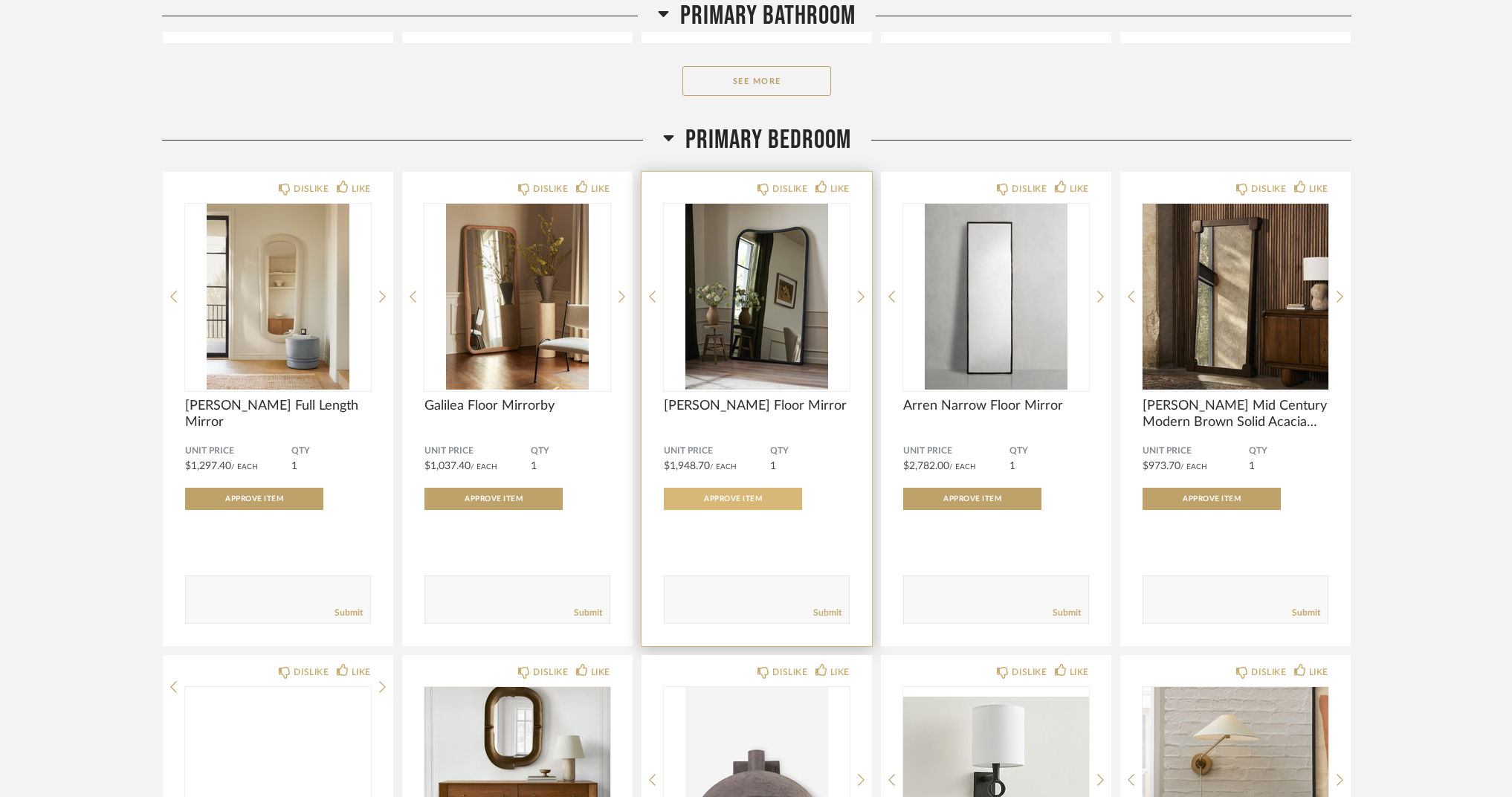
click at [0, 0] on img at bounding box center [0, 0] width 0 height 0
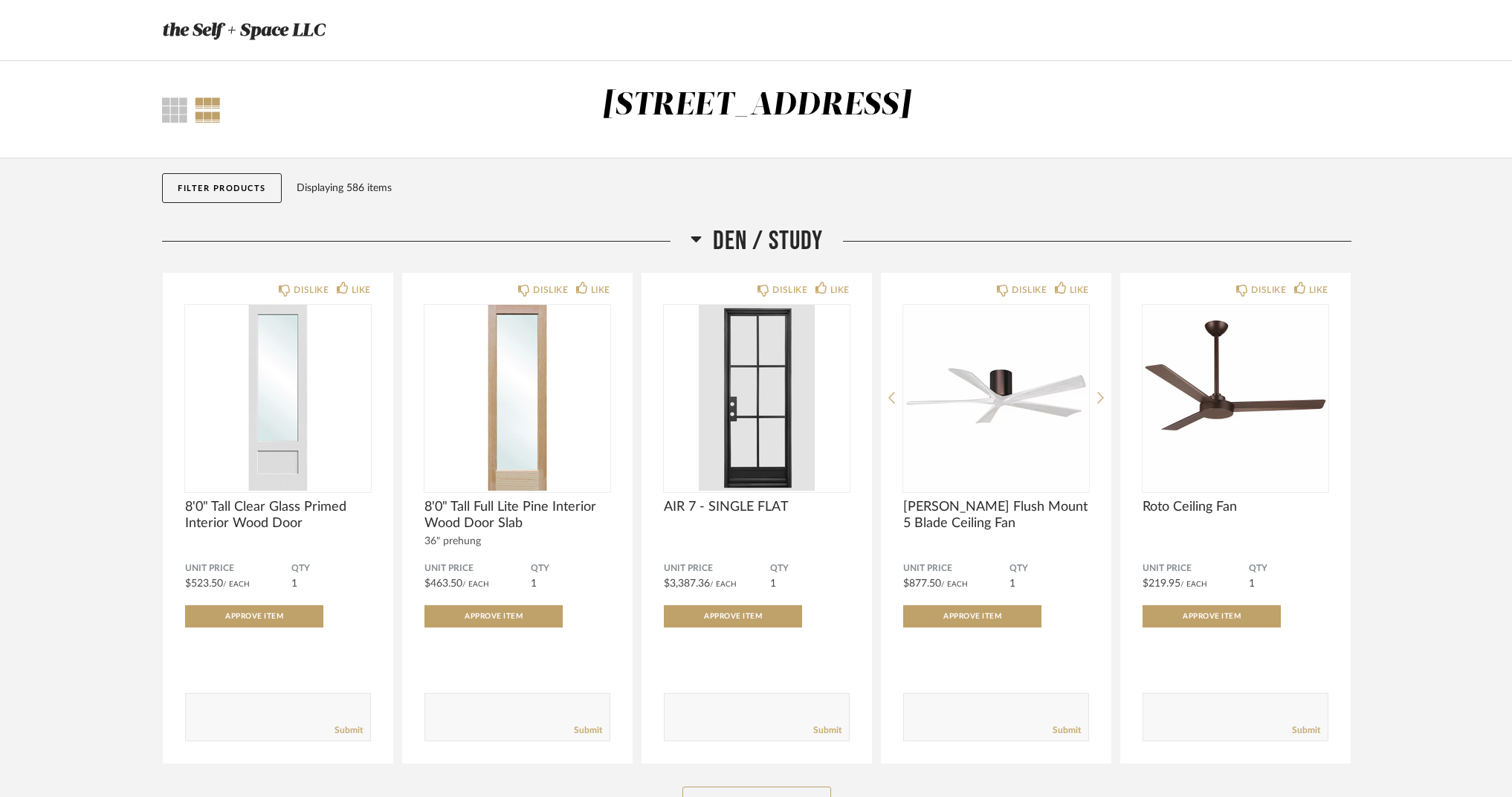
click at [226, 183] on button "Filter Products" at bounding box center [222, 187] width 120 height 30
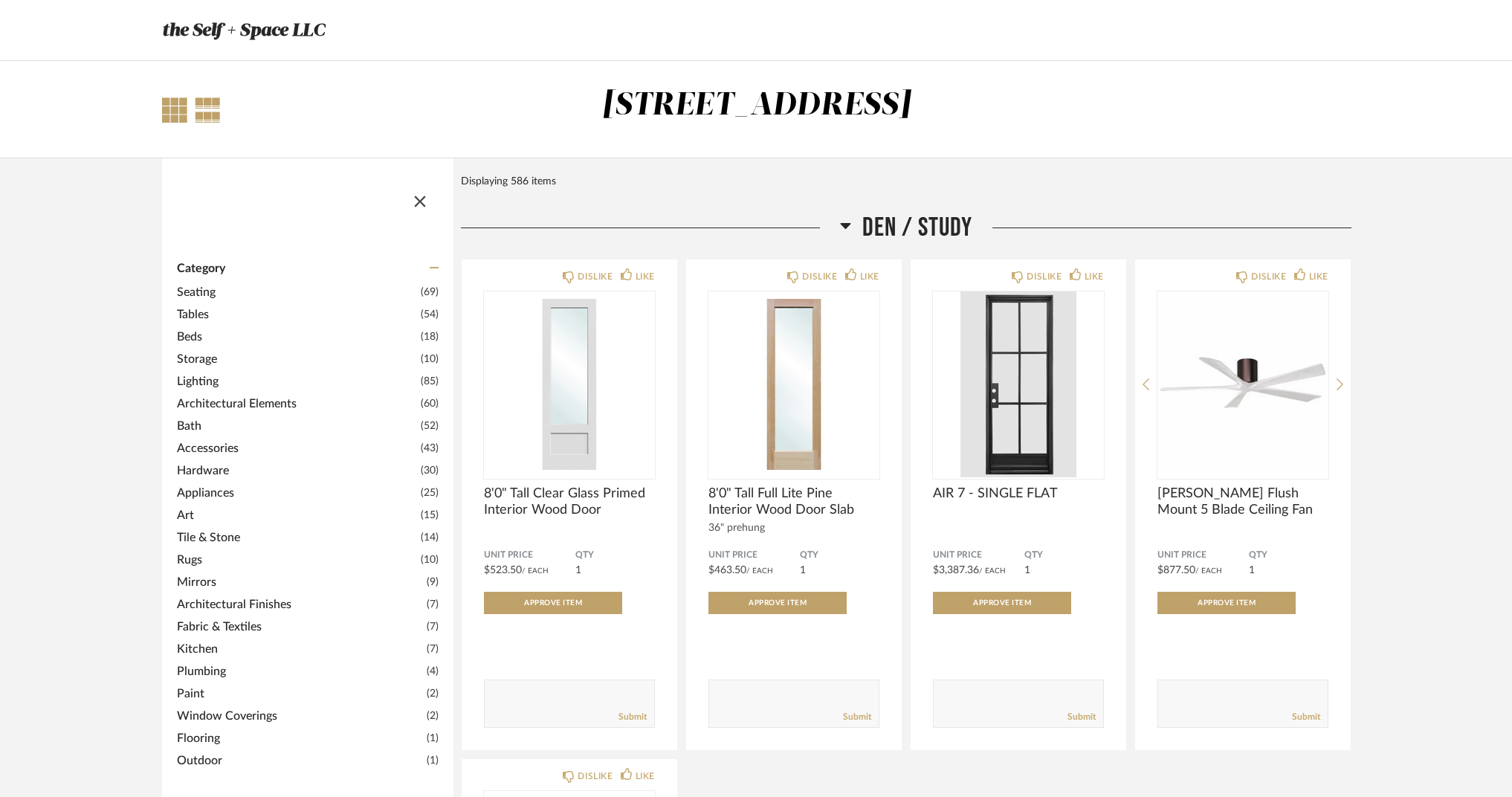
click at [171, 113] on div at bounding box center [174, 109] width 25 height 25
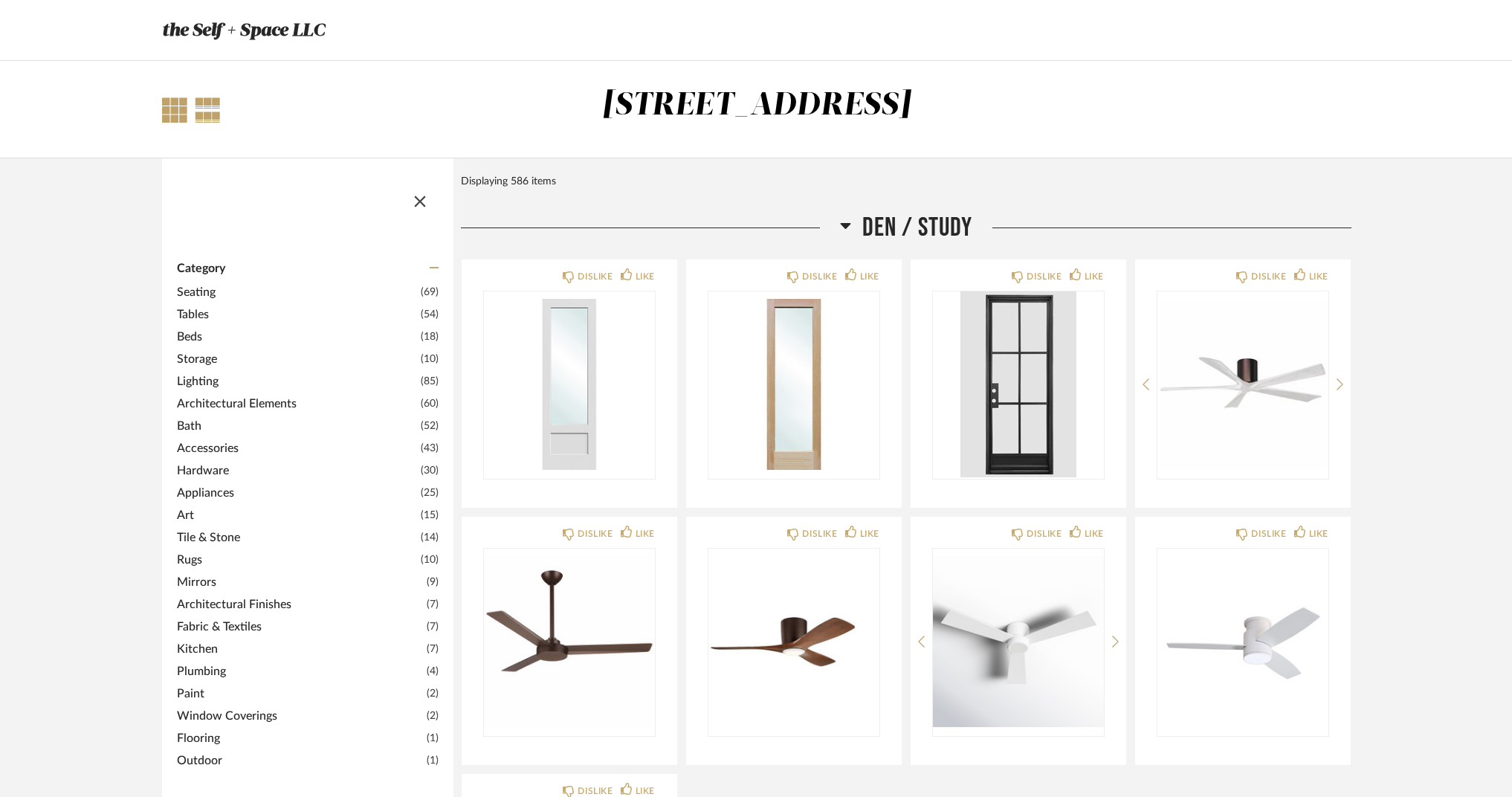
click at [215, 109] on div at bounding box center [207, 109] width 26 height 25
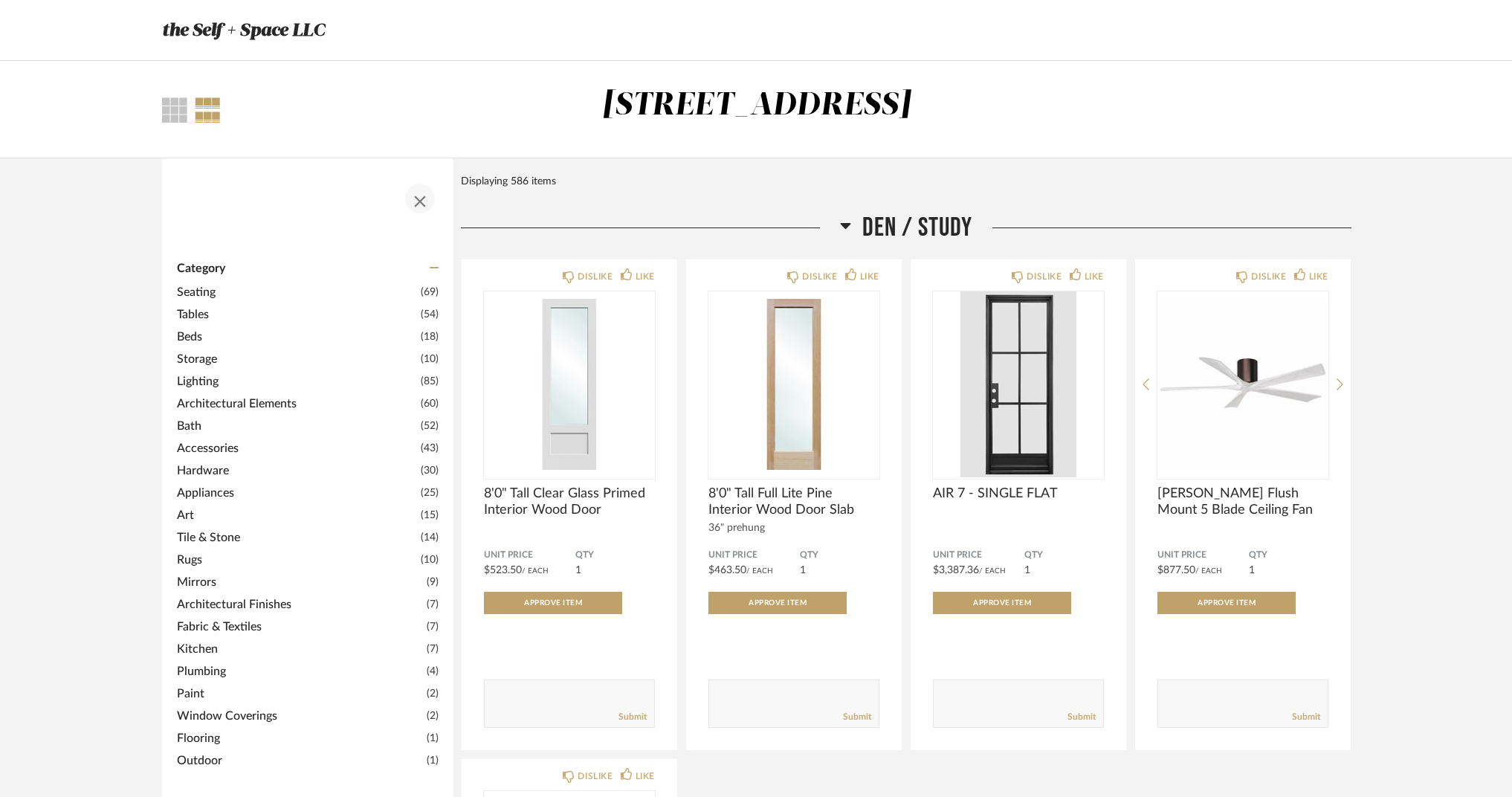
click at [412, 198] on span "button" at bounding box center [420, 199] width 35 height 35
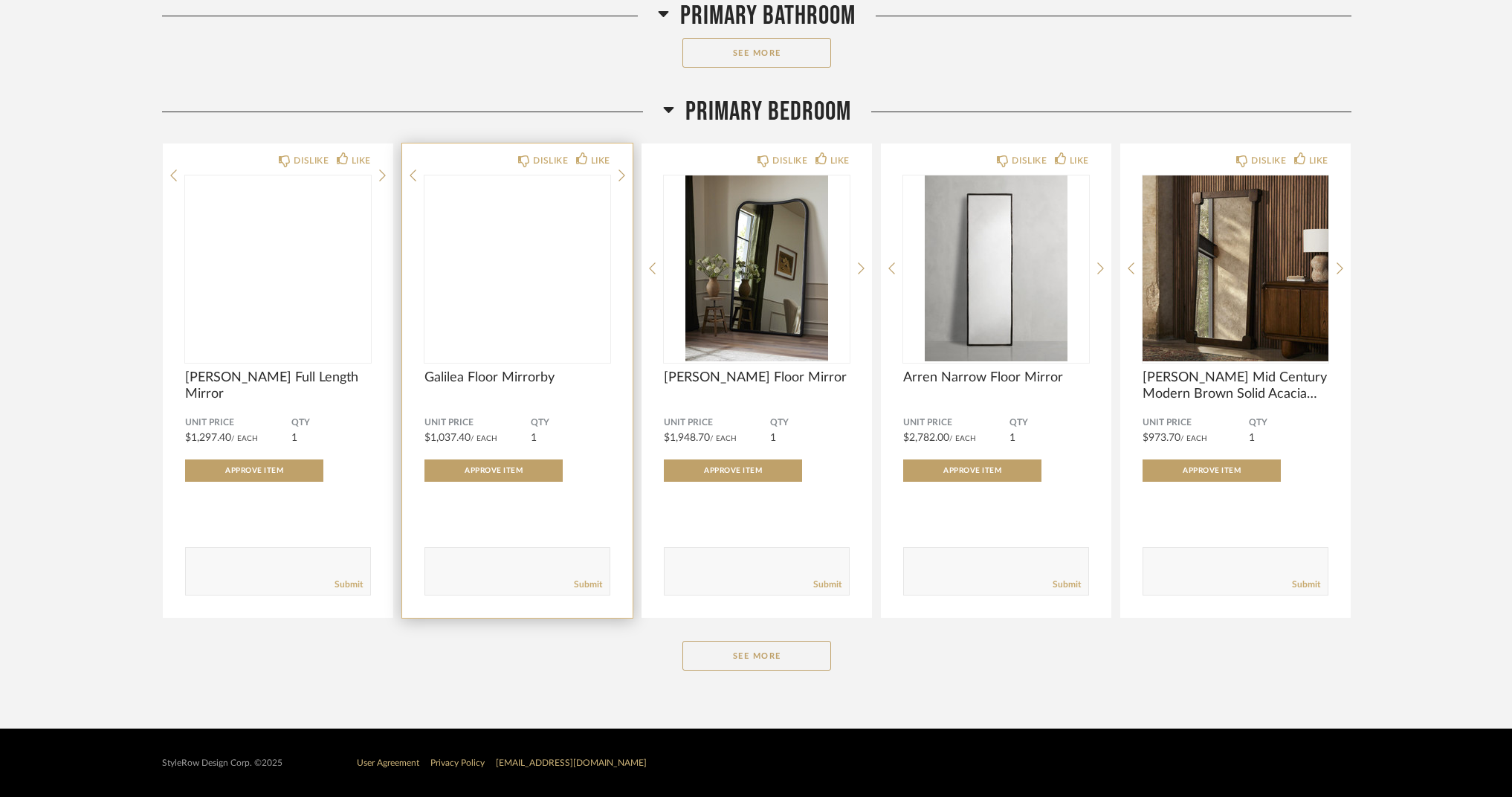
scroll to position [7325, 0]
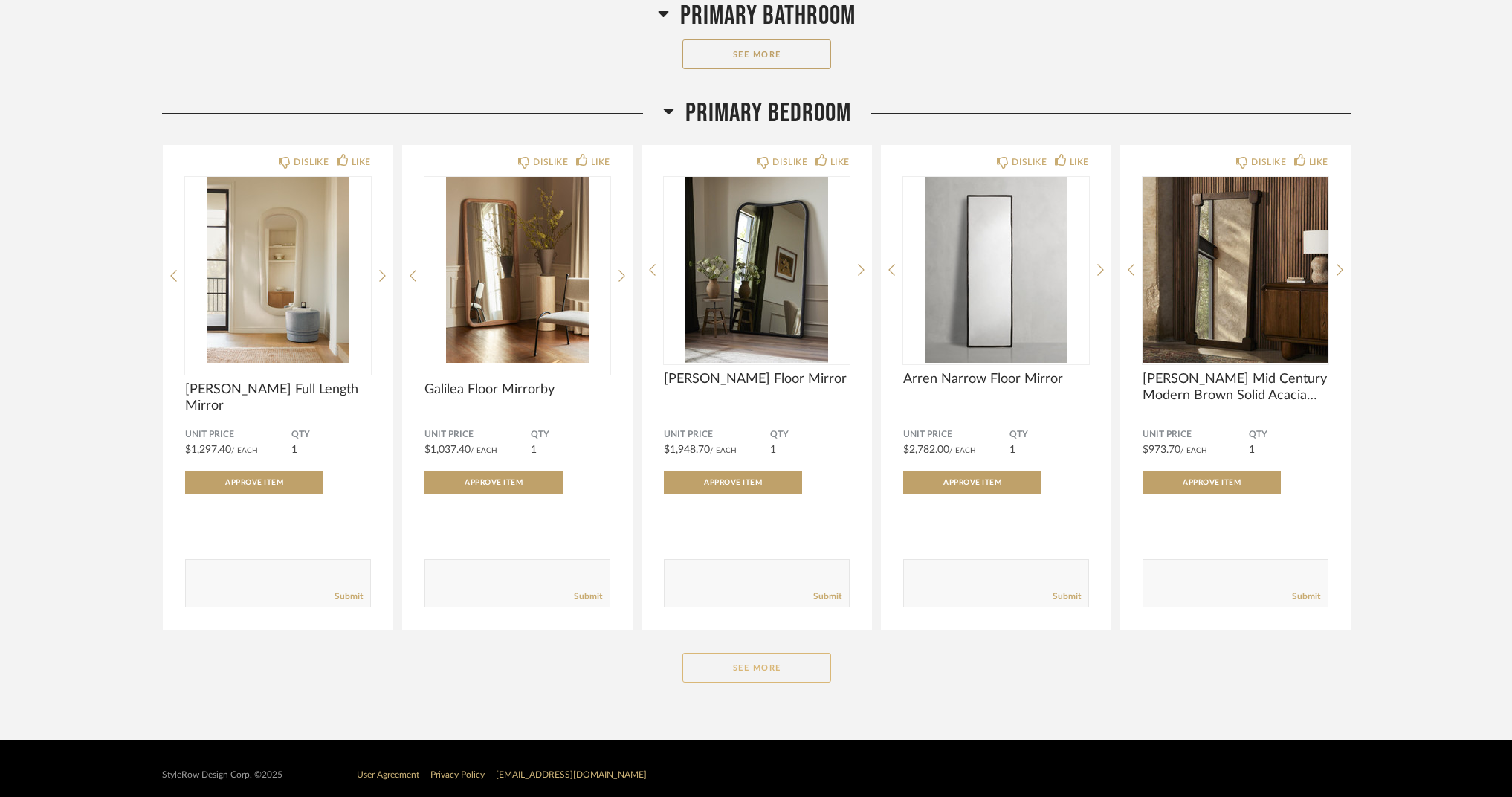
click at [773, 663] on button "See More" at bounding box center [756, 668] width 149 height 30
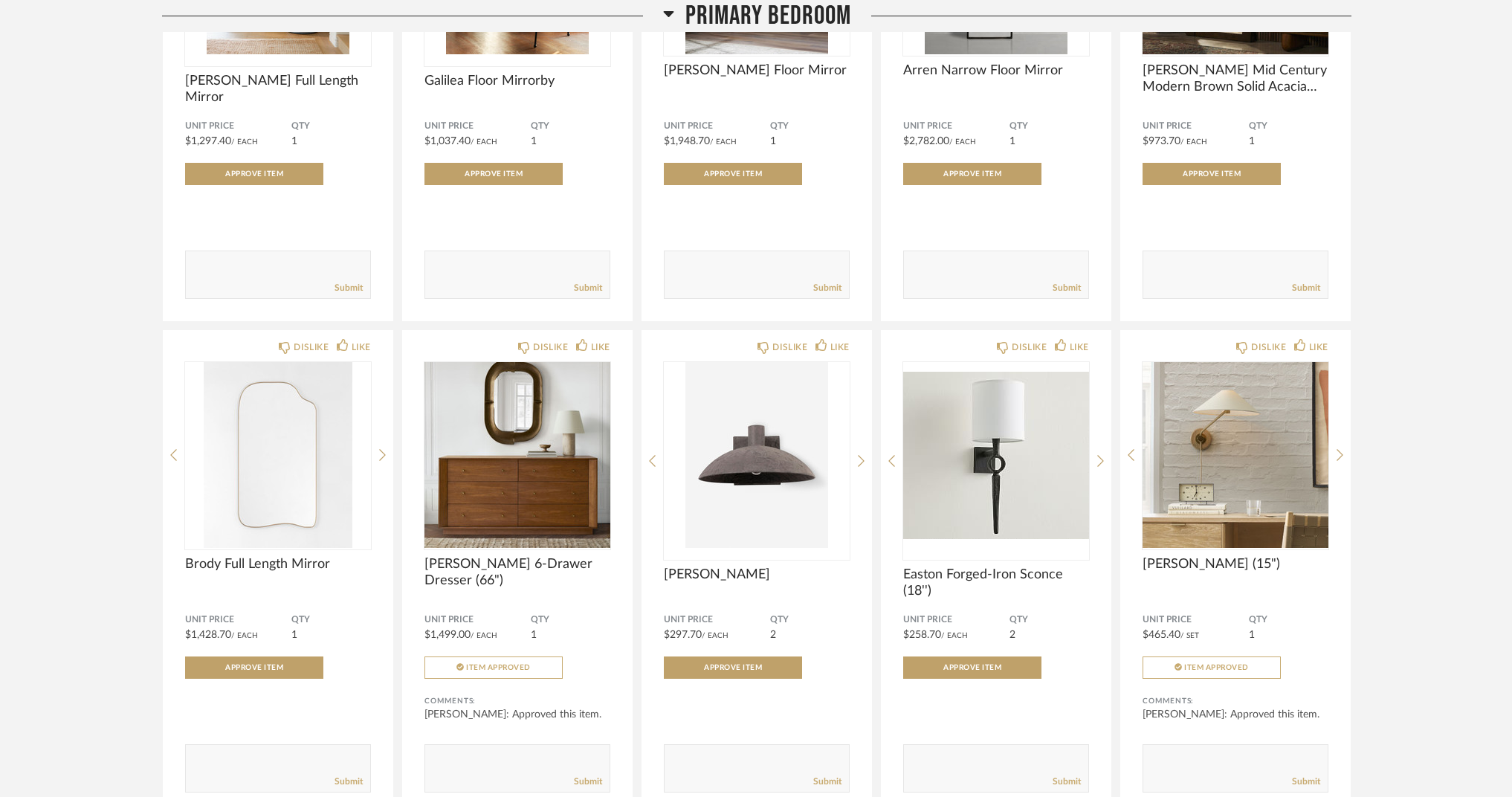
scroll to position [7695, 0]
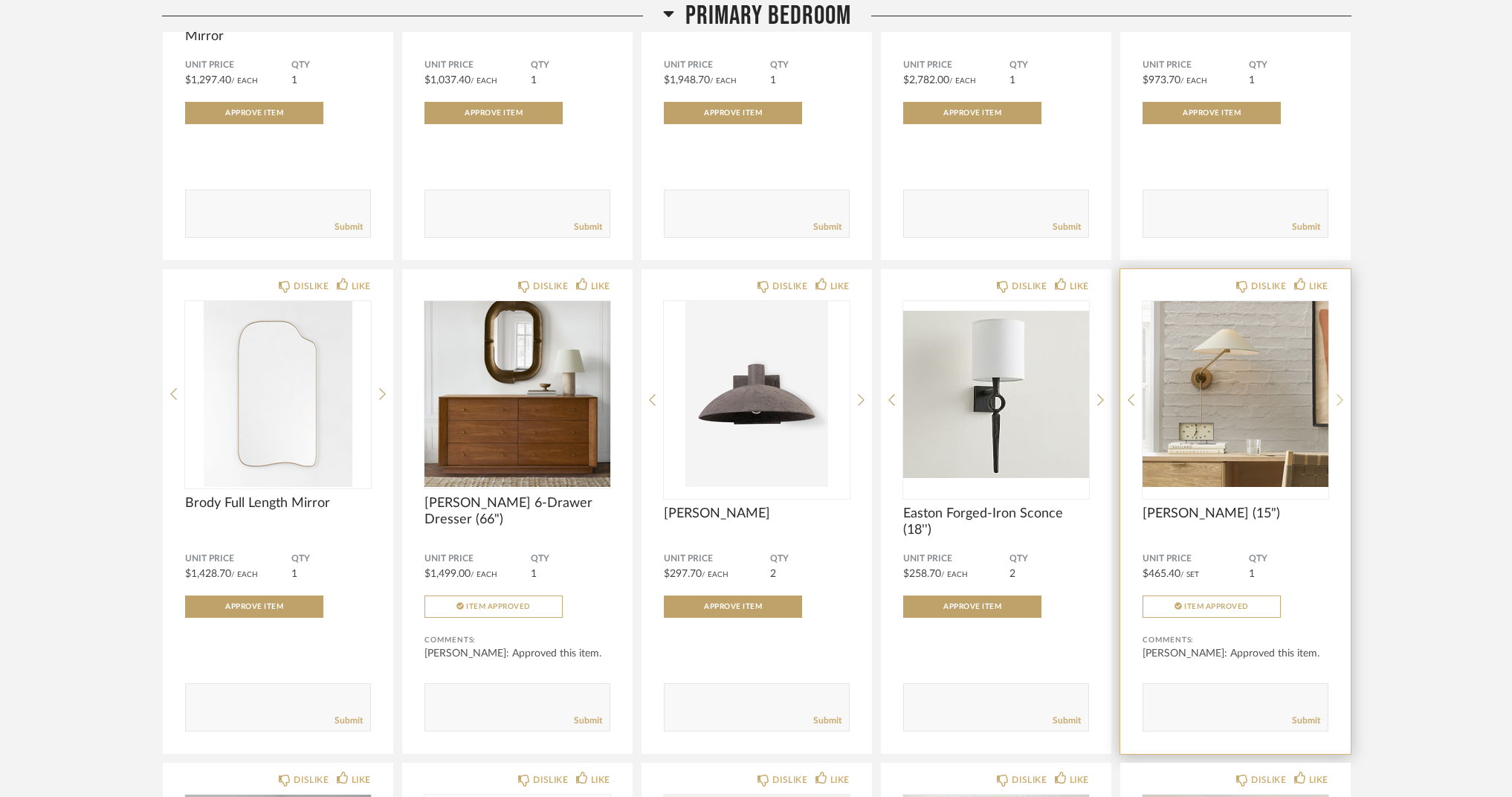
click at [1338, 398] on icon at bounding box center [1340, 400] width 6 height 14
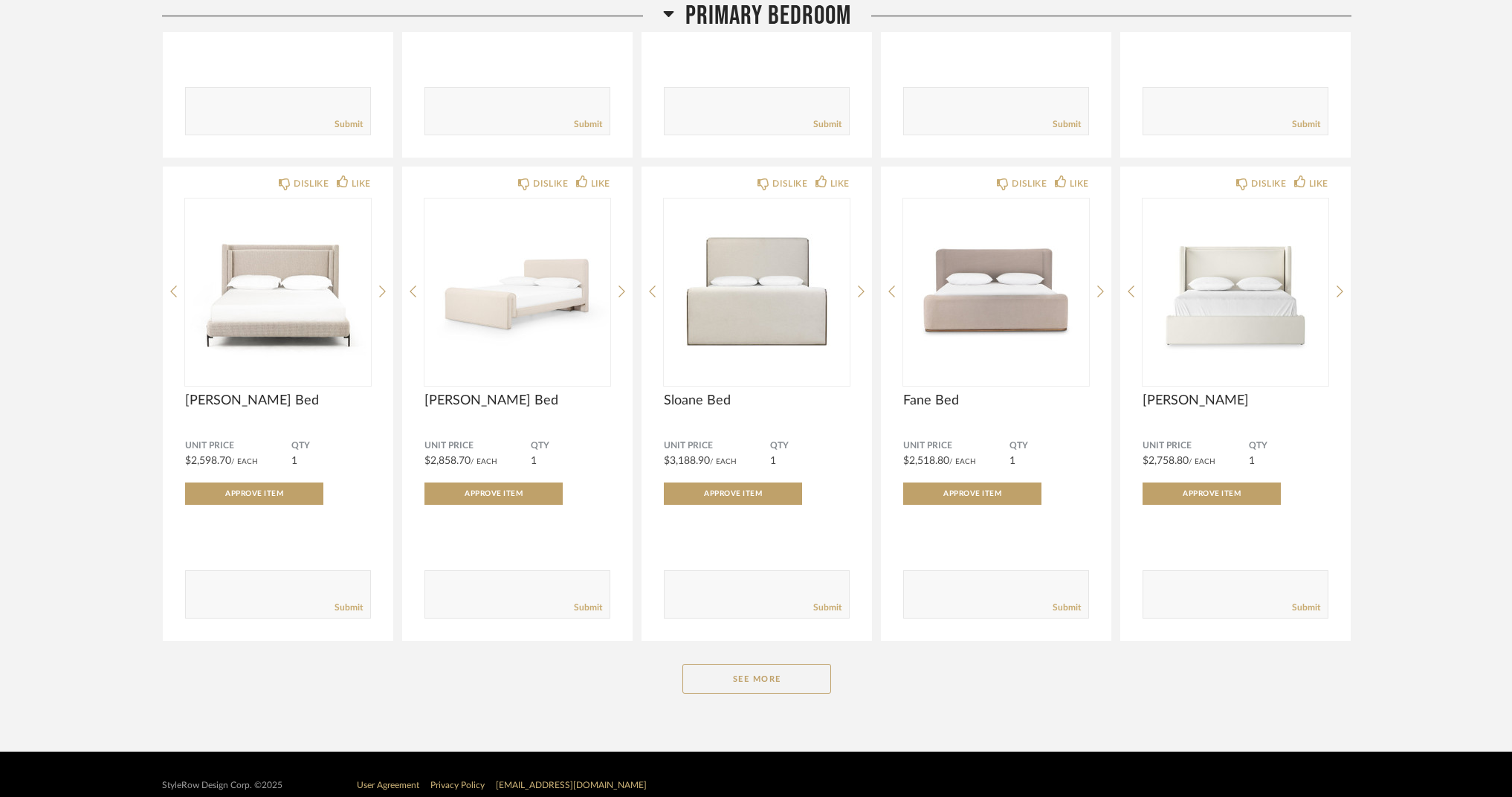
scroll to position [9259, 0]
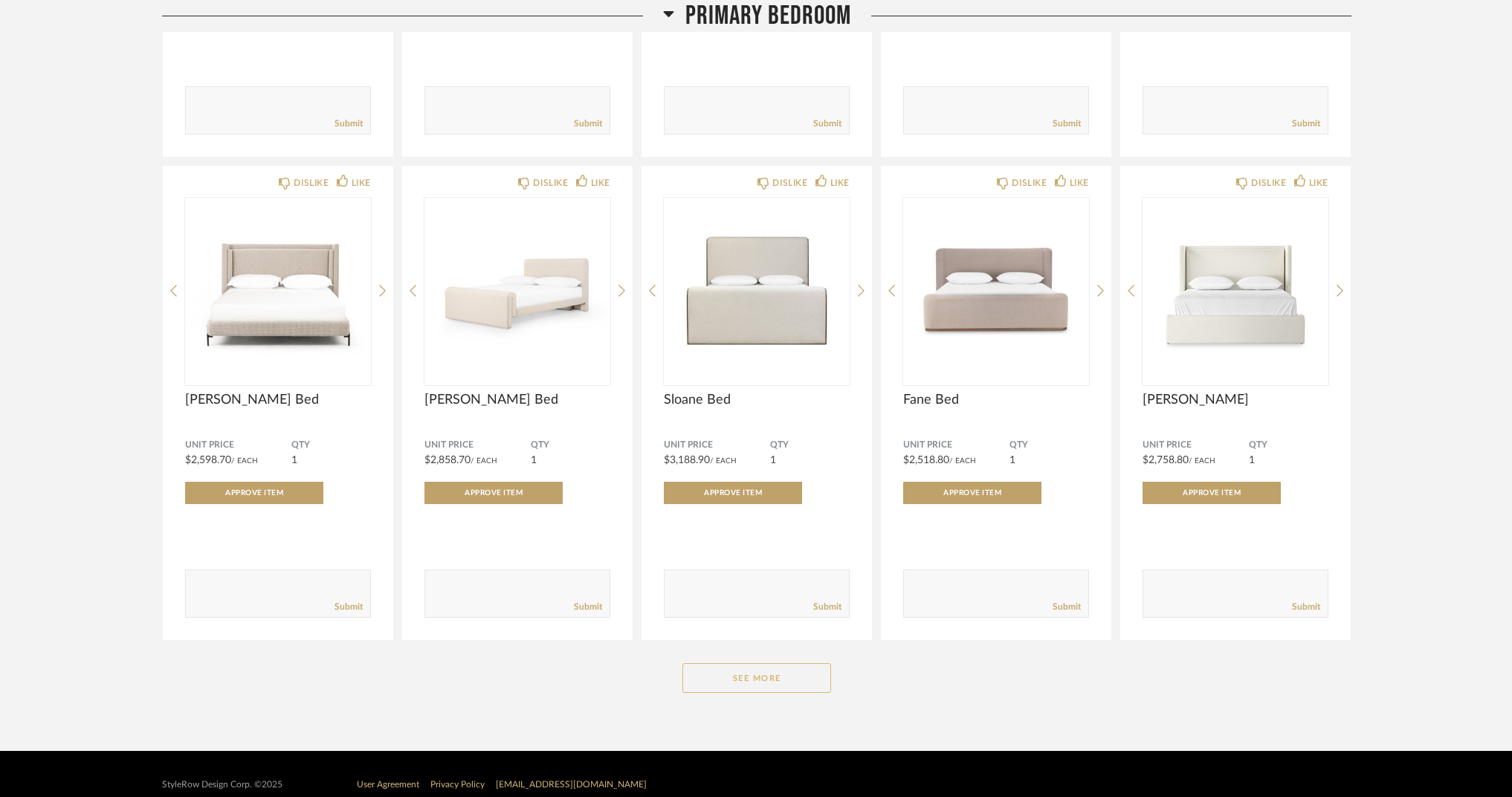
click at [815, 681] on button "See More" at bounding box center [756, 678] width 149 height 30
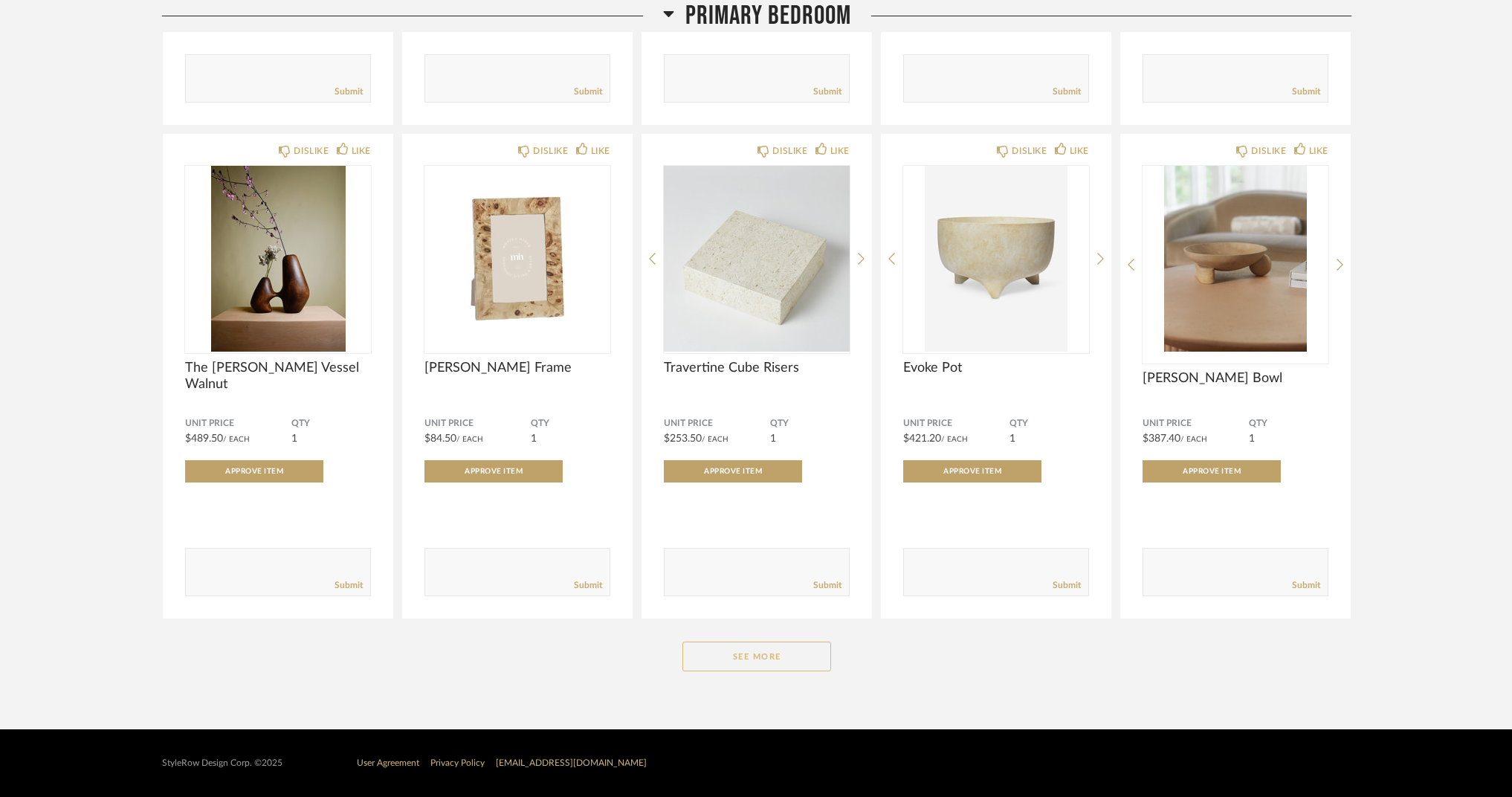
scroll to position [11255, 0]
click at [748, 668] on button "See More" at bounding box center [756, 657] width 149 height 30
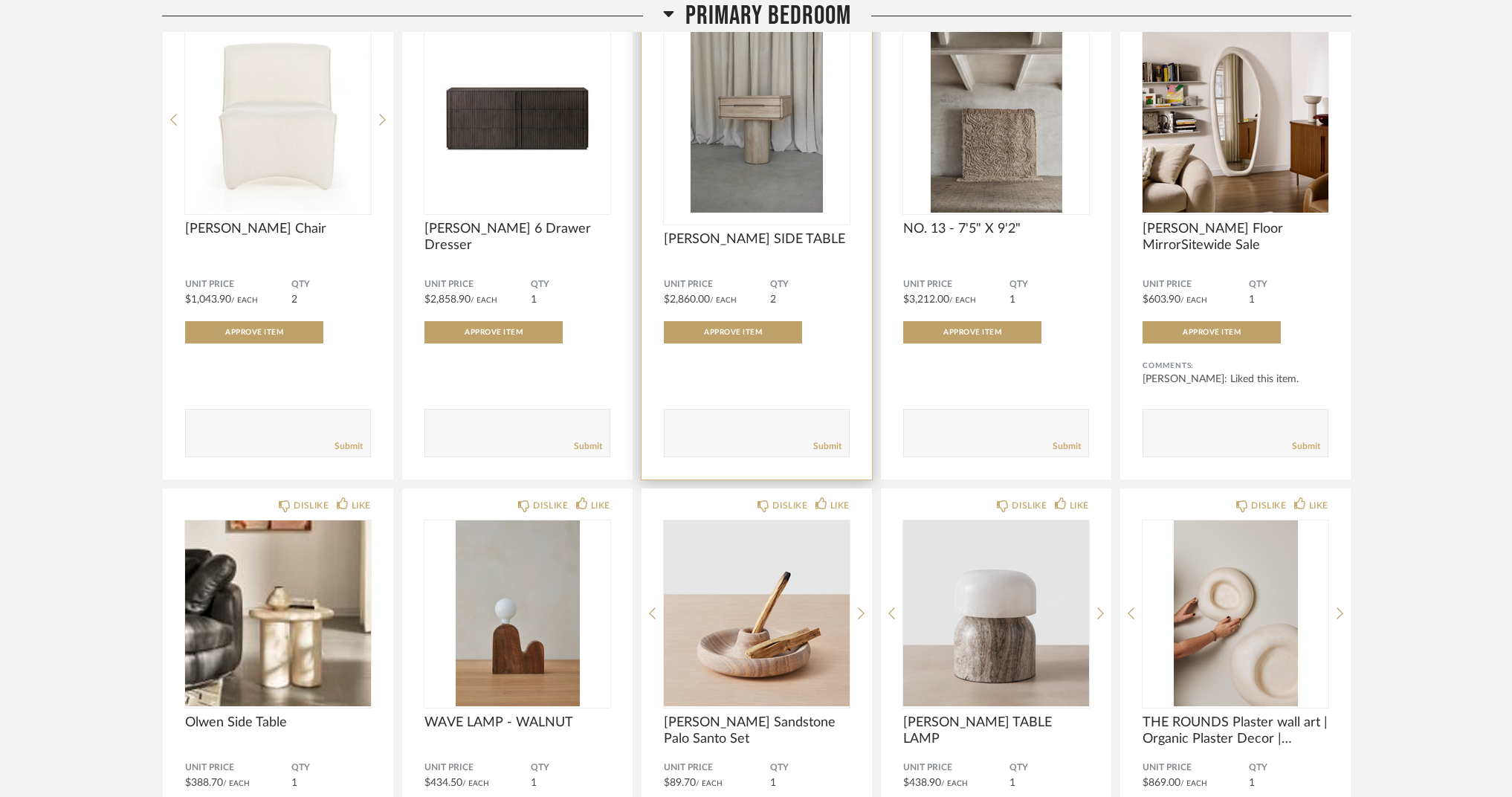
scroll to position [12047, 0]
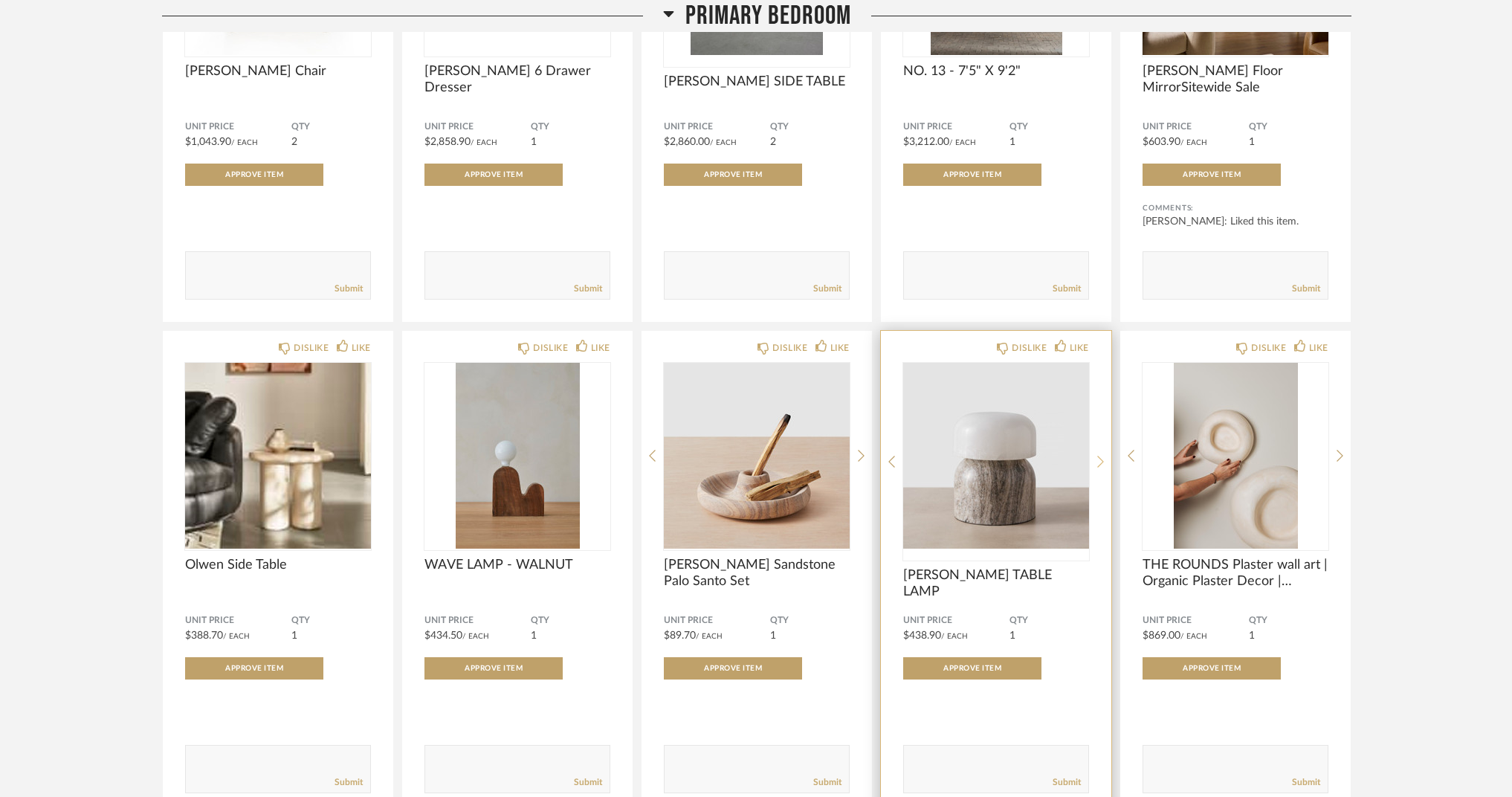
click at [1099, 461] on icon at bounding box center [1100, 462] width 6 height 14
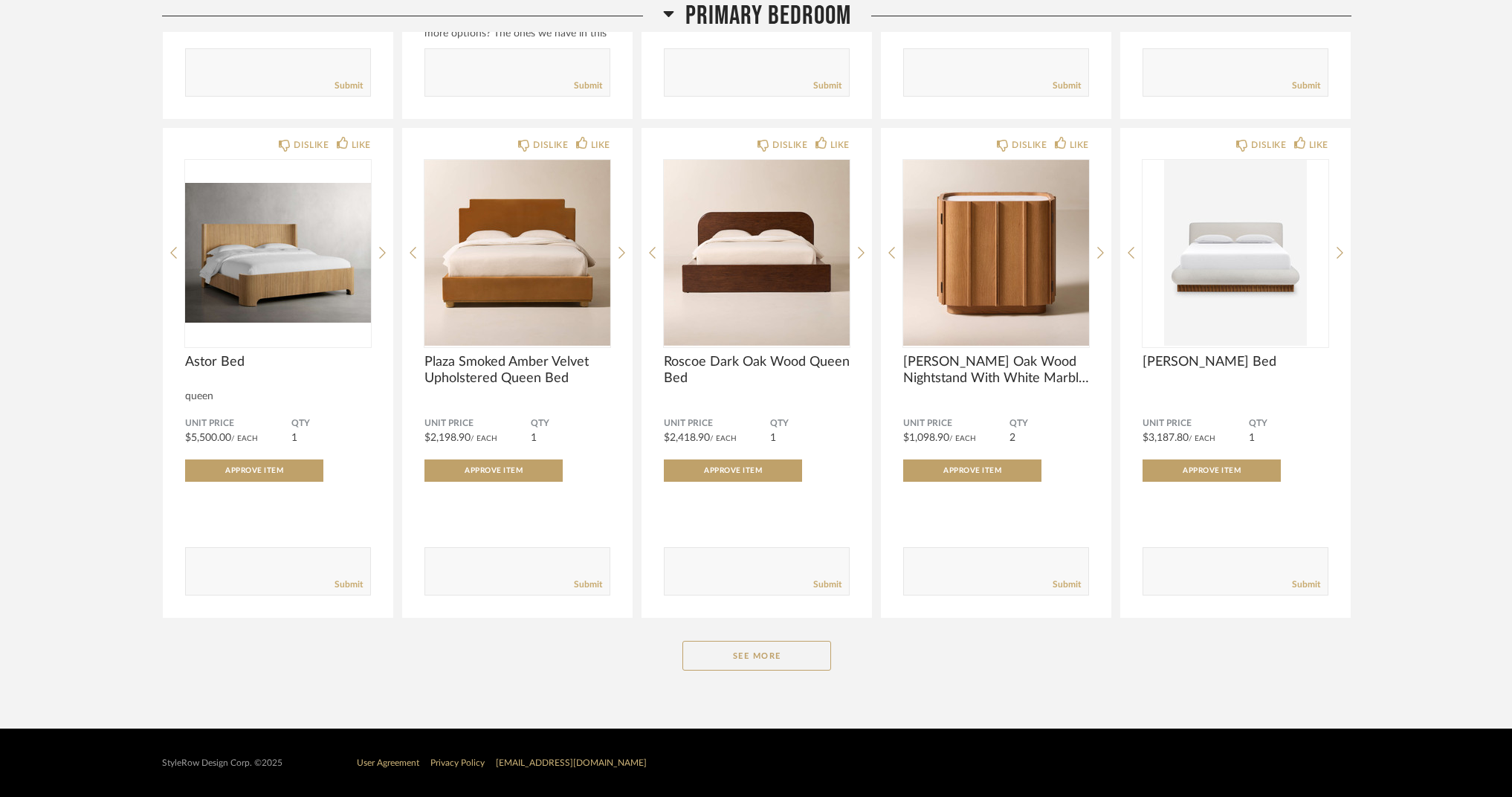
scroll to position [13227, 0]
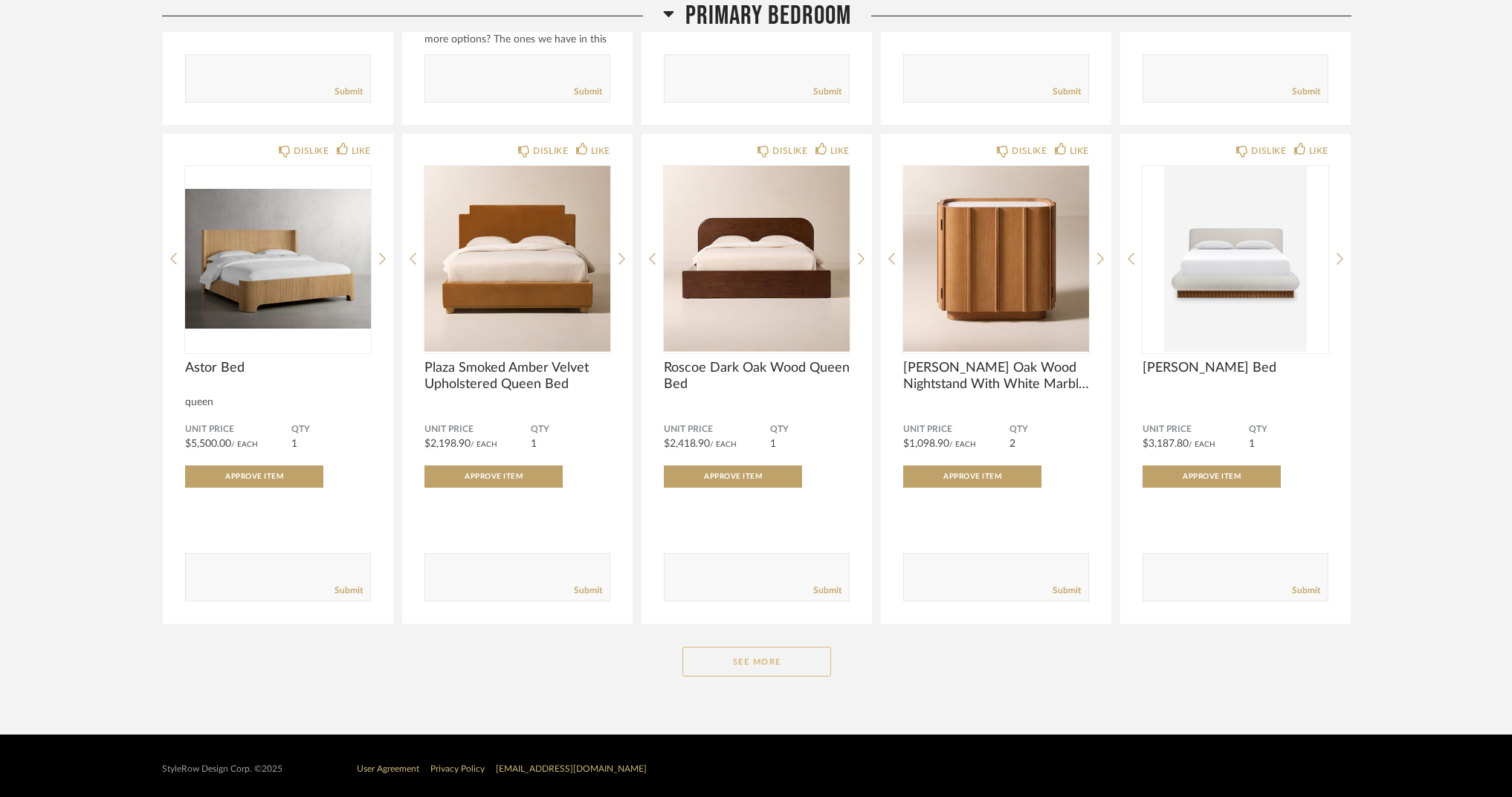
click at [728, 662] on button "See More" at bounding box center [756, 662] width 149 height 30
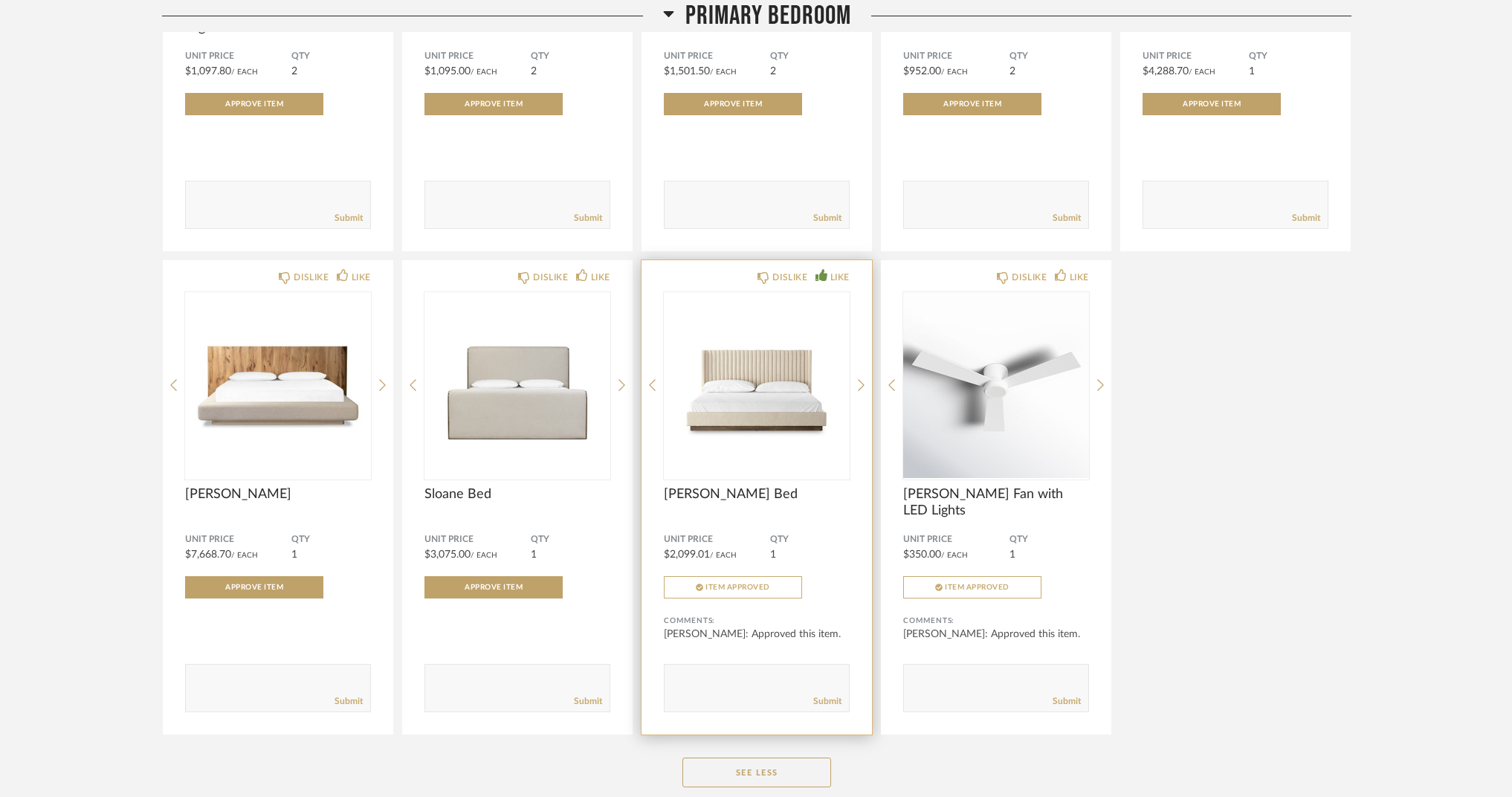
scroll to position [14078, 0]
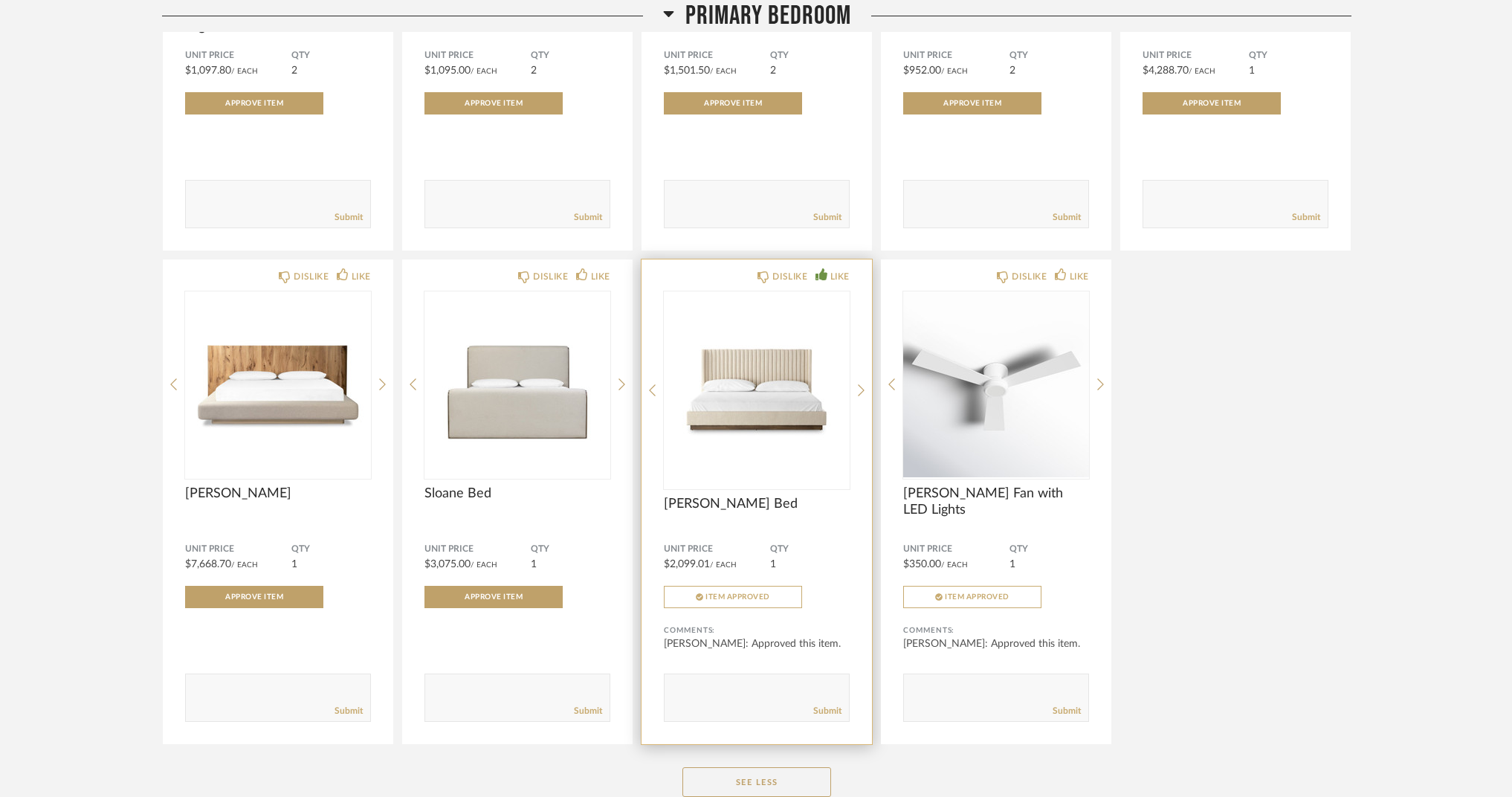
click at [865, 385] on div "DISLIKE LIKE Montgomery Bed Unit Price $2,099.01 / Each QTY 1 Item Approved Com…" at bounding box center [756, 502] width 231 height 485
click at [862, 388] on icon at bounding box center [861, 391] width 6 height 12
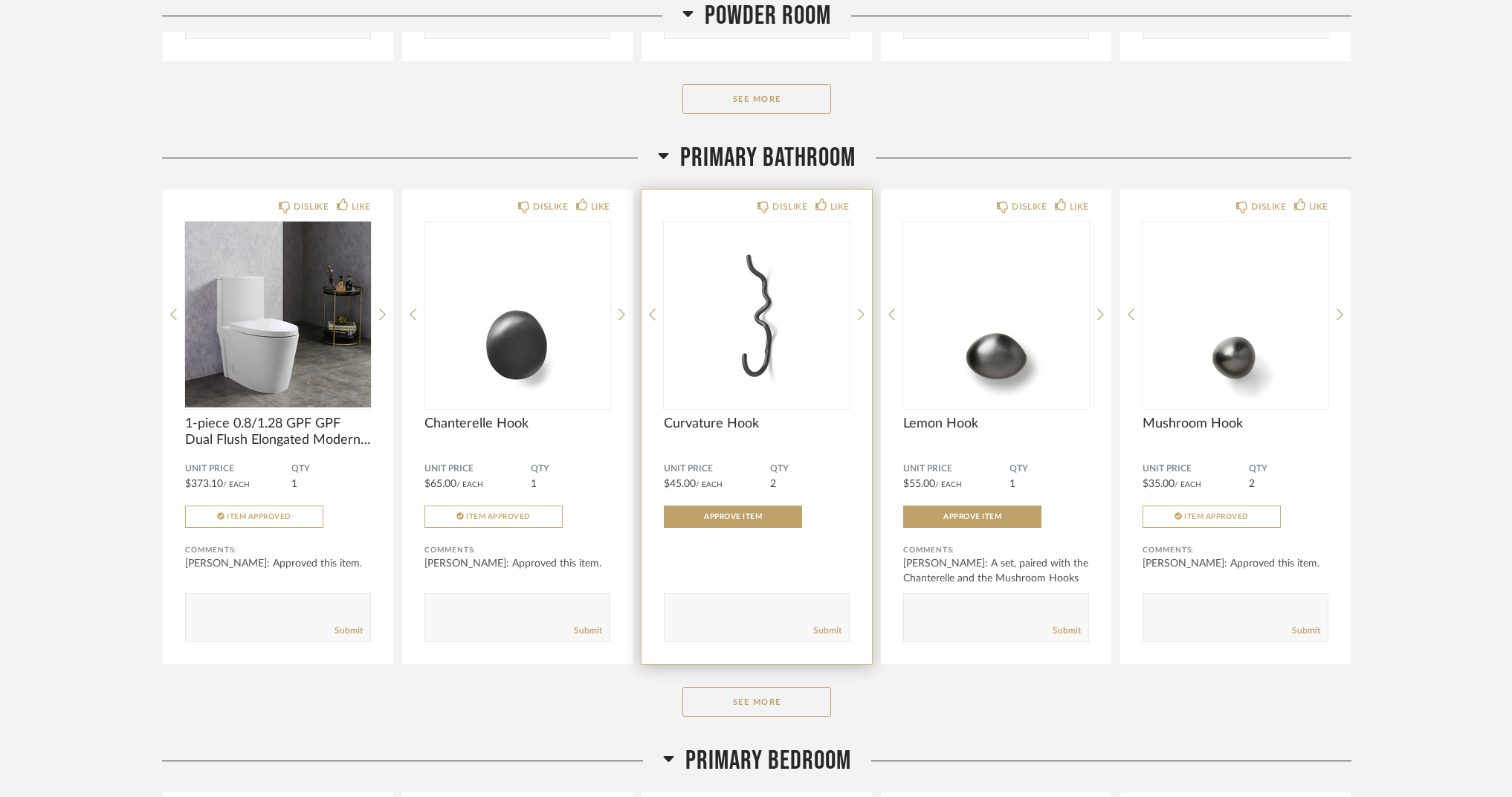
scroll to position [6640, 0]
